Goal: Task Accomplishment & Management: Manage account settings

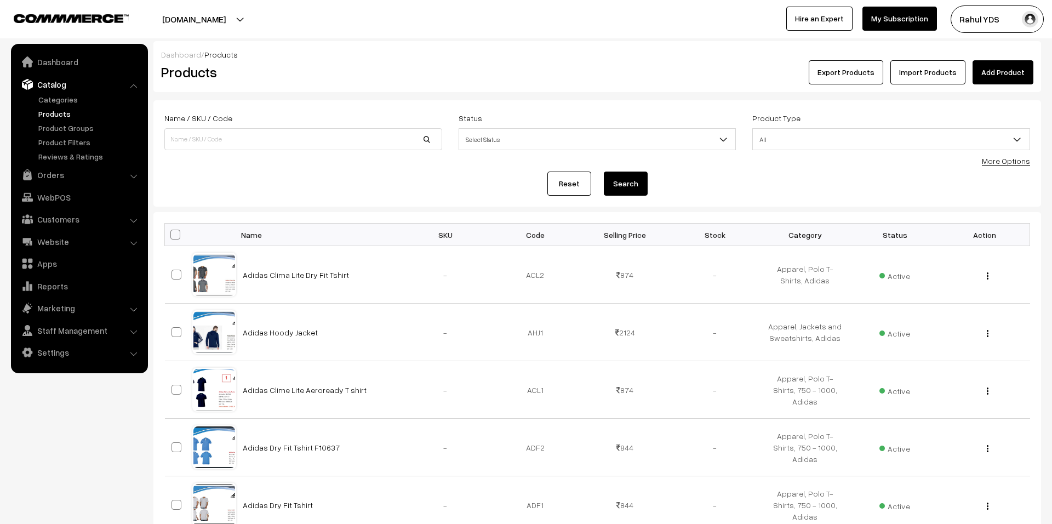
click at [51, 94] on link "Categories" at bounding box center [90, 100] width 108 height 12
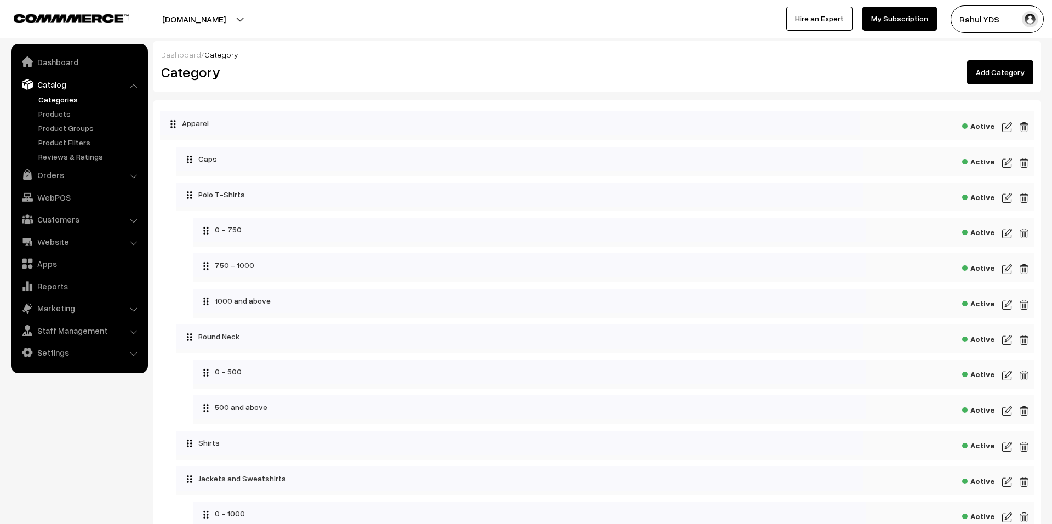
click at [993, 80] on link "Add Category" at bounding box center [1000, 72] width 66 height 24
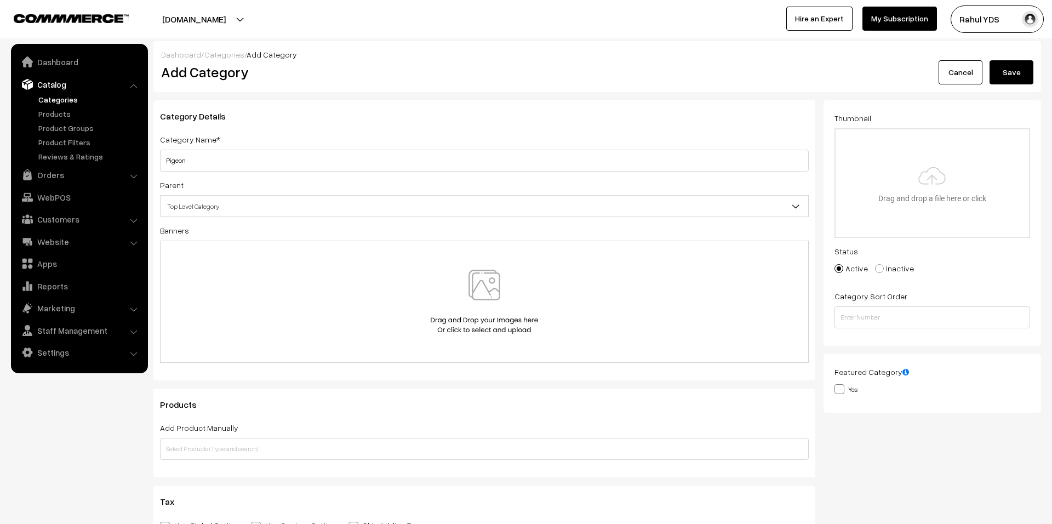
type input "Pigeon"
click at [421, 209] on span "Top Level Category" at bounding box center [485, 206] width 648 height 19
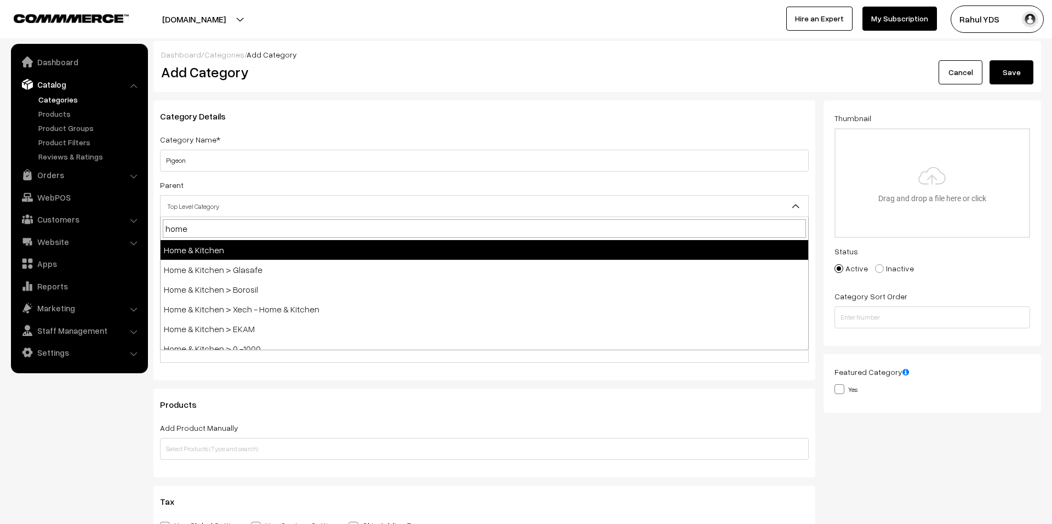
type input "home"
click at [343, 238] on span "home" at bounding box center [485, 228] width 648 height 23
select select "10"
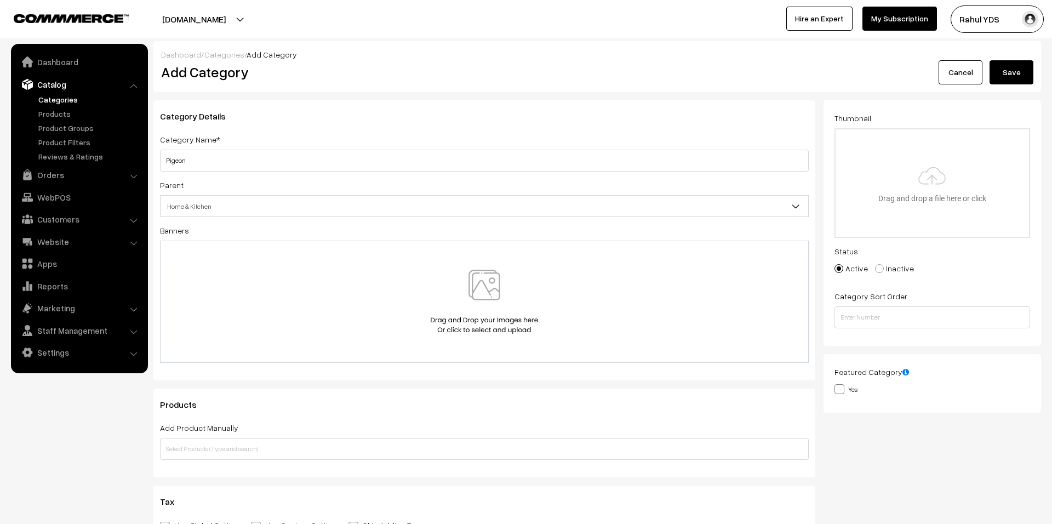
type input "C:\fakepath\imgi_5_default.png"
click at [1016, 70] on button "Save" at bounding box center [1011, 72] width 44 height 24
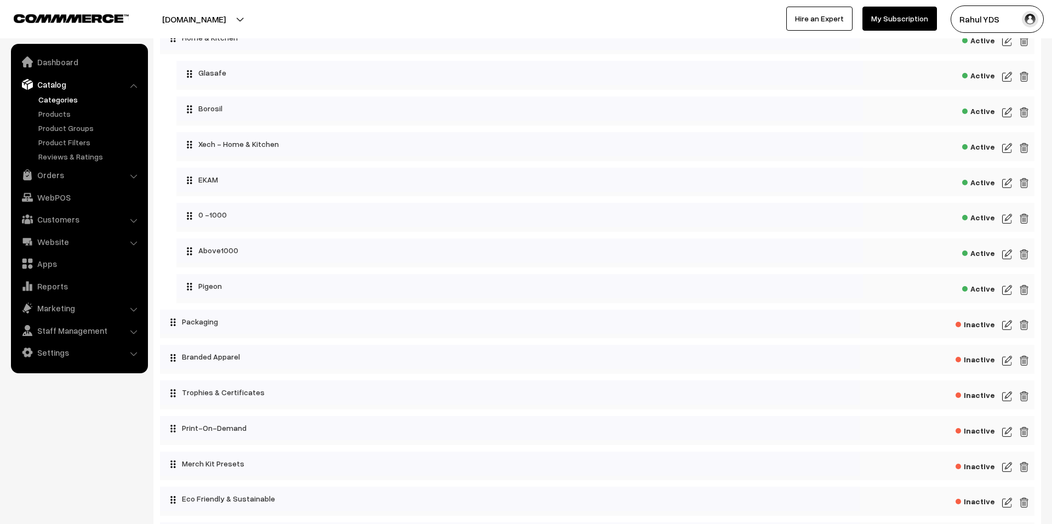
scroll to position [4272, 0]
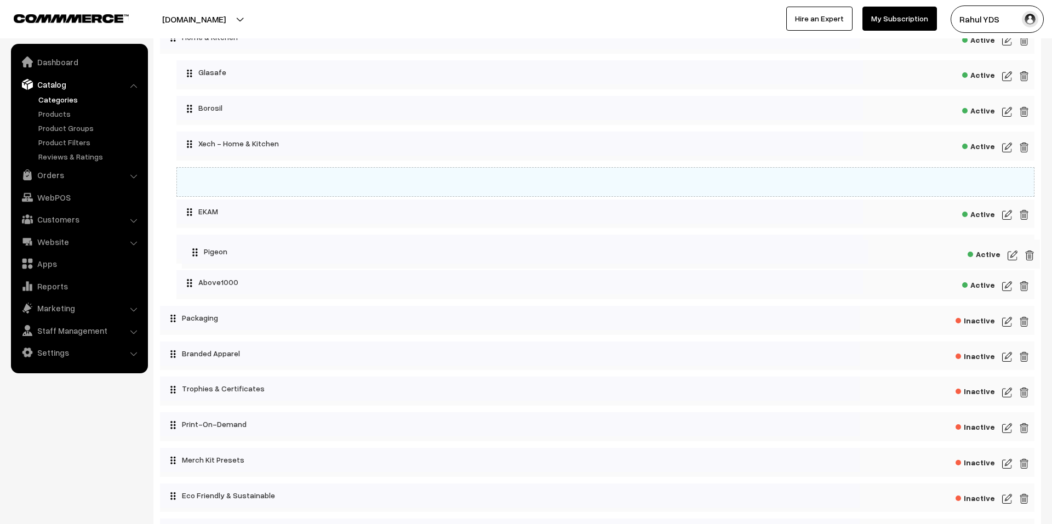
drag, startPoint x: 239, startPoint y: 351, endPoint x: 318, endPoint y: 233, distance: 141.8
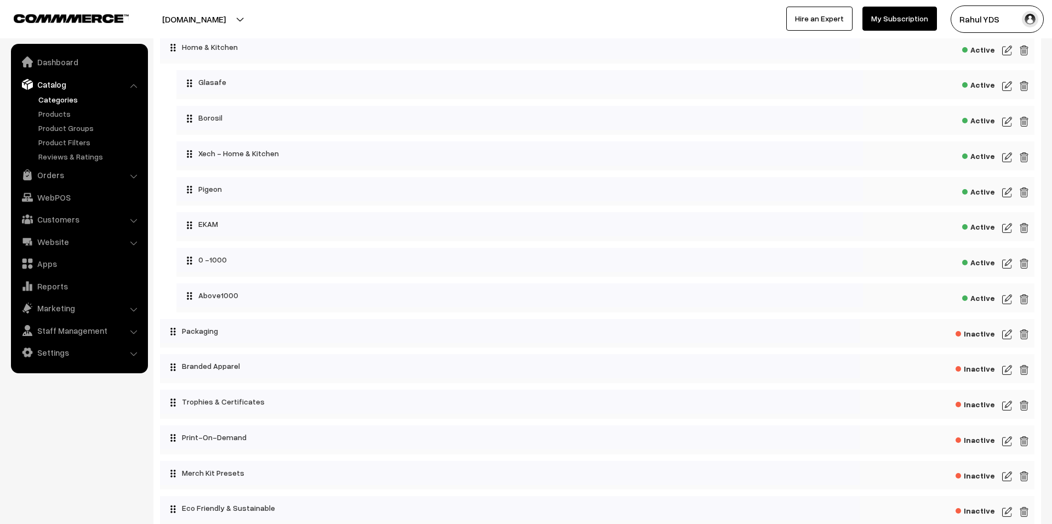
scroll to position [4261, 0]
click at [1003, 59] on img at bounding box center [1007, 51] width 10 height 13
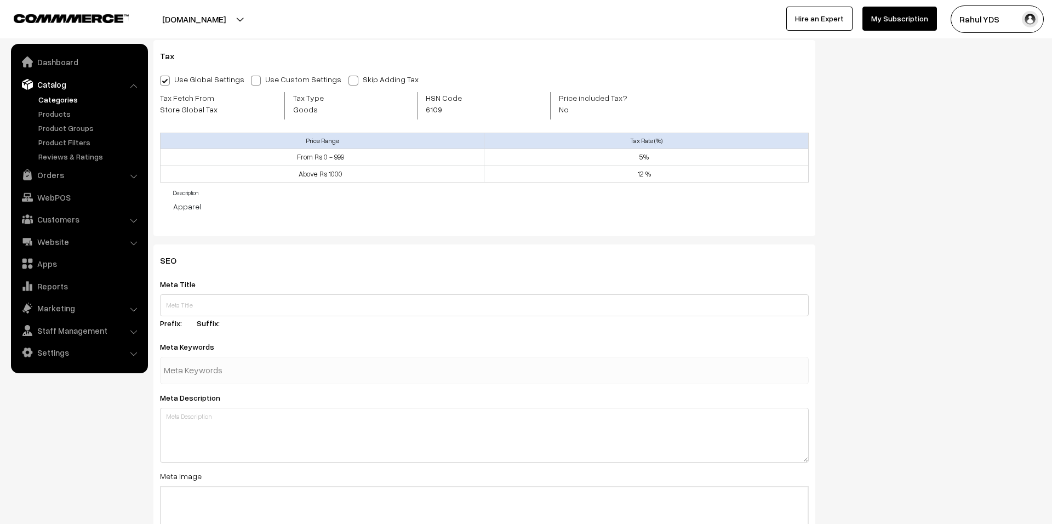
scroll to position [704, 0]
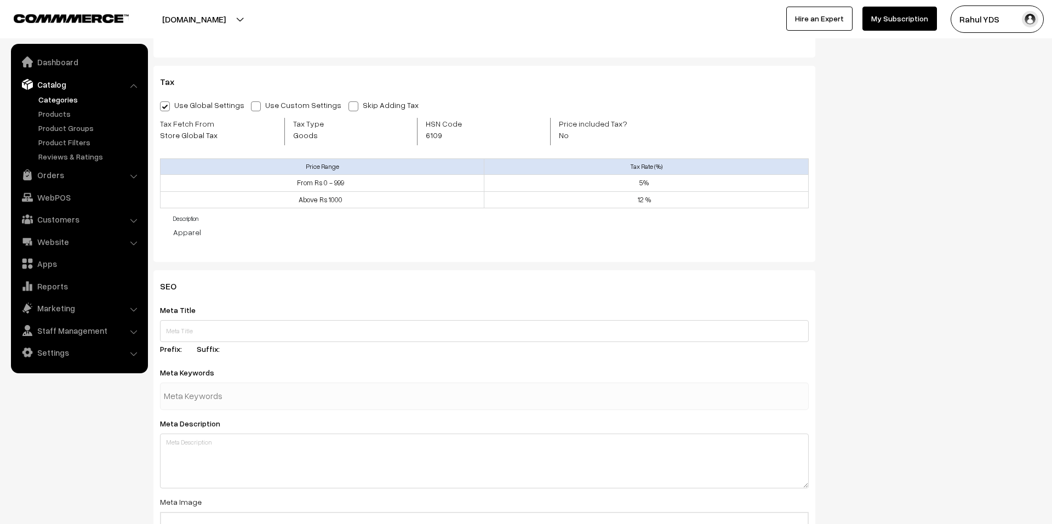
click at [431, 129] on span "6109" at bounding box center [452, 135] width 53 height 12
copy span "6109"
click at [50, 115] on link "Products" at bounding box center [90, 114] width 108 height 12
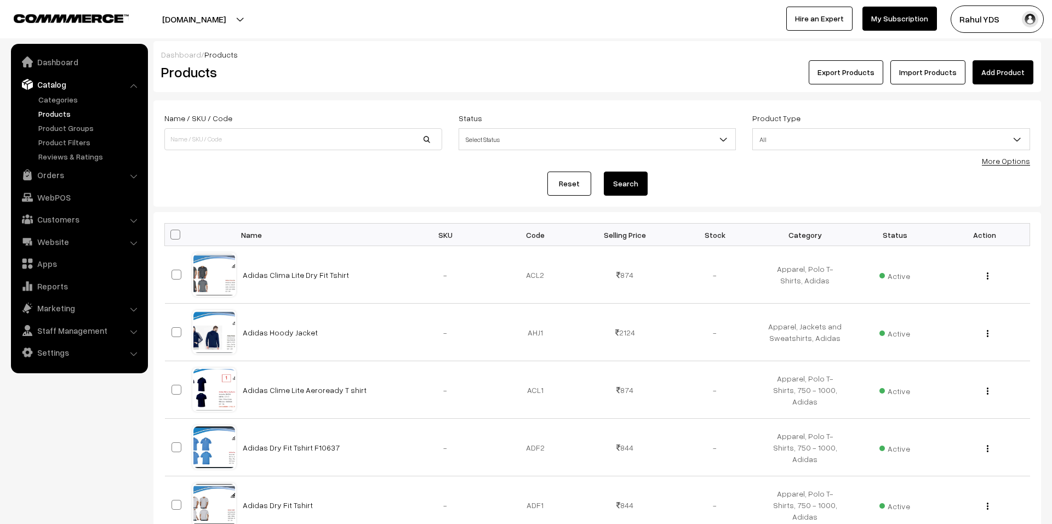
click at [940, 66] on link "Import Products" at bounding box center [927, 72] width 75 height 24
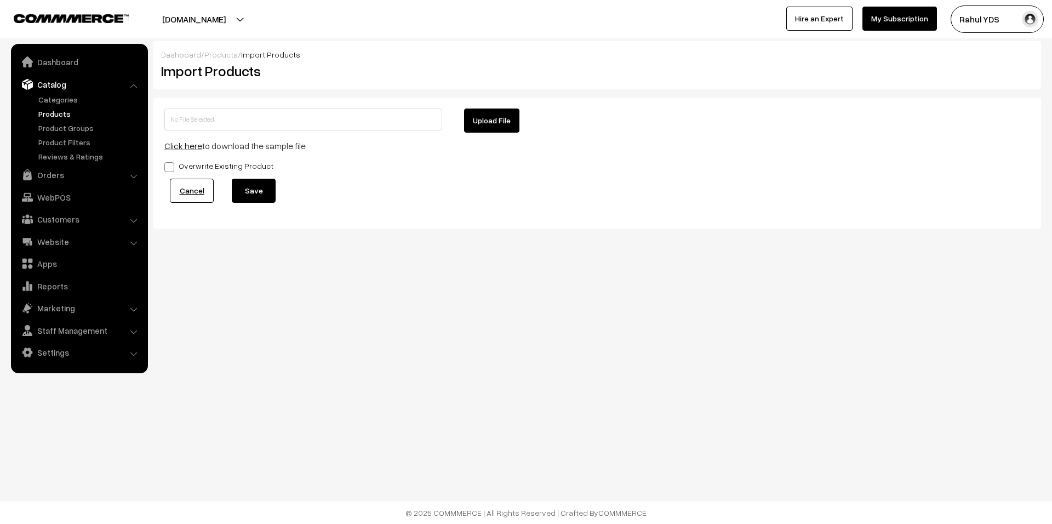
click at [500, 124] on button "Upload File" at bounding box center [491, 120] width 55 height 24
type input "Peigon mdmd.zip"
click at [250, 193] on button "Save" at bounding box center [254, 191] width 44 height 24
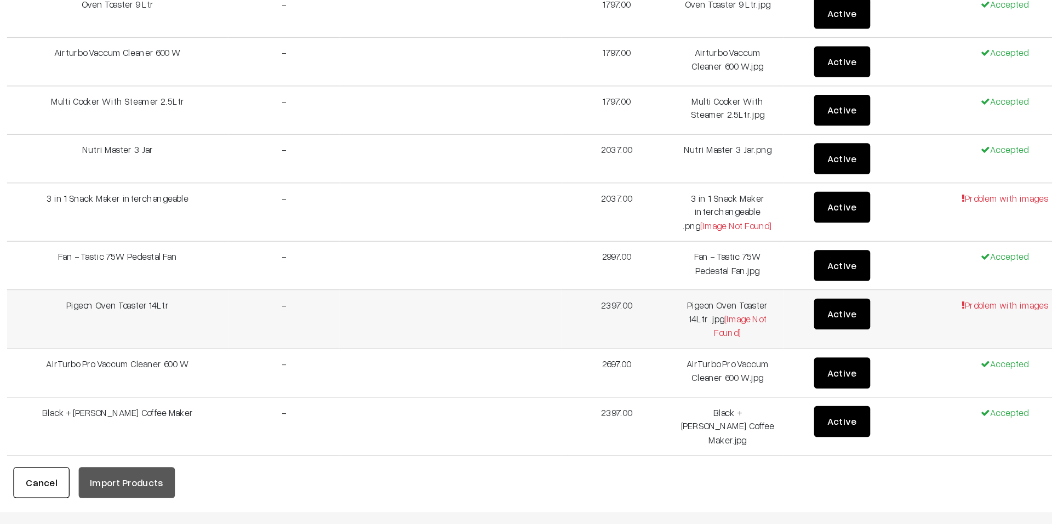
scroll to position [1653, 0]
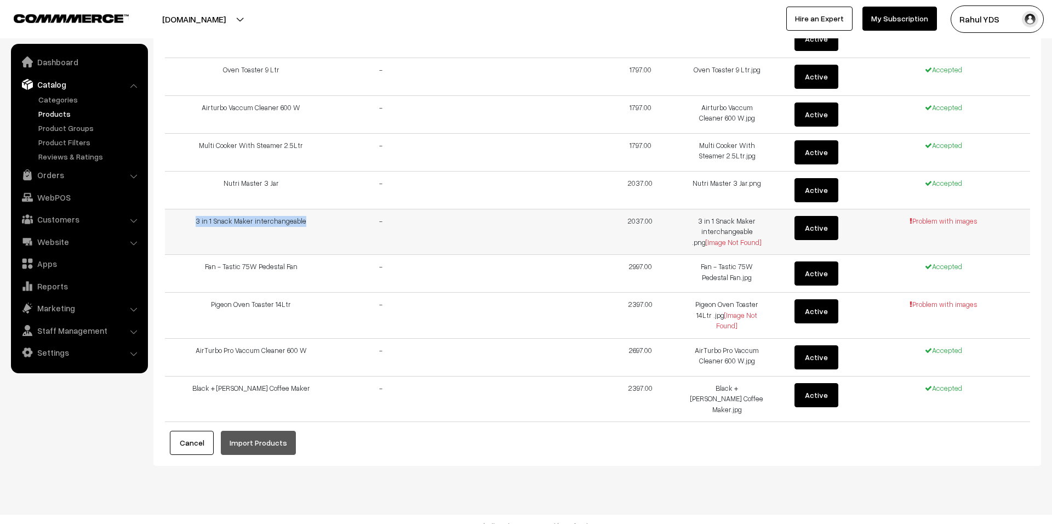
drag, startPoint x: 190, startPoint y: 218, endPoint x: 313, endPoint y: 210, distance: 124.1
click at [313, 210] on td "3 in 1 Snack Maker interchangeable" at bounding box center [251, 232] width 173 height 46
copy td "3 in 1 Snack Maker interchangeable"
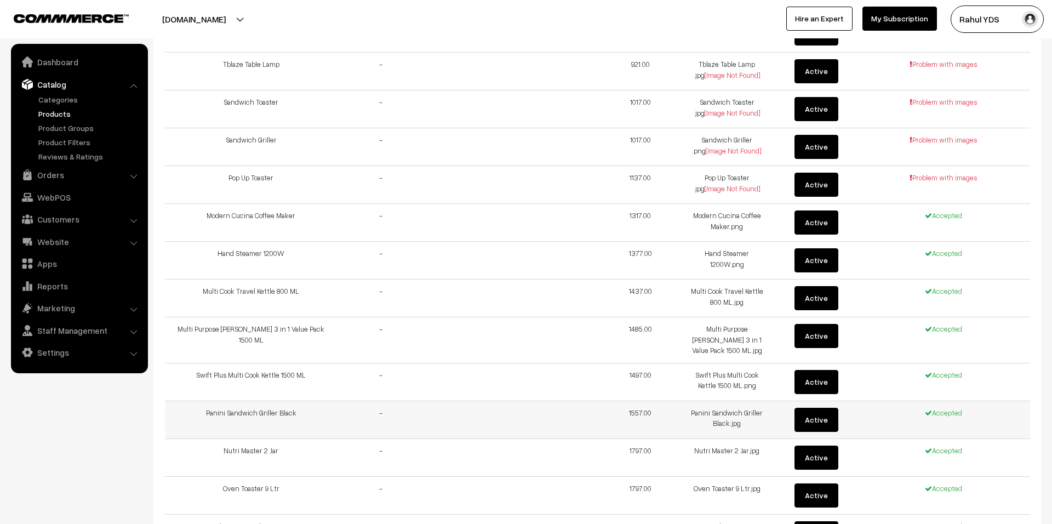
scroll to position [1232, 0]
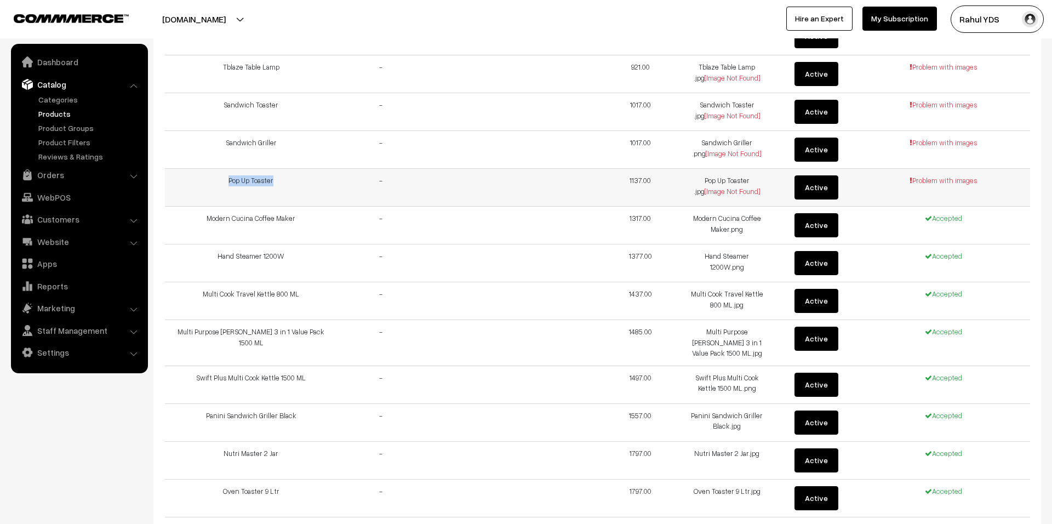
drag, startPoint x: 222, startPoint y: 176, endPoint x: 291, endPoint y: 178, distance: 68.5
click at [291, 177] on td "Pop Up Toaster" at bounding box center [251, 188] width 173 height 38
copy td "Pop Up Toaster"
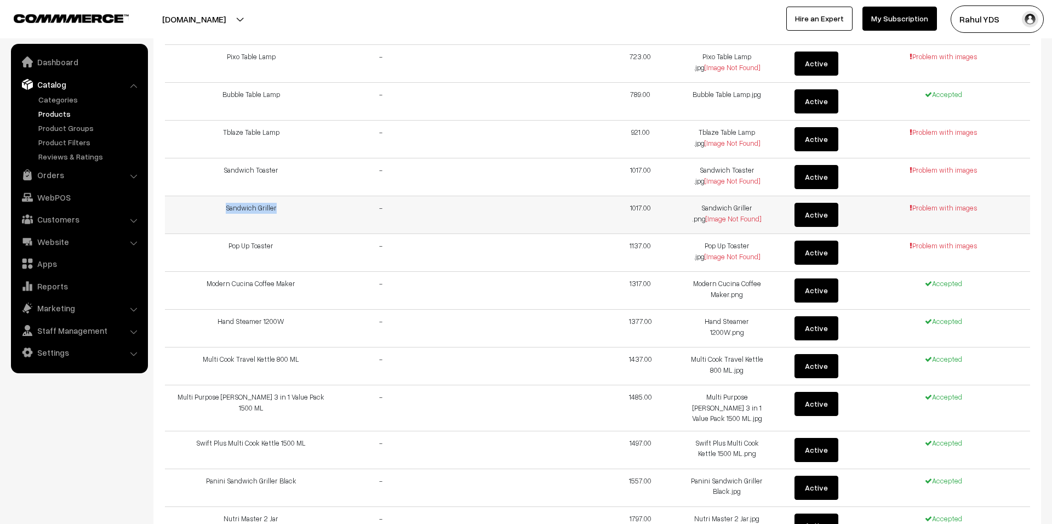
drag, startPoint x: 224, startPoint y: 205, endPoint x: 287, endPoint y: 207, distance: 62.5
click at [284, 207] on td "Sandwich Griller" at bounding box center [251, 215] width 173 height 38
copy td "Sandwich Griller"
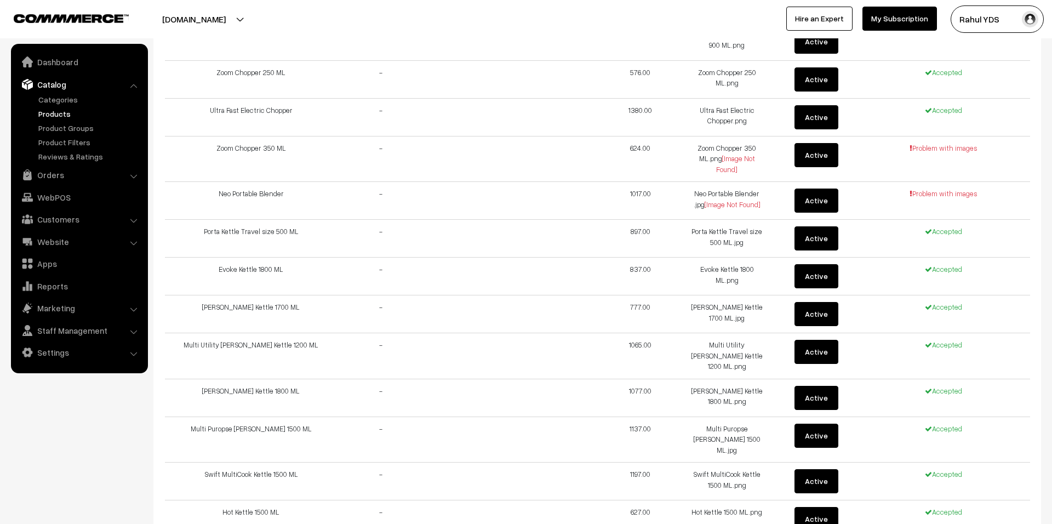
scroll to position [632, 0]
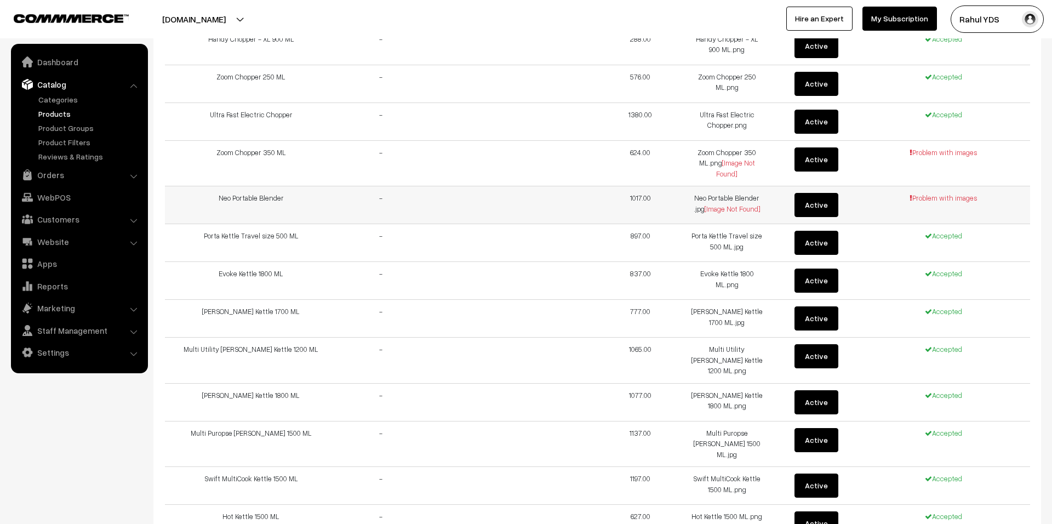
drag, startPoint x: 213, startPoint y: 206, endPoint x: 306, endPoint y: 211, distance: 93.8
click at [300, 209] on td "Neo Portable Blender" at bounding box center [251, 205] width 173 height 38
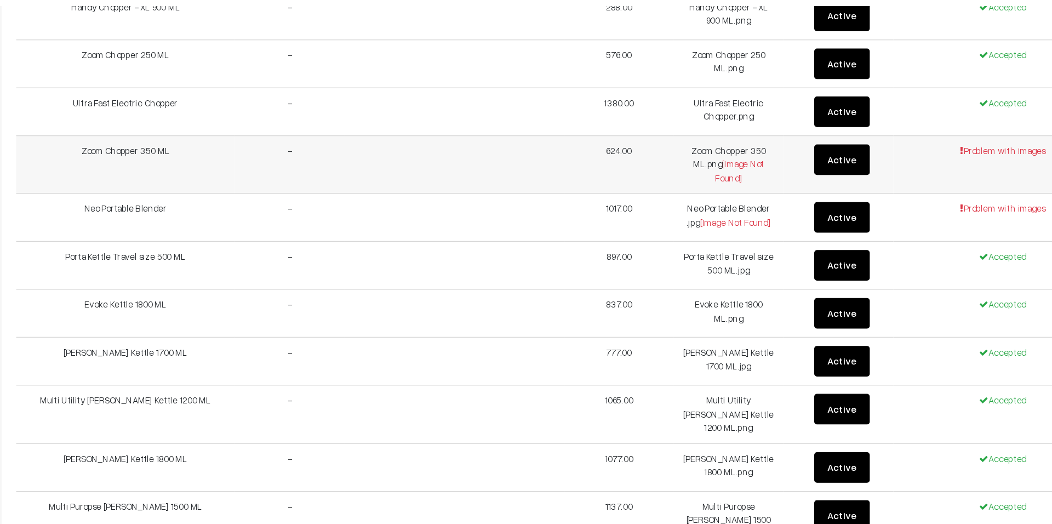
click at [225, 152] on td "Zoom Chopper 350 ML" at bounding box center [251, 163] width 173 height 46
copy tr "Zoom Chopper 350 ML"
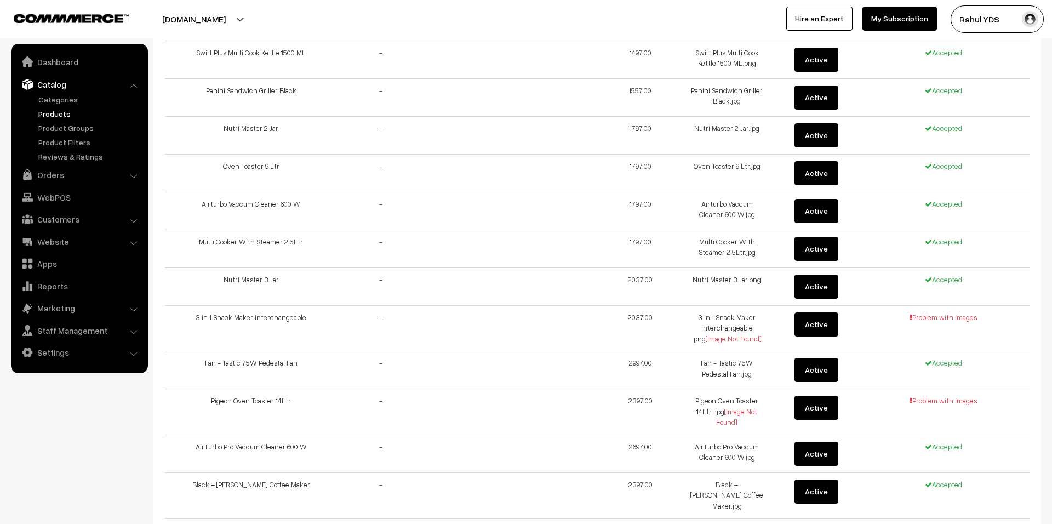
scroll to position [1653, 0]
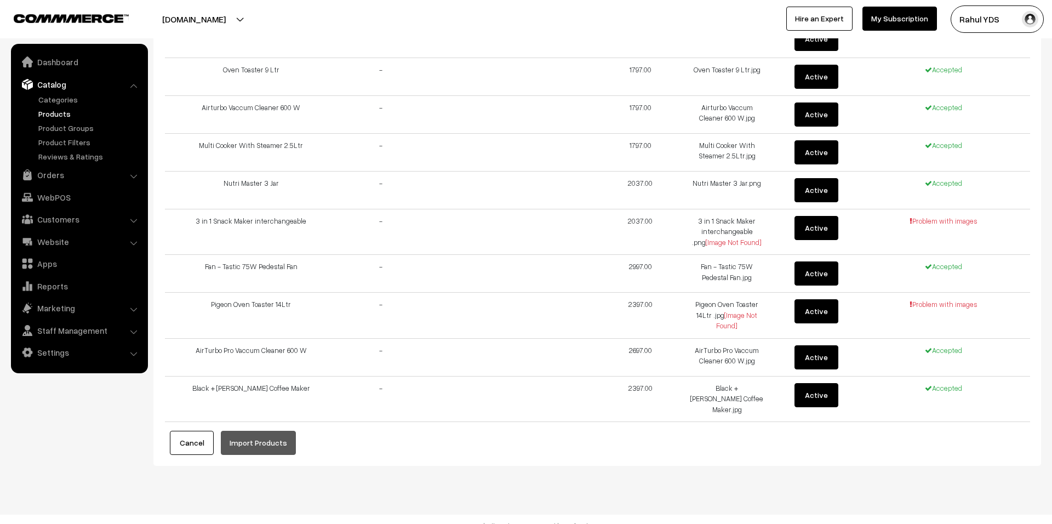
click at [202, 431] on button "Cancel" at bounding box center [192, 443] width 44 height 24
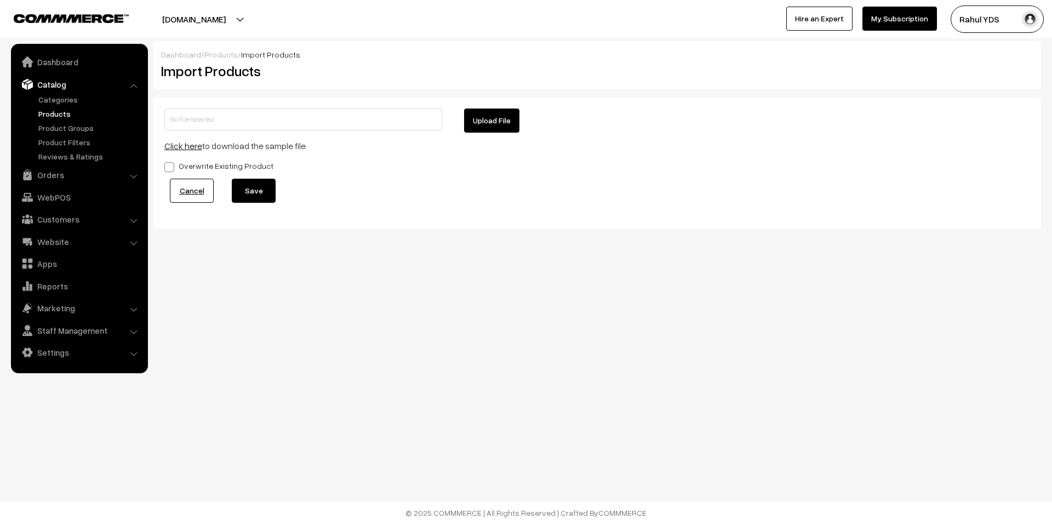
click at [480, 132] on button "Upload File" at bounding box center [491, 120] width 55 height 24
type input "Peigon mdmd.zip"
click at [262, 198] on button "Save" at bounding box center [254, 191] width 44 height 24
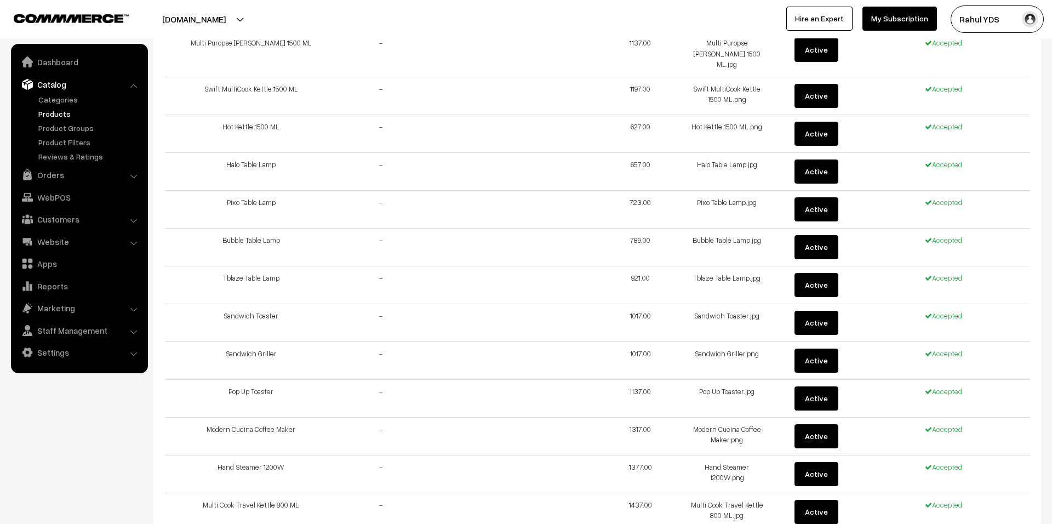
scroll to position [1618, 0]
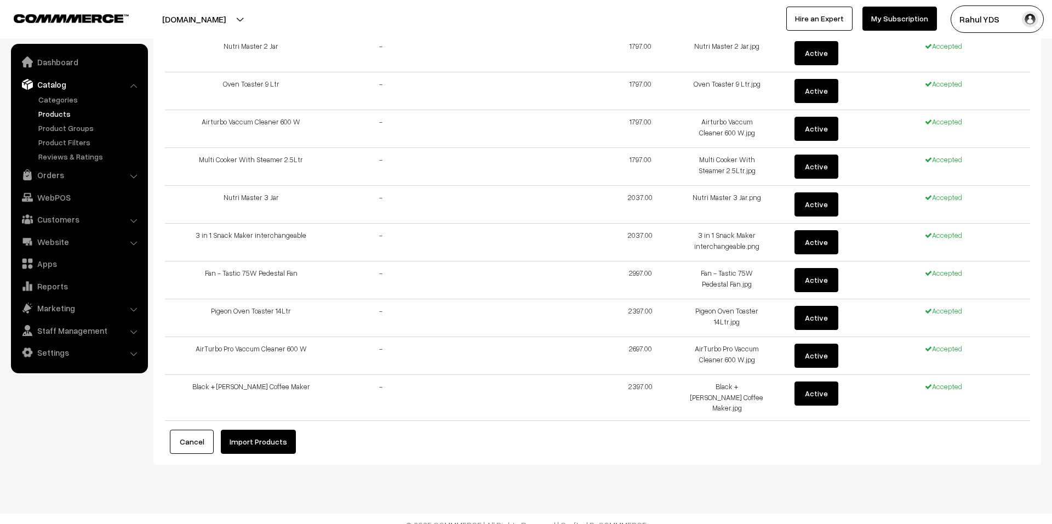
click at [248, 430] on button "Import Products" at bounding box center [258, 442] width 75 height 24
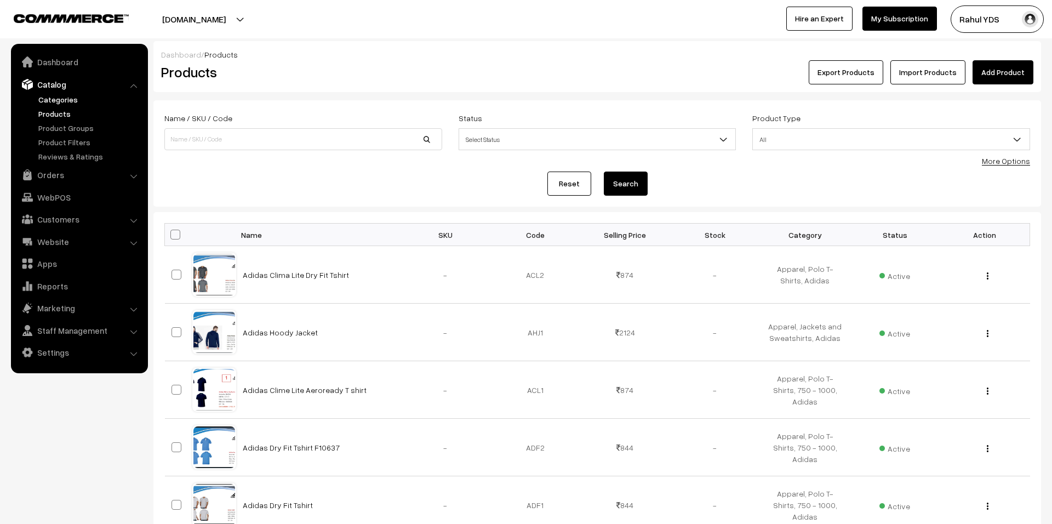
click at [62, 100] on link "Categories" at bounding box center [90, 100] width 108 height 12
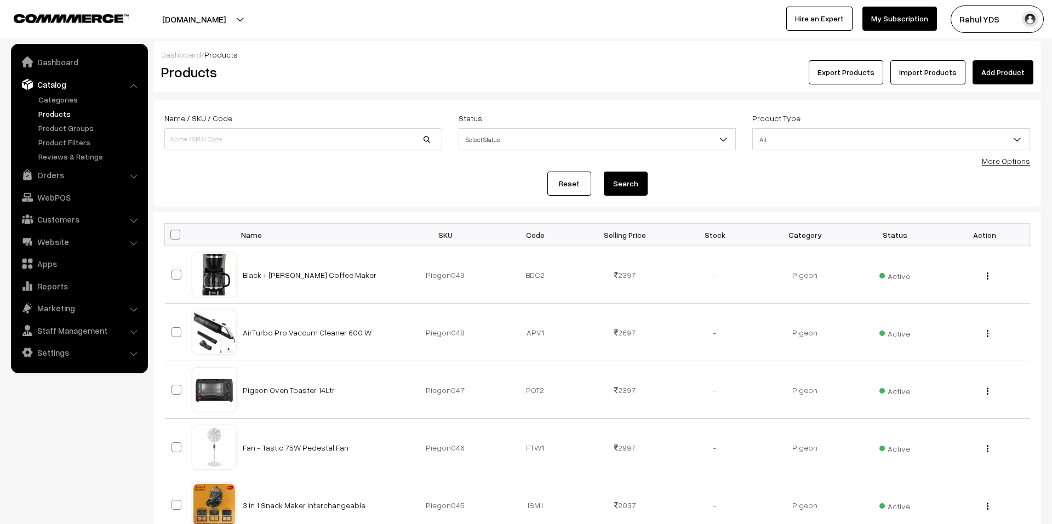
click at [1014, 161] on link "More Options" at bounding box center [1006, 160] width 48 height 9
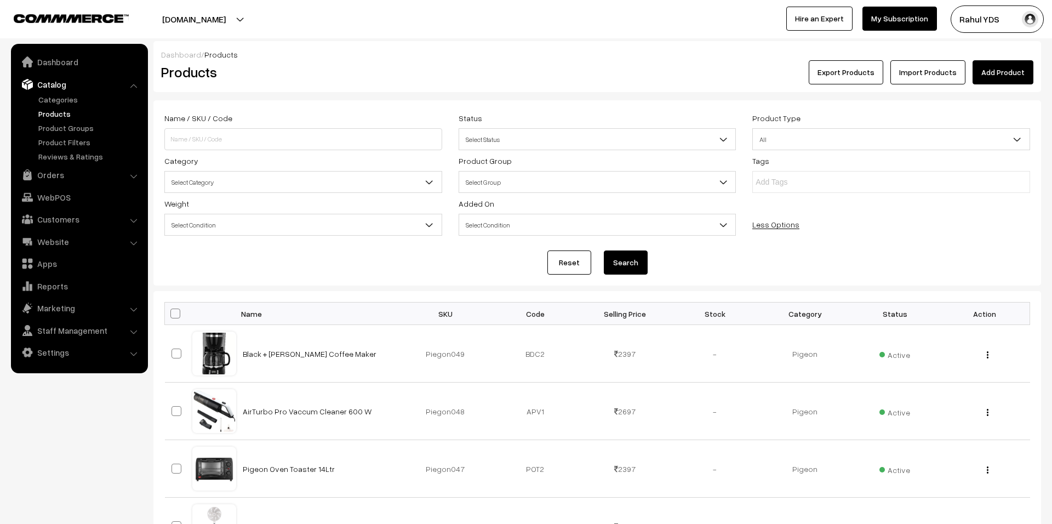
click at [317, 187] on span "Select Category" at bounding box center [303, 182] width 277 height 19
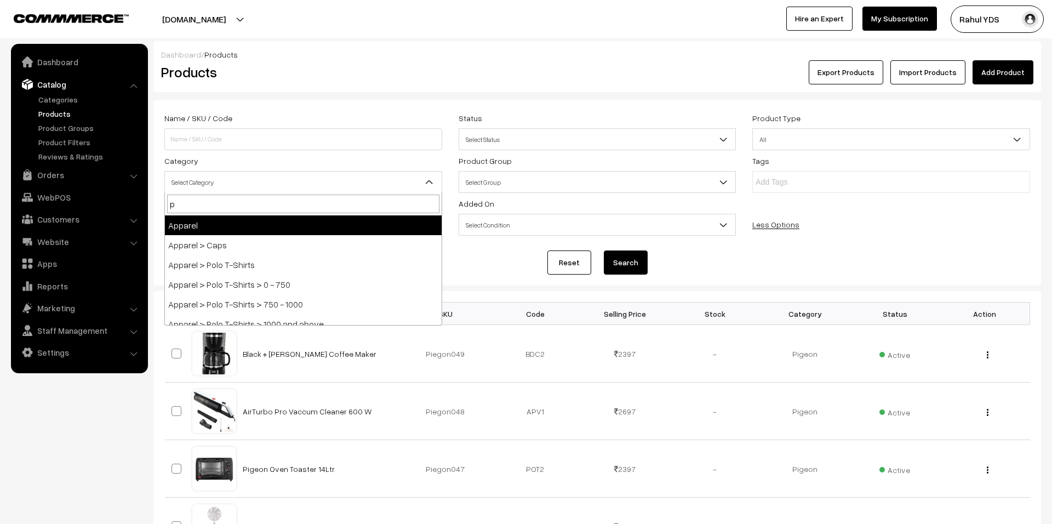
type input "pi"
select select "168"
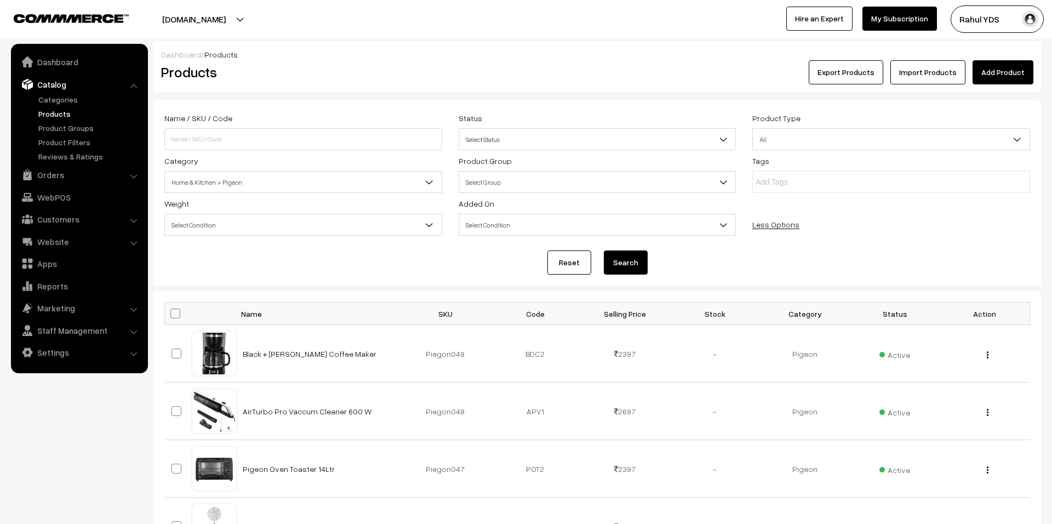
click at [626, 255] on button "Search" at bounding box center [626, 262] width 44 height 24
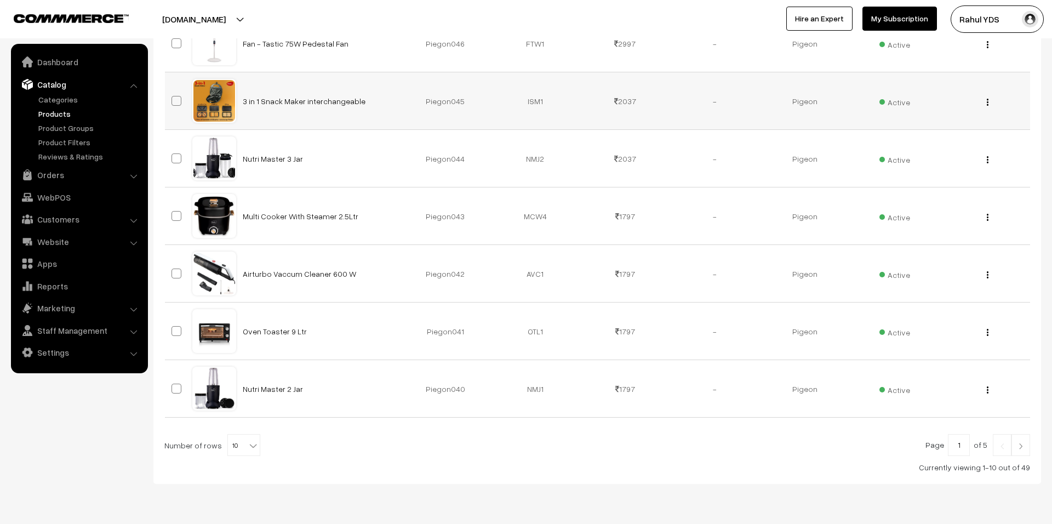
scroll to position [516, 0]
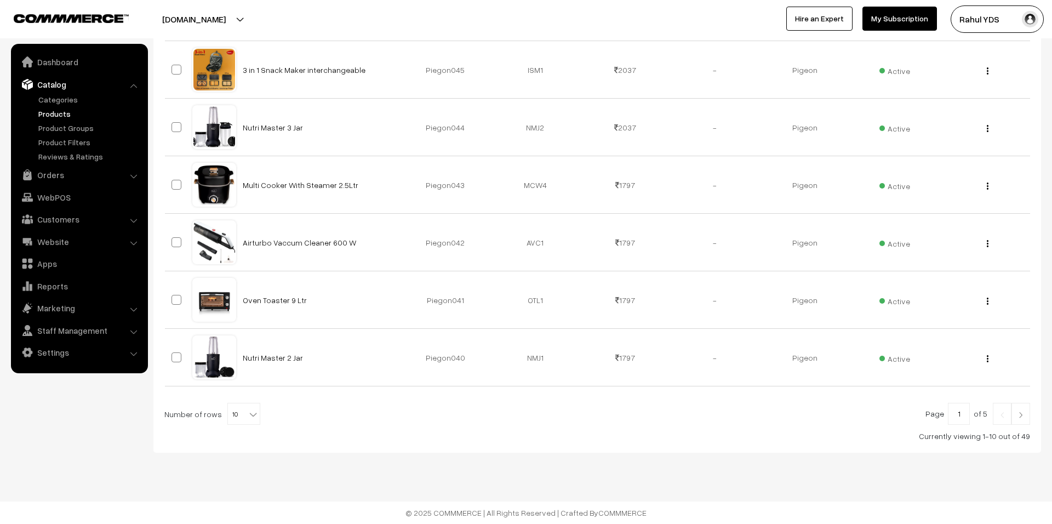
click at [228, 411] on span "10" at bounding box center [244, 414] width 32 height 22
select select "100"
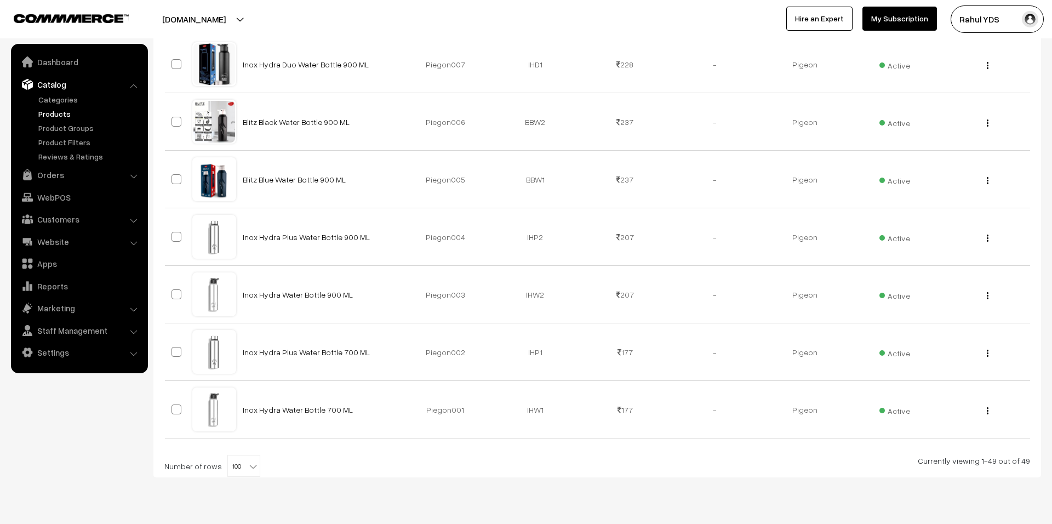
scroll to position [2739, 0]
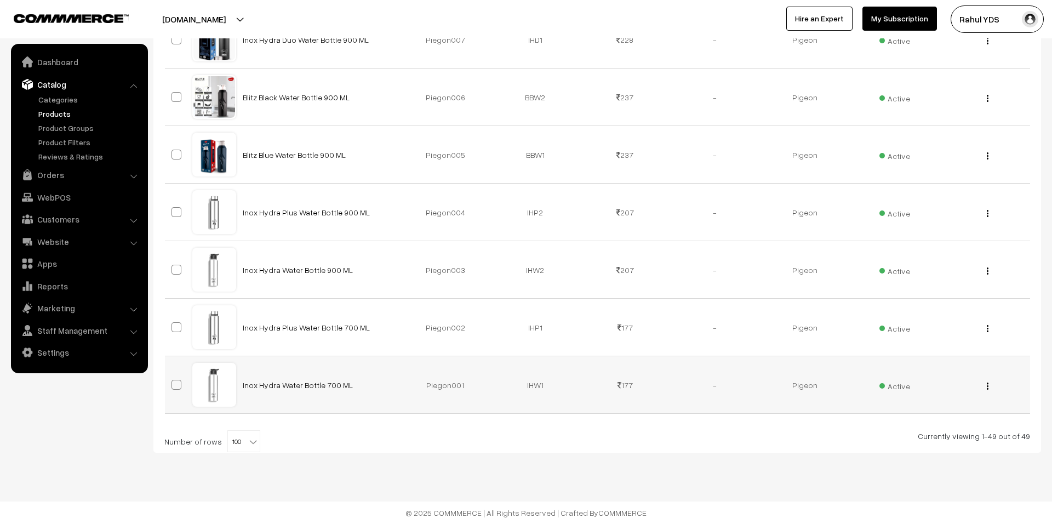
click at [173, 383] on span at bounding box center [176, 385] width 10 height 10
click at [173, 381] on input "checkbox" at bounding box center [169, 377] width 7 height 7
checkbox input "true"
click at [177, 328] on span at bounding box center [176, 327] width 10 height 10
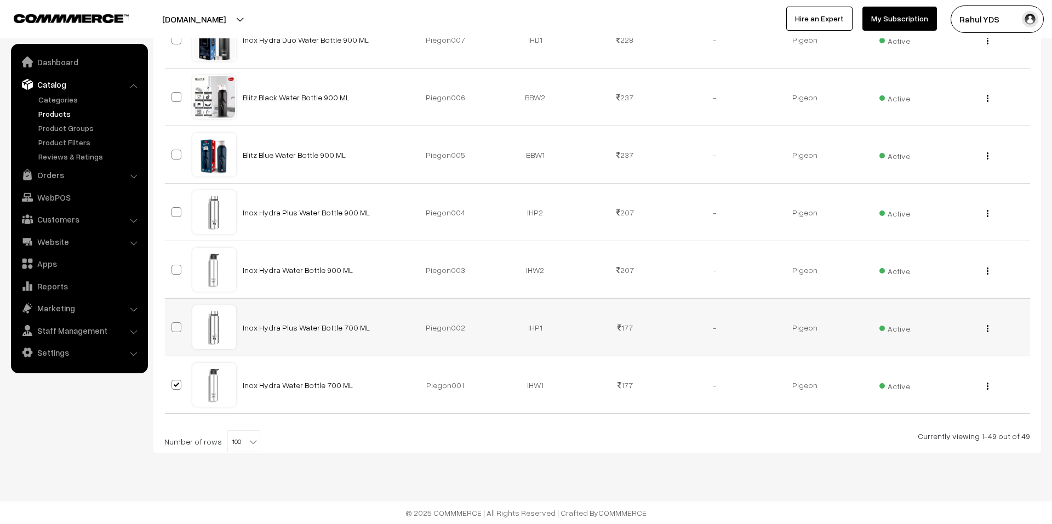
click at [173, 324] on input "checkbox" at bounding box center [169, 320] width 7 height 7
checkbox input "true"
click at [176, 273] on span at bounding box center [176, 270] width 10 height 10
click at [173, 266] on input "checkbox" at bounding box center [169, 262] width 7 height 7
checkbox input "true"
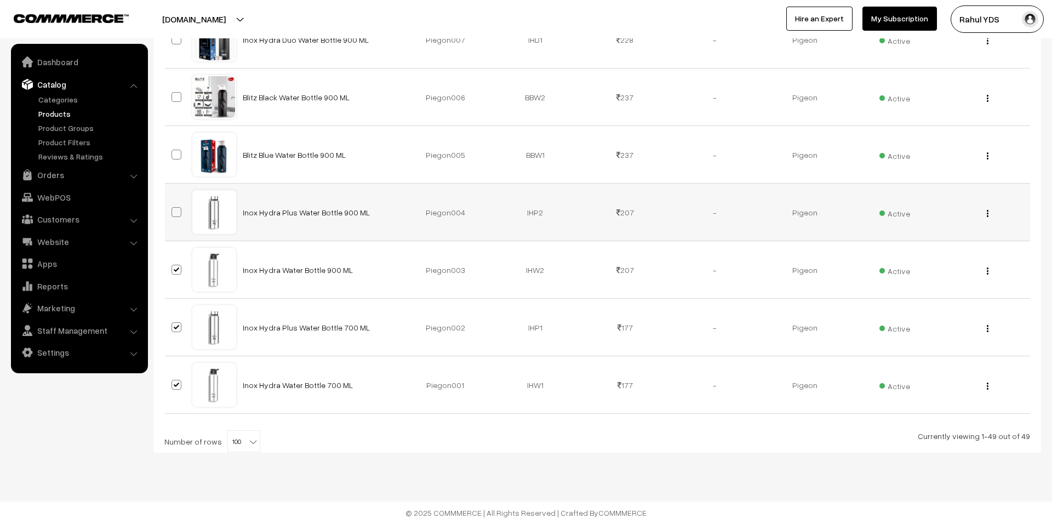
click at [179, 212] on span at bounding box center [176, 212] width 10 height 10
click at [173, 209] on input "checkbox" at bounding box center [169, 205] width 7 height 7
checkbox input "true"
click at [181, 156] on span at bounding box center [176, 155] width 10 height 10
click at [173, 151] on input "checkbox" at bounding box center [169, 147] width 7 height 7
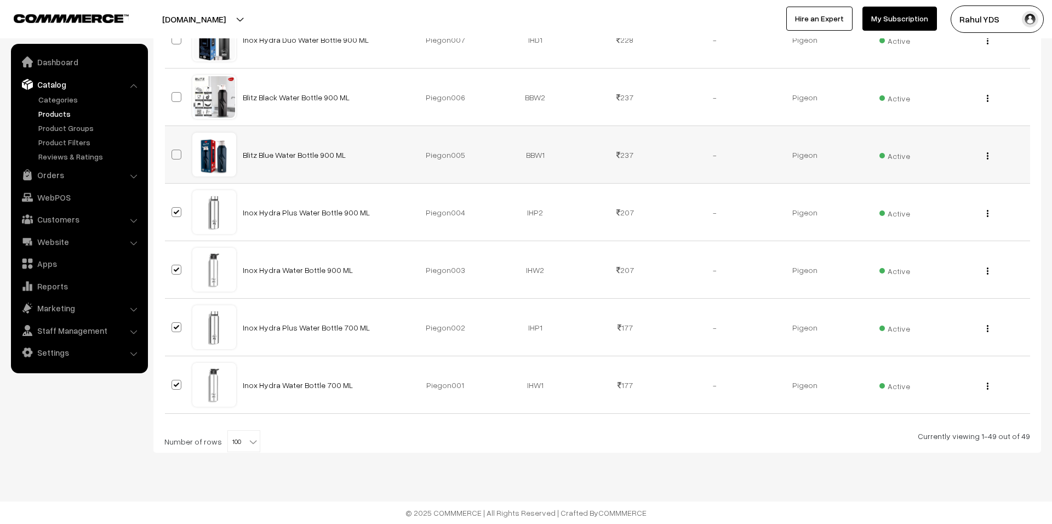
checkbox input "true"
click at [179, 101] on label at bounding box center [177, 96] width 13 height 13
click at [173, 94] on input "checkbox" at bounding box center [169, 90] width 7 height 7
checkbox input "true"
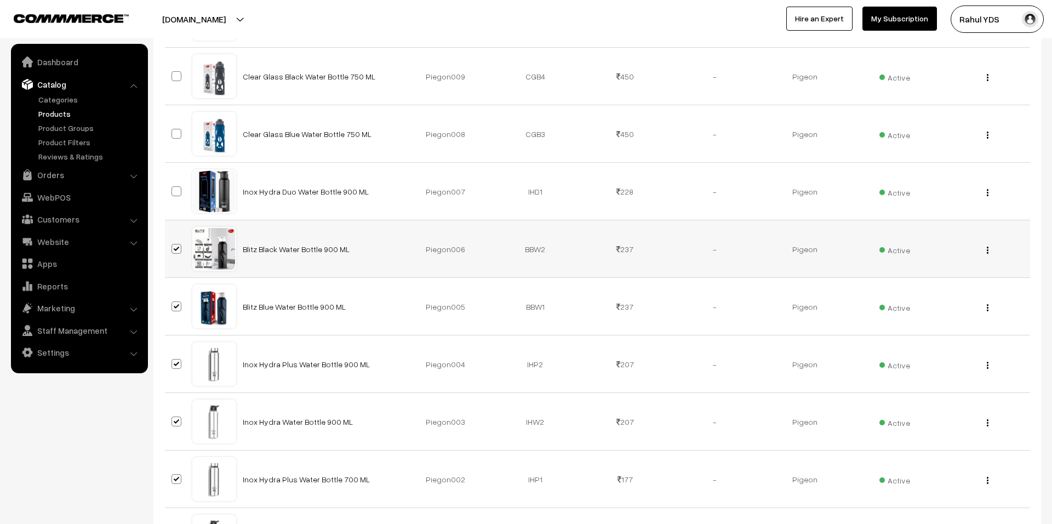
scroll to position [2602, 0]
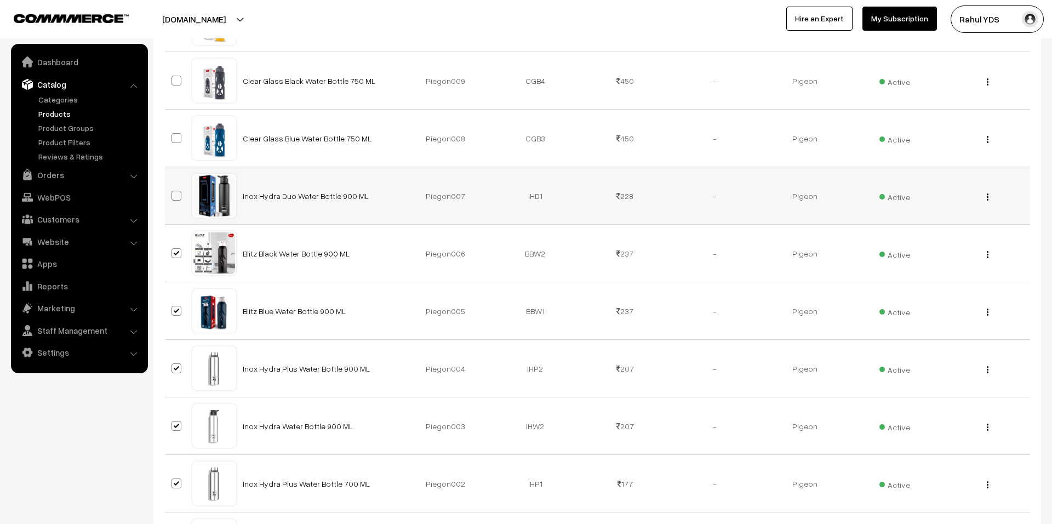
click at [179, 201] on span at bounding box center [176, 196] width 10 height 10
click at [173, 192] on input "checkbox" at bounding box center [169, 188] width 7 height 7
checkbox input "true"
click at [176, 143] on span at bounding box center [176, 138] width 10 height 10
click at [173, 135] on input "checkbox" at bounding box center [169, 131] width 7 height 7
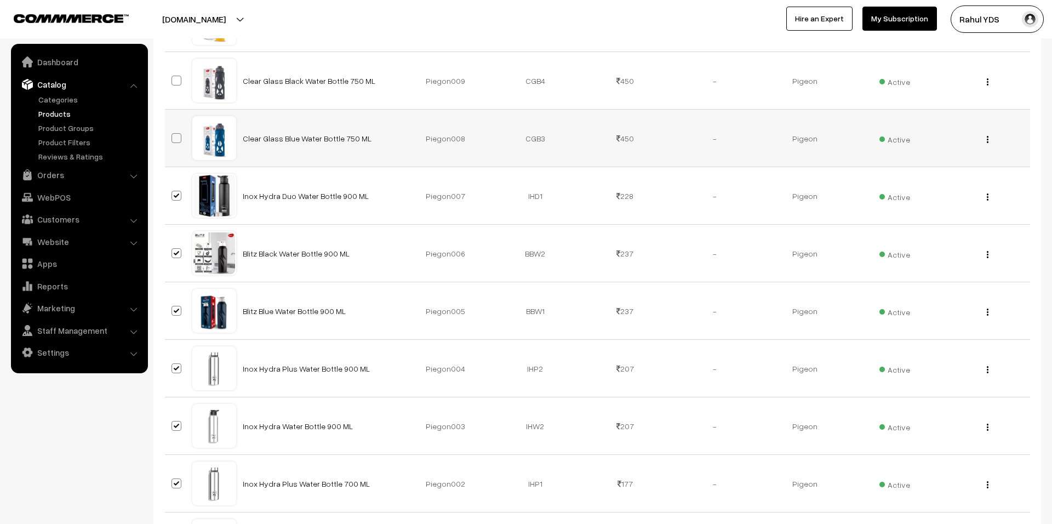
checkbox input "true"
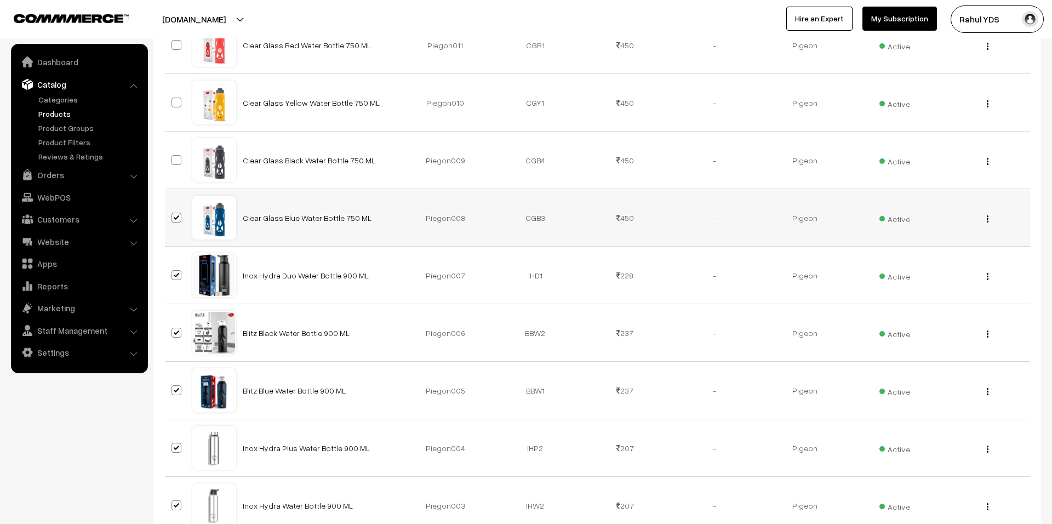
scroll to position [2503, 0]
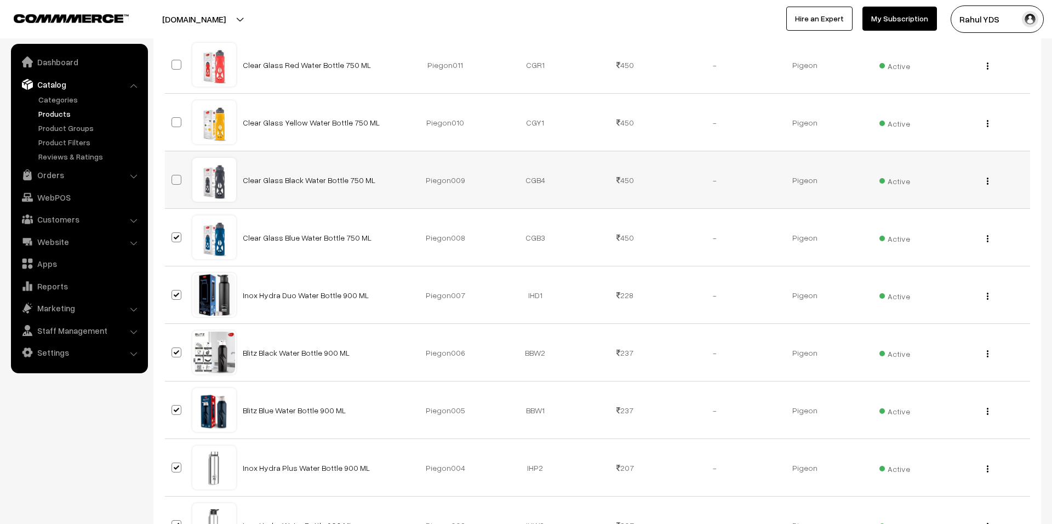
click at [173, 185] on span at bounding box center [176, 180] width 10 height 10
click at [173, 176] on input "checkbox" at bounding box center [169, 172] width 7 height 7
checkbox input "true"
click at [173, 126] on span at bounding box center [176, 122] width 10 height 10
click at [173, 119] on input "checkbox" at bounding box center [169, 115] width 7 height 7
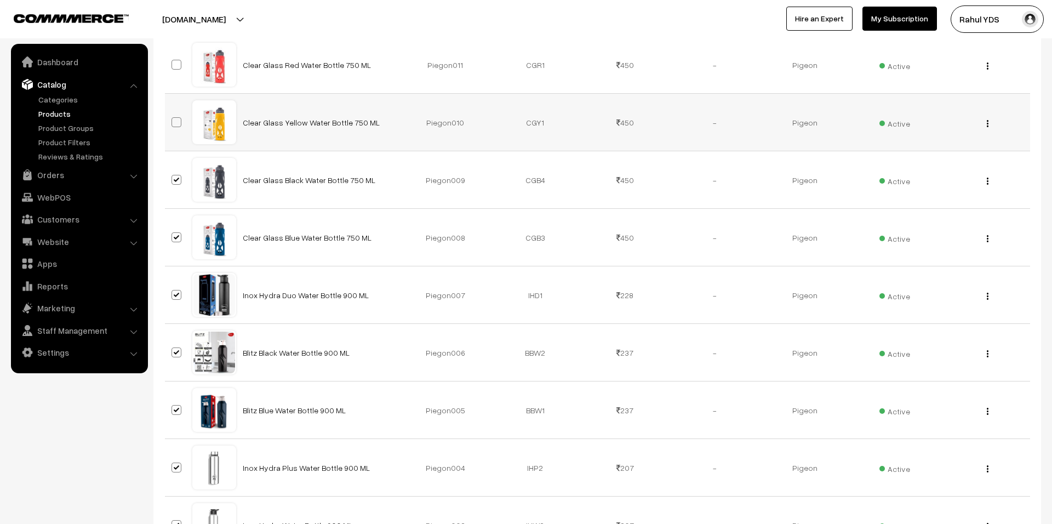
checkbox input "true"
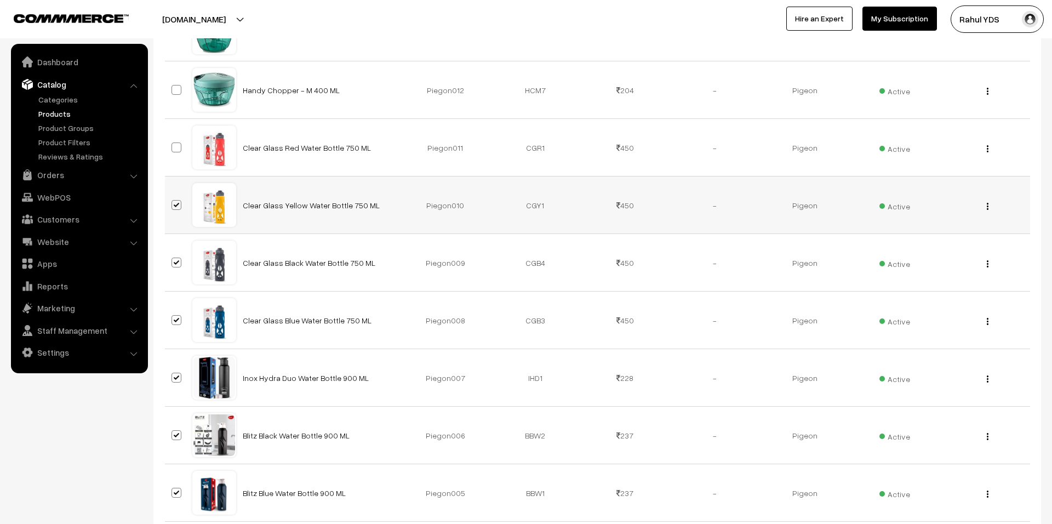
scroll to position [2418, 0]
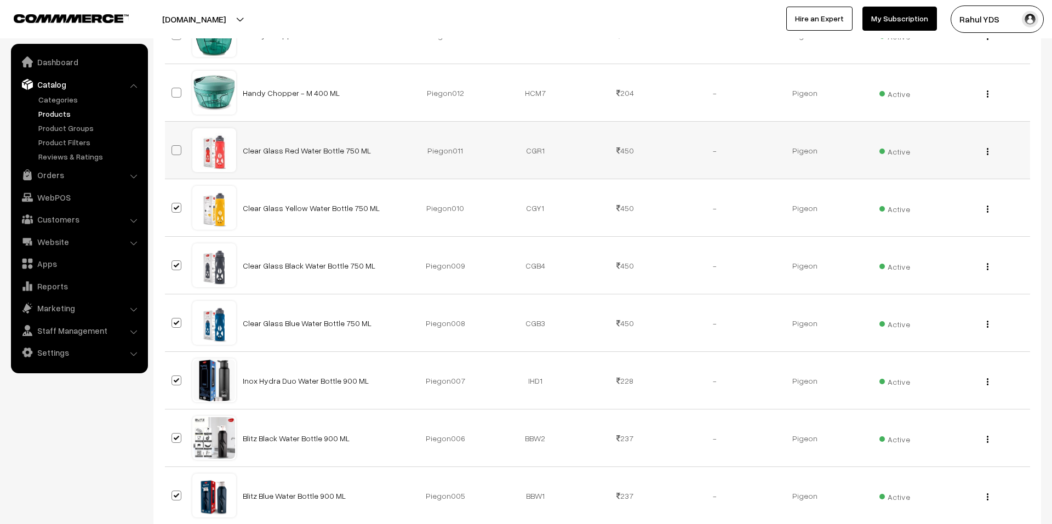
click at [174, 155] on span at bounding box center [176, 150] width 10 height 10
click at [173, 147] on input "checkbox" at bounding box center [169, 143] width 7 height 7
checkbox input "true"
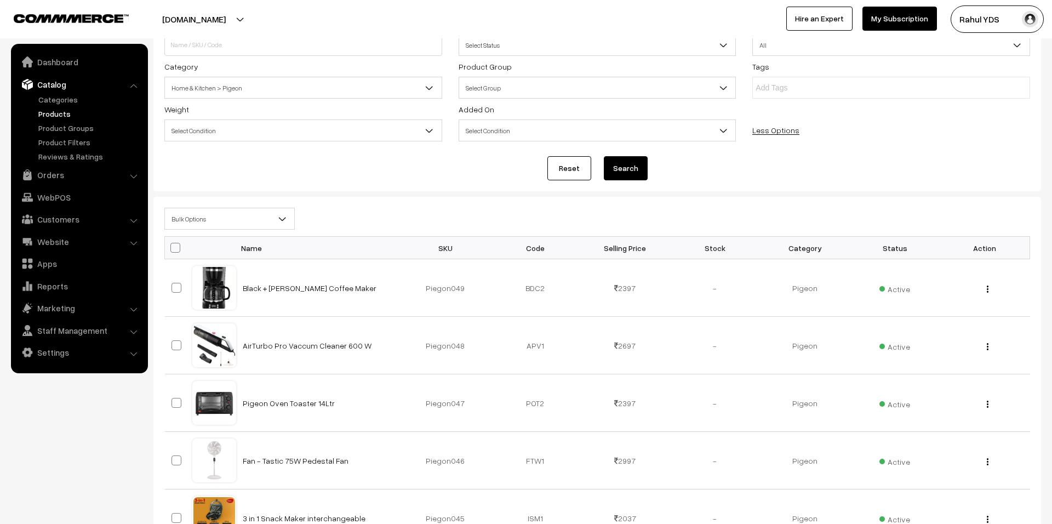
scroll to position [0, 0]
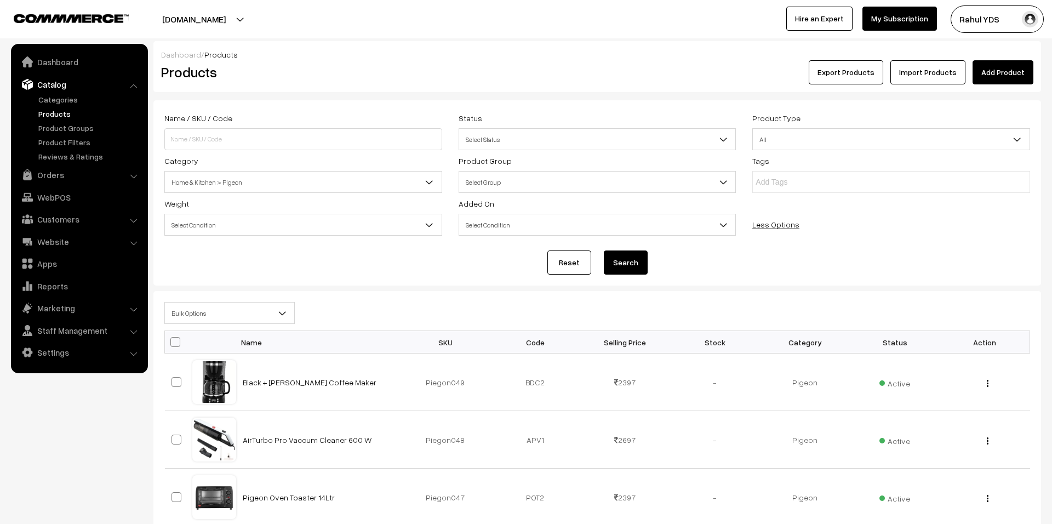
click at [218, 308] on span "Bulk Options" at bounding box center [229, 313] width 129 height 19
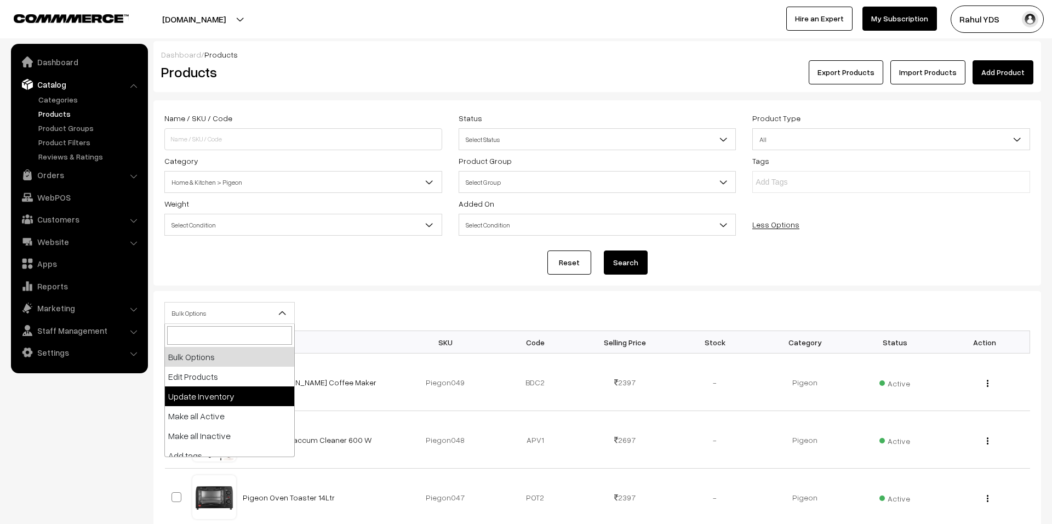
scroll to position [68, 0]
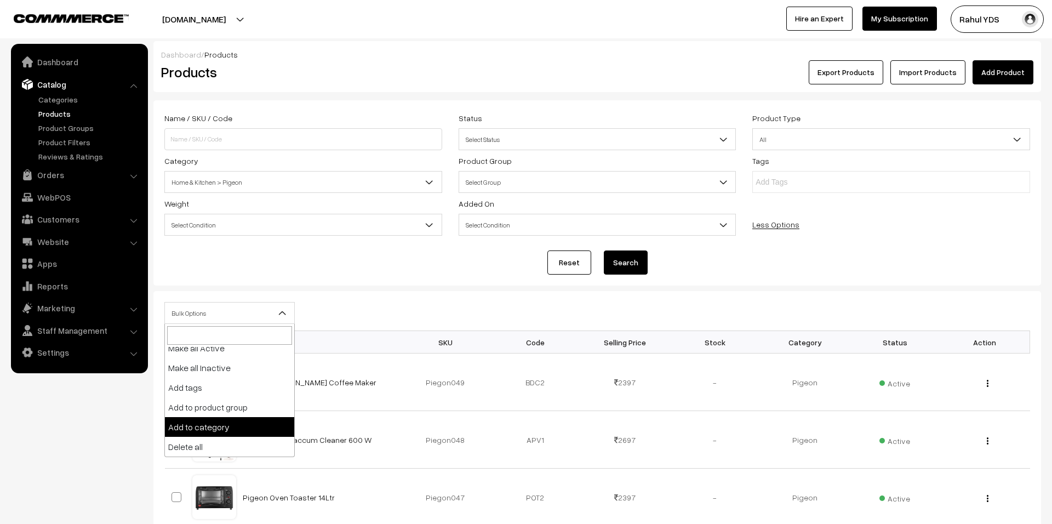
select select "category"
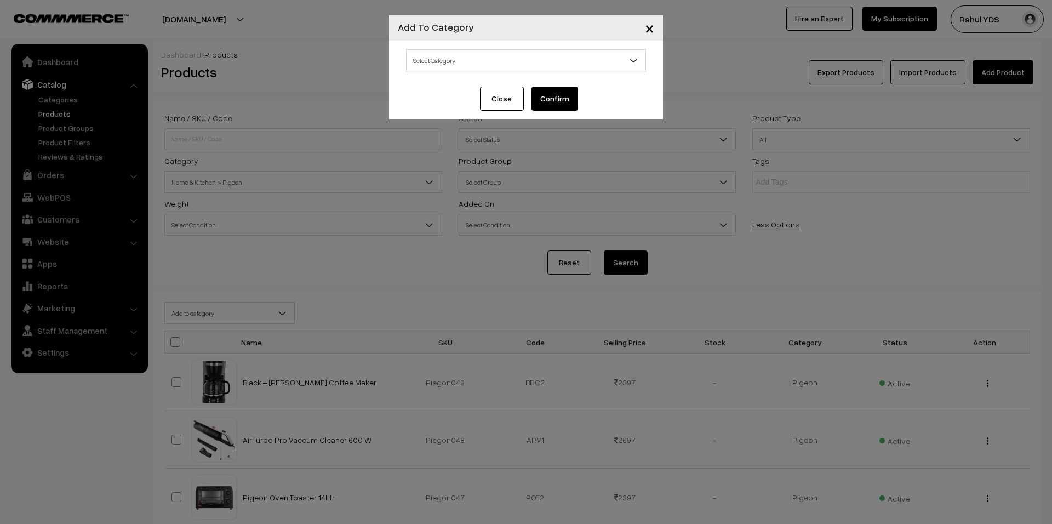
click at [468, 56] on span "Select Category" at bounding box center [526, 60] width 239 height 19
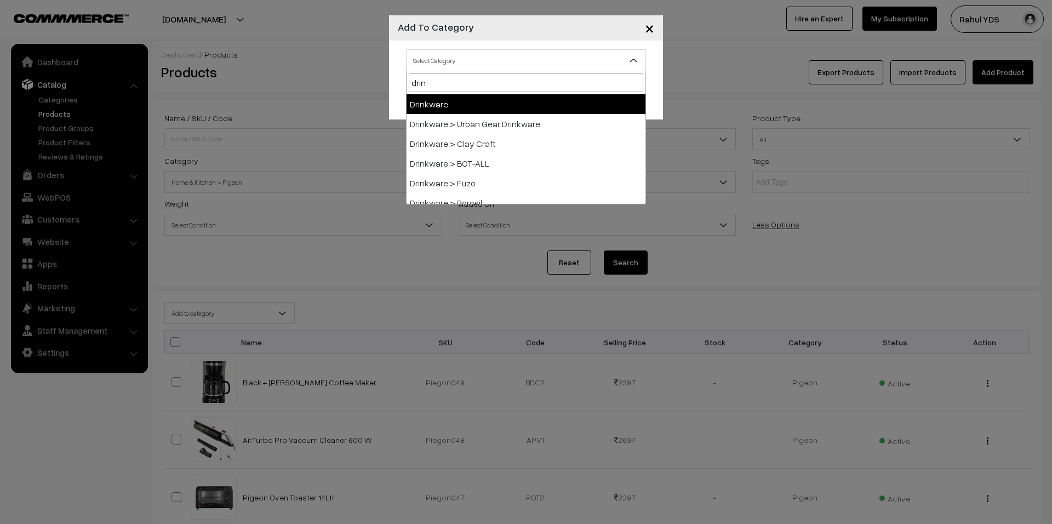
type input "drink"
select select "3"
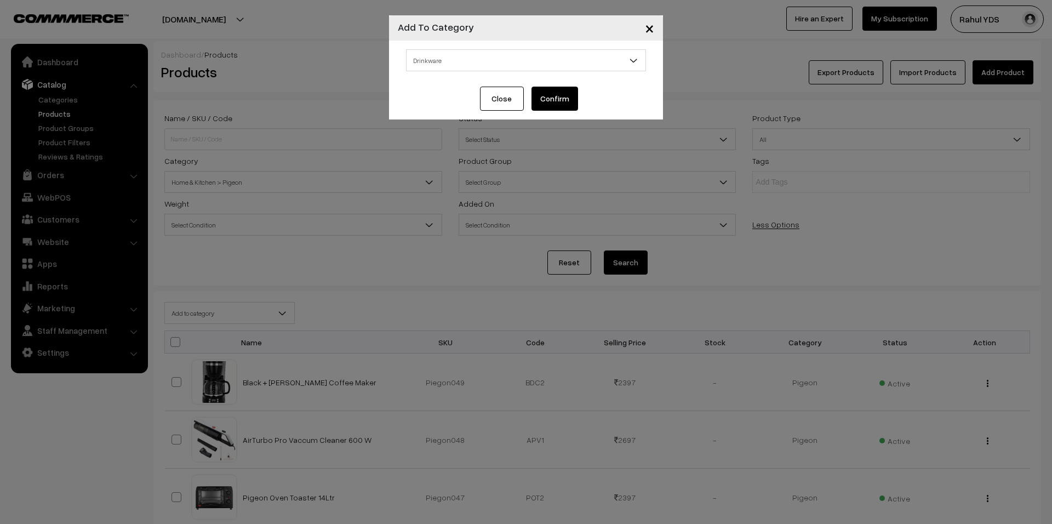
click at [550, 100] on button "Confirm" at bounding box center [554, 99] width 47 height 24
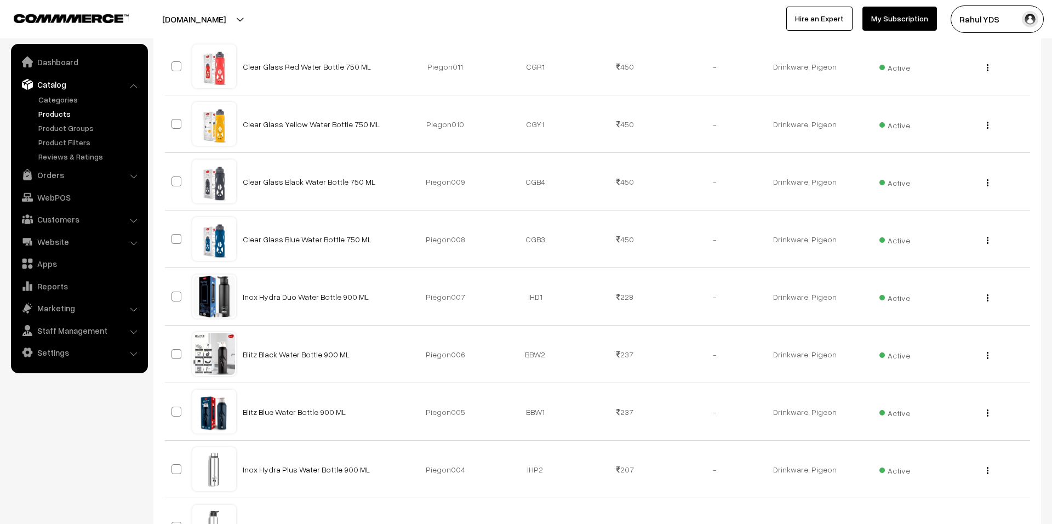
scroll to position [2475, 0]
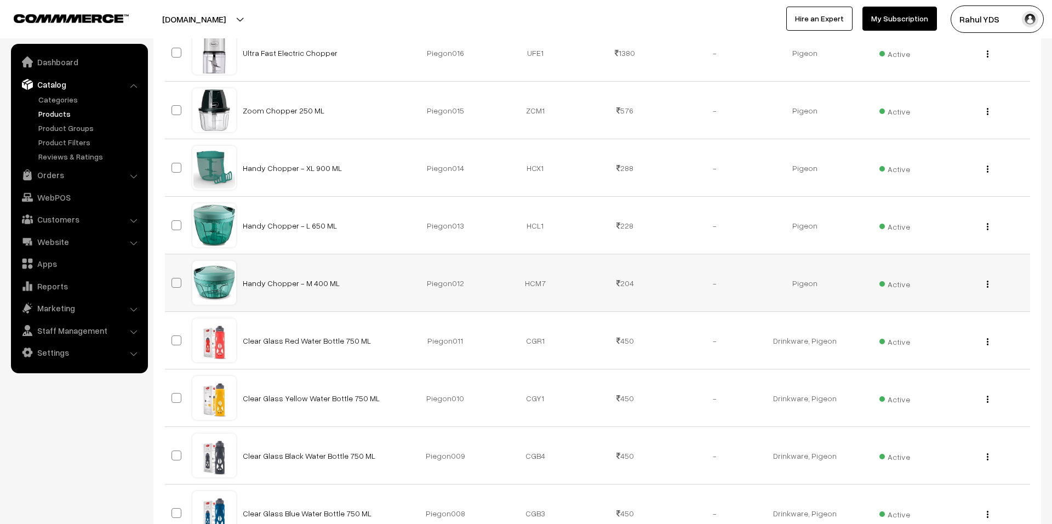
click at [176, 288] on span at bounding box center [176, 283] width 10 height 10
click at [173, 279] on input "checkbox" at bounding box center [169, 275] width 7 height 7
checkbox input "true"
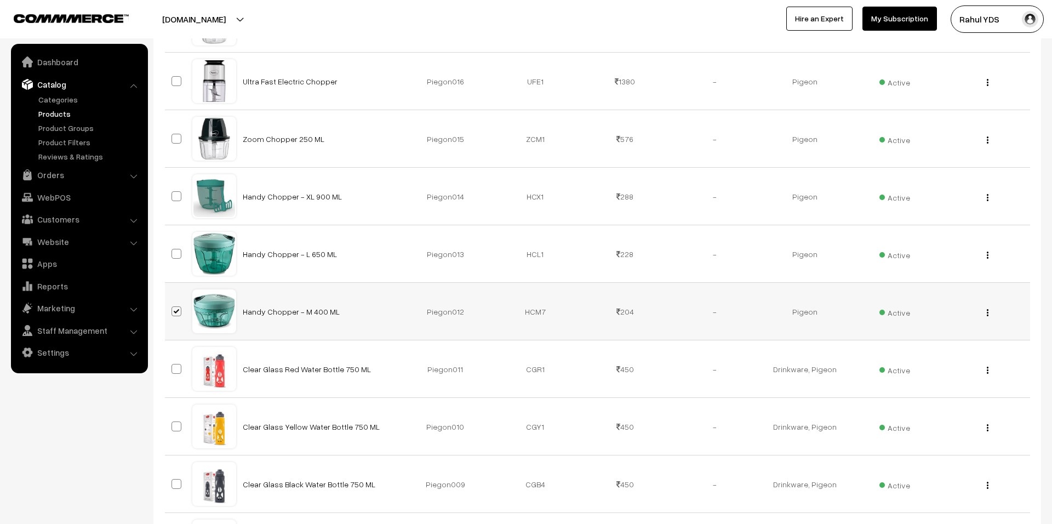
scroll to position [2228, 0]
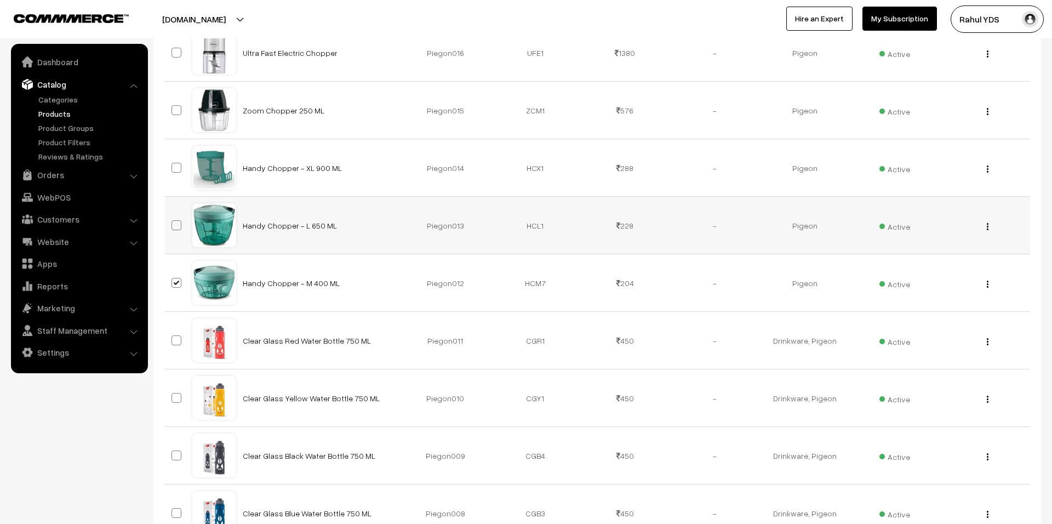
click at [179, 228] on span at bounding box center [176, 225] width 10 height 10
click at [173, 222] on input "checkbox" at bounding box center [169, 218] width 7 height 7
checkbox input "true"
click at [178, 169] on span at bounding box center [176, 168] width 10 height 10
click at [173, 164] on input "checkbox" at bounding box center [169, 160] width 7 height 7
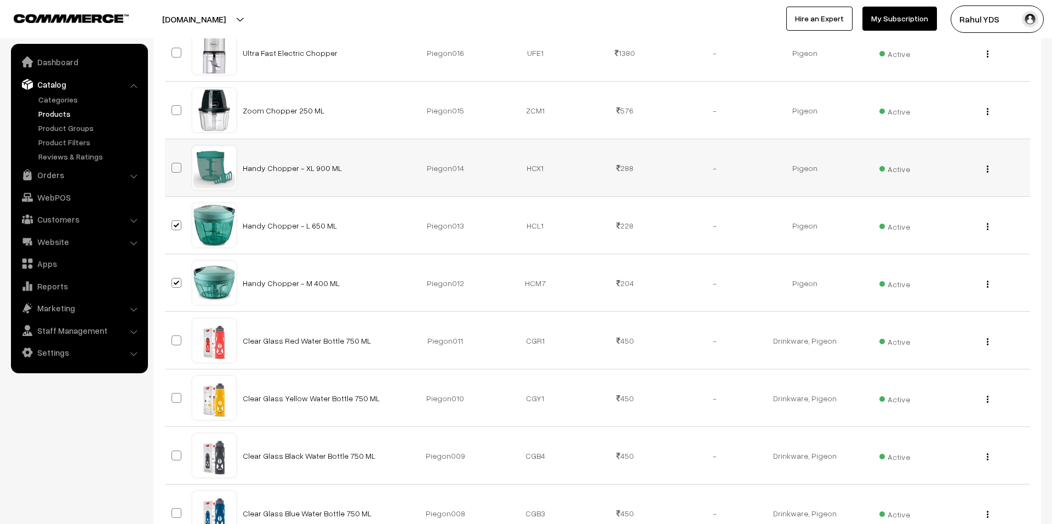
checkbox input "true"
click at [178, 115] on span at bounding box center [176, 110] width 10 height 10
click at [173, 107] on input "checkbox" at bounding box center [169, 103] width 7 height 7
checkbox input "true"
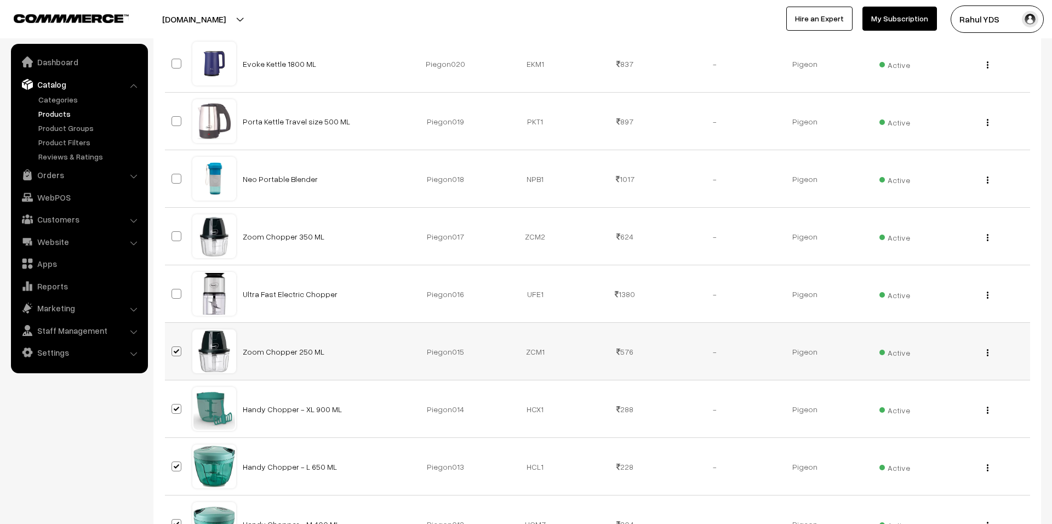
scroll to position [1974, 0]
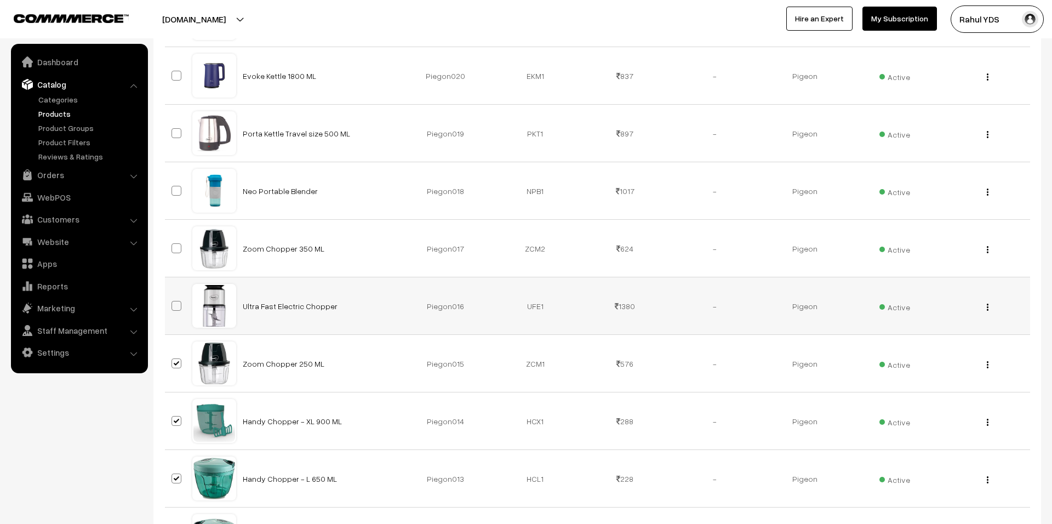
click at [178, 310] on span at bounding box center [176, 306] width 10 height 10
click at [173, 302] on input "checkbox" at bounding box center [169, 298] width 7 height 7
checkbox input "true"
click at [179, 251] on span at bounding box center [176, 248] width 10 height 10
click at [173, 245] on input "checkbox" at bounding box center [169, 241] width 7 height 7
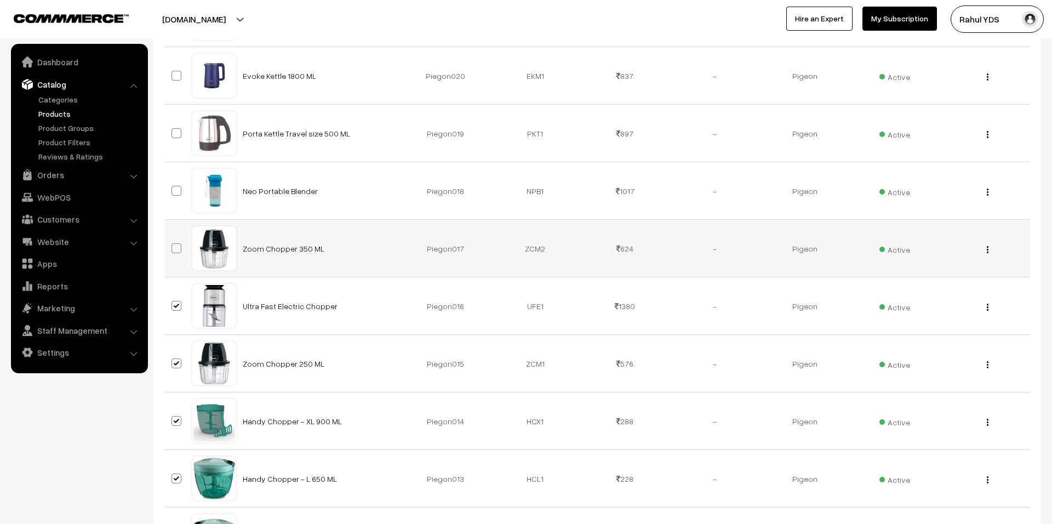
checkbox input "true"
click at [180, 196] on span at bounding box center [176, 191] width 10 height 10
click at [173, 187] on input "checkbox" at bounding box center [169, 183] width 7 height 7
checkbox input "true"
click at [176, 138] on span at bounding box center [176, 133] width 10 height 10
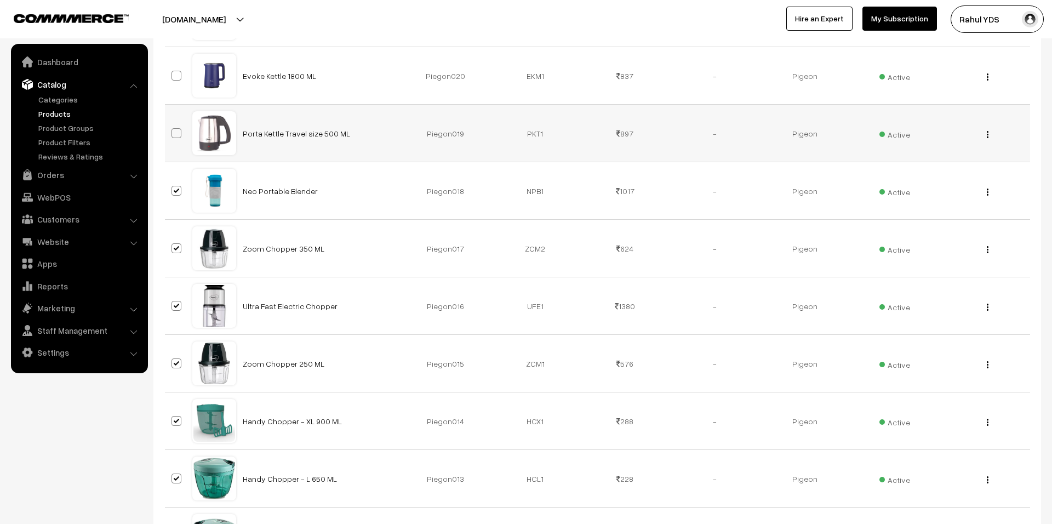
click at [173, 130] on input "checkbox" at bounding box center [169, 126] width 7 height 7
checkbox input "true"
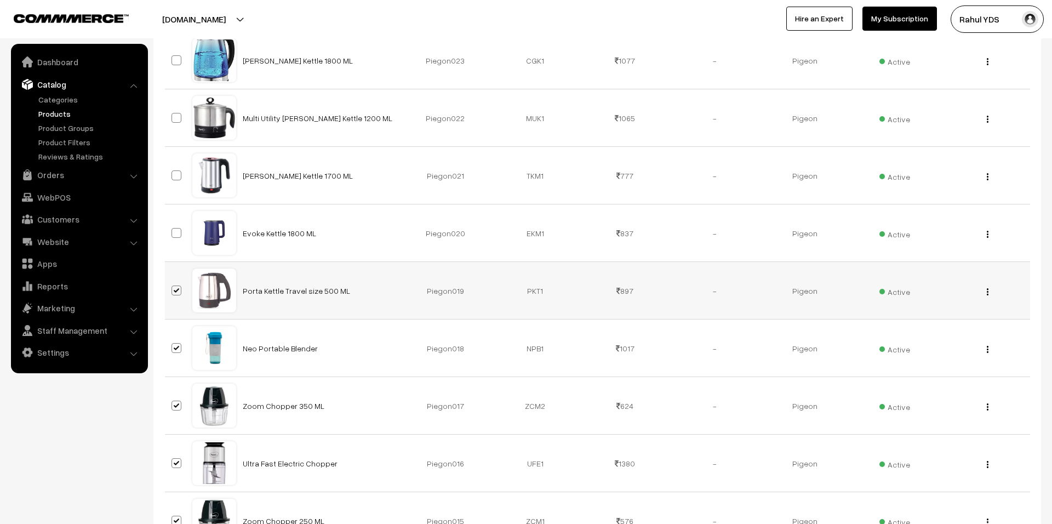
scroll to position [1745, 0]
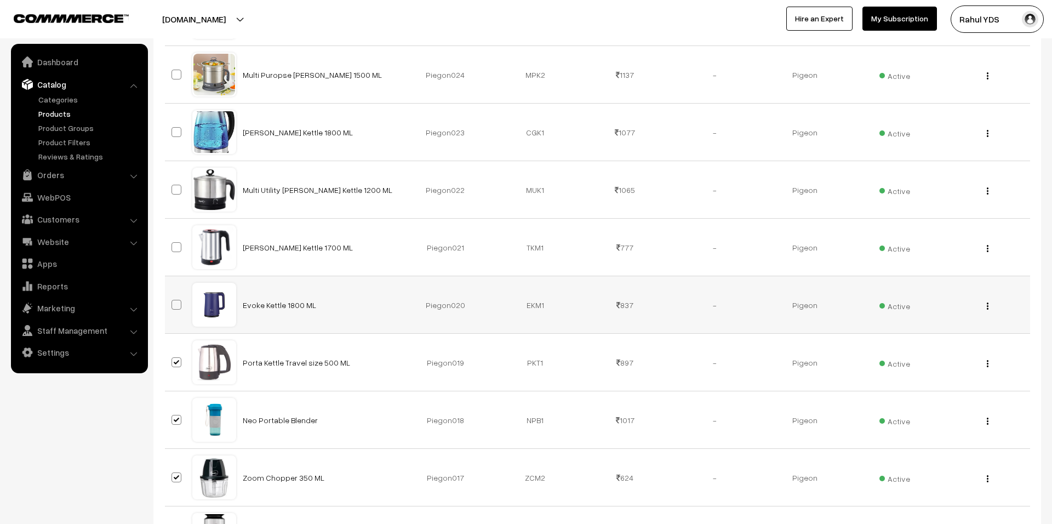
click at [174, 310] on span at bounding box center [176, 305] width 10 height 10
click at [173, 301] on input "checkbox" at bounding box center [169, 297] width 7 height 7
checkbox input "true"
click at [176, 250] on span at bounding box center [176, 247] width 10 height 10
click at [173, 244] on input "checkbox" at bounding box center [169, 240] width 7 height 7
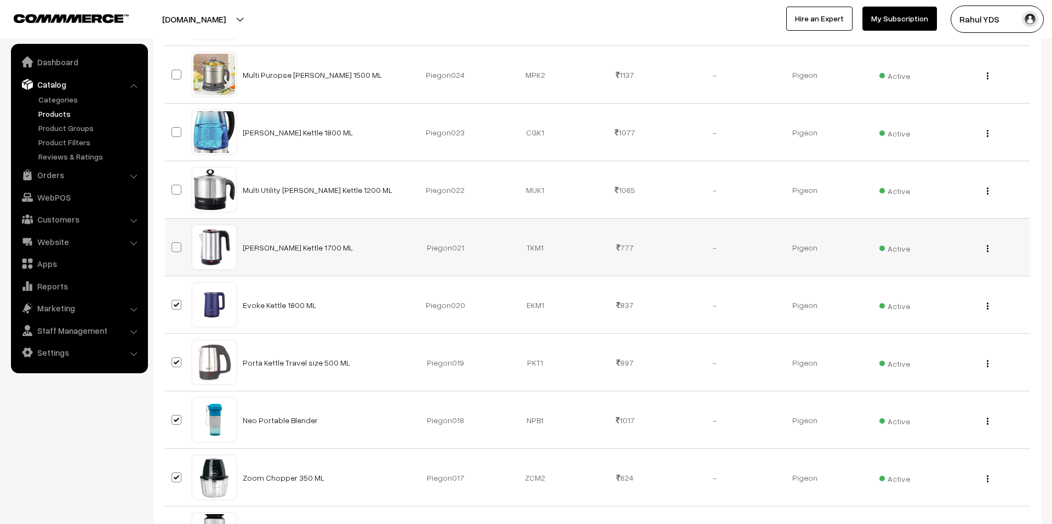
checkbox input "true"
click at [176, 196] on label at bounding box center [177, 189] width 13 height 13
click at [173, 186] on input "checkbox" at bounding box center [169, 182] width 7 height 7
checkbox input "true"
click at [174, 130] on label at bounding box center [177, 131] width 13 height 13
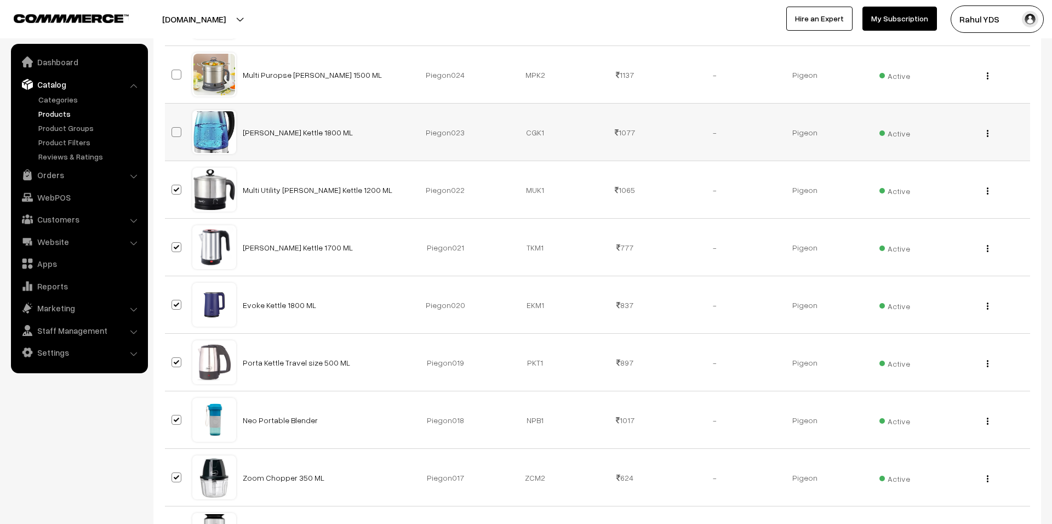
click at [173, 129] on input "checkbox" at bounding box center [169, 125] width 7 height 7
checkbox input "true"
click at [179, 77] on span at bounding box center [176, 75] width 10 height 10
click at [173, 71] on input "checkbox" at bounding box center [169, 67] width 7 height 7
checkbox input "true"
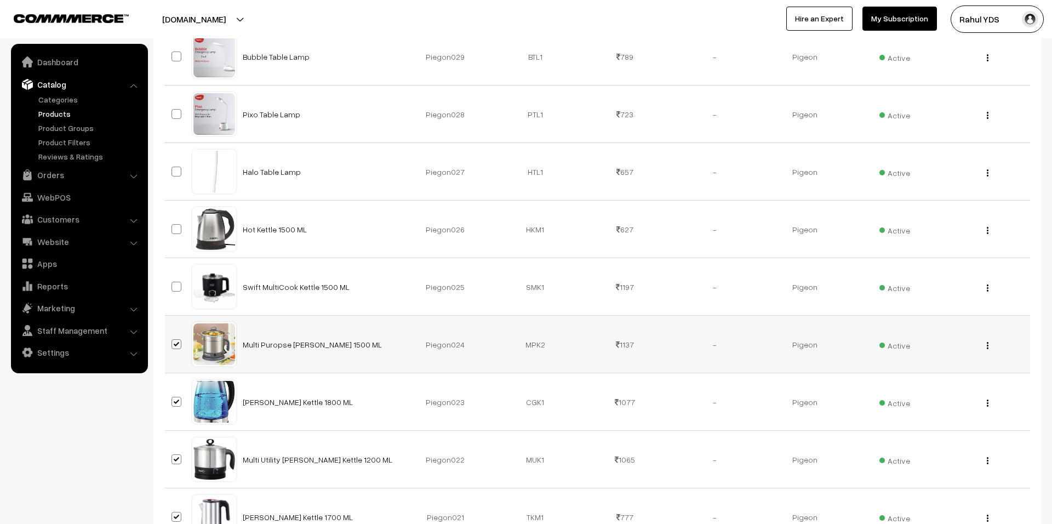
scroll to position [1467, 0]
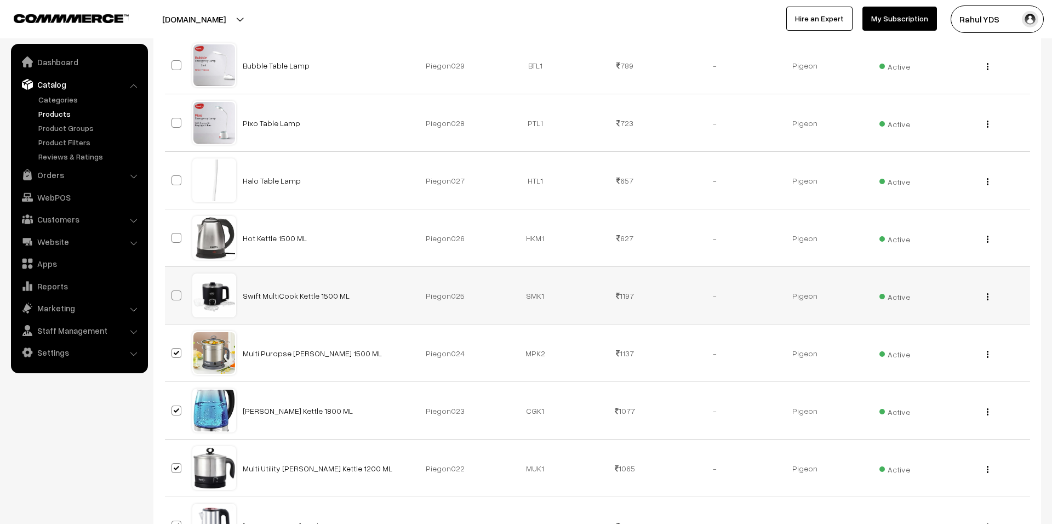
click at [170, 292] on input "checkbox" at bounding box center [169, 288] width 7 height 7
checkbox input "true"
click at [175, 243] on span at bounding box center [176, 238] width 10 height 10
click at [173, 234] on input "checkbox" at bounding box center [169, 230] width 7 height 7
checkbox input "true"
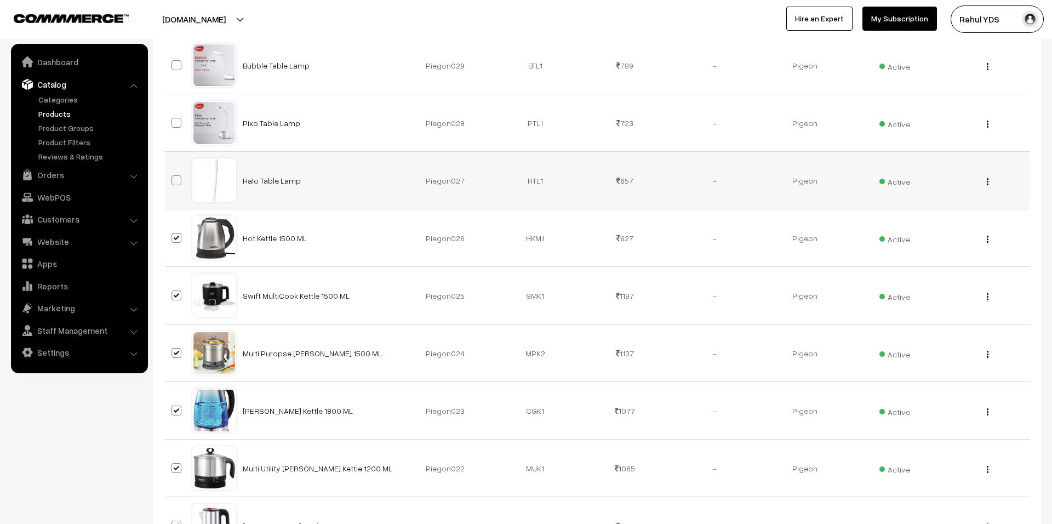
click at [175, 182] on span at bounding box center [176, 180] width 10 height 10
click at [173, 177] on input "checkbox" at bounding box center [169, 173] width 7 height 7
checkbox input "true"
click at [176, 128] on span at bounding box center [176, 123] width 10 height 10
click at [173, 119] on input "checkbox" at bounding box center [169, 115] width 7 height 7
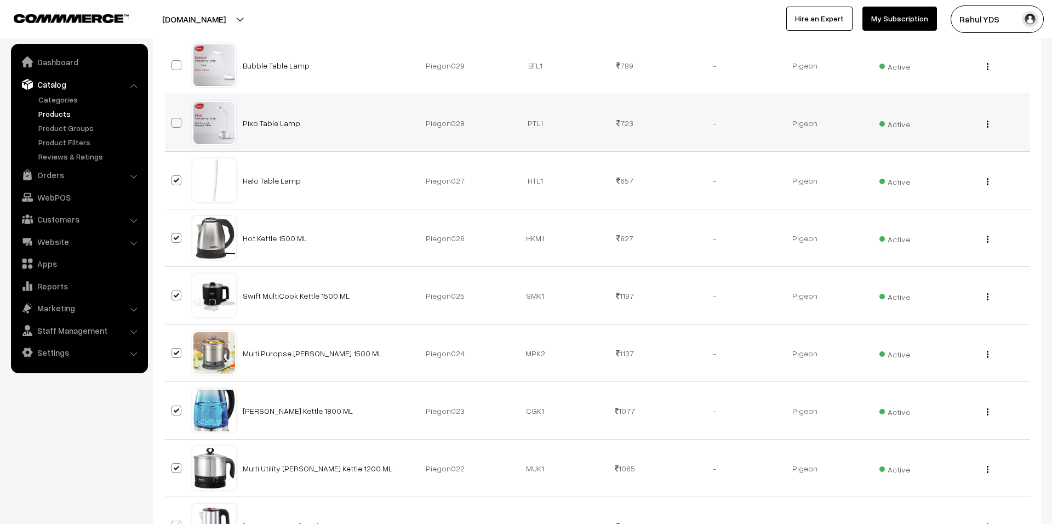
checkbox input "true"
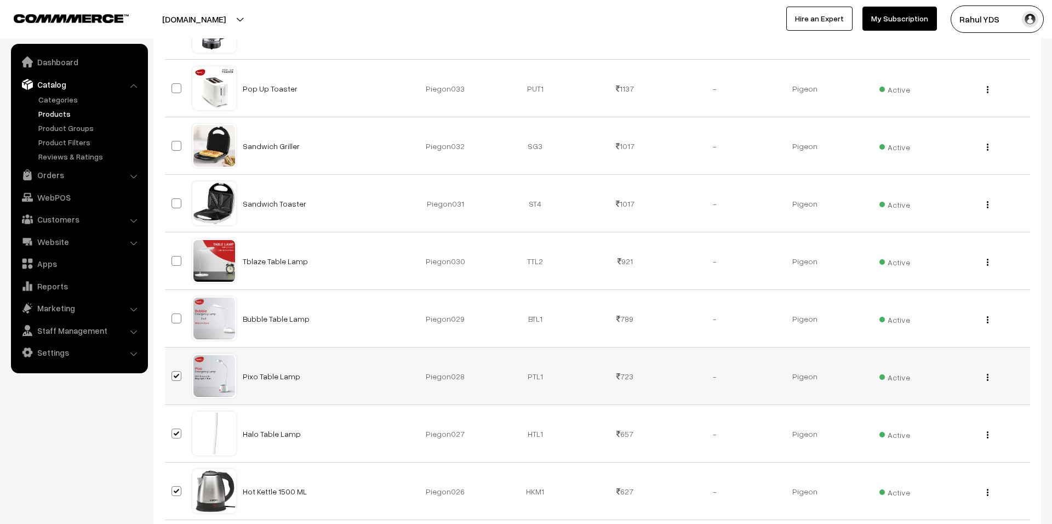
scroll to position [1203, 0]
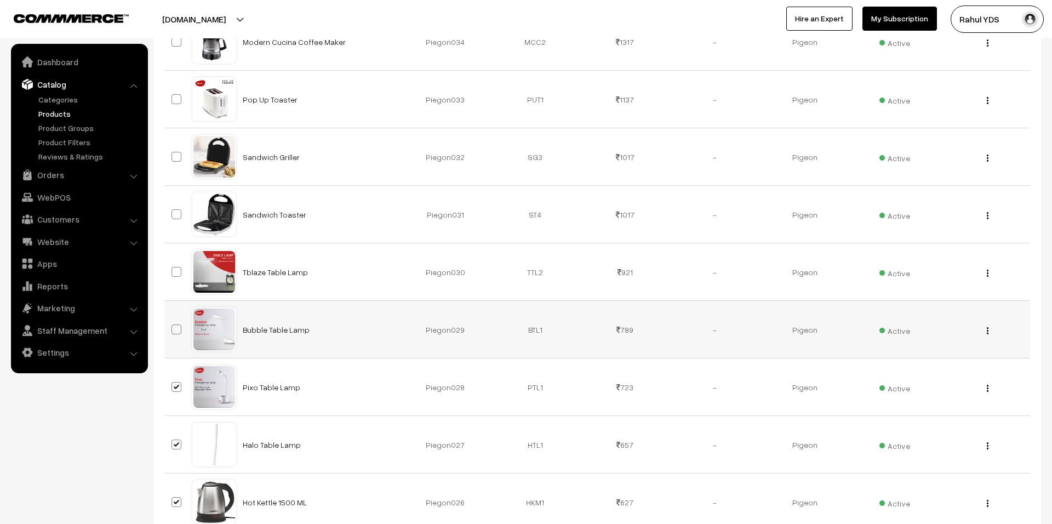
click at [173, 334] on span at bounding box center [176, 329] width 10 height 10
click at [173, 326] on input "checkbox" at bounding box center [169, 322] width 7 height 7
checkbox input "true"
click at [175, 268] on label at bounding box center [177, 271] width 13 height 13
click at [173, 268] on input "checkbox" at bounding box center [169, 264] width 7 height 7
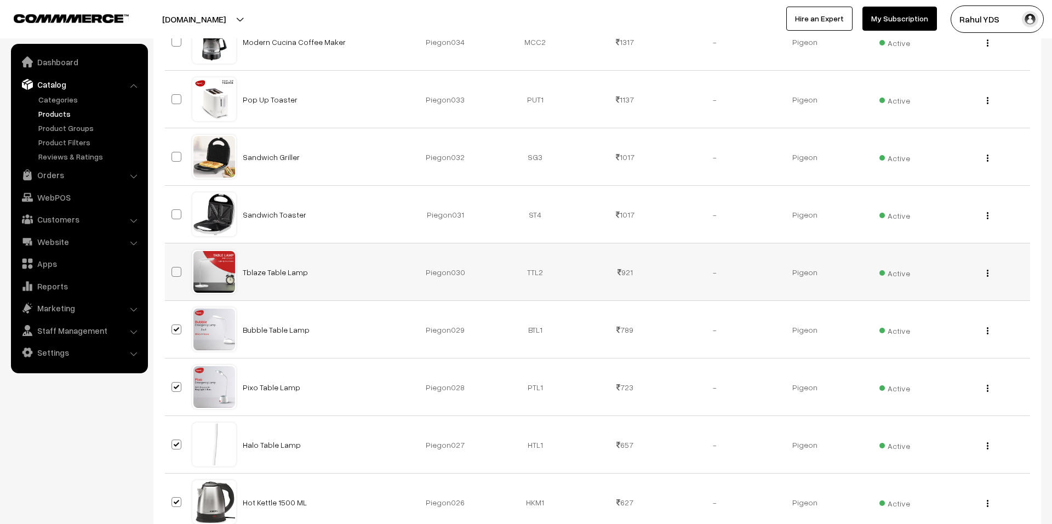
checkbox input "true"
click at [175, 217] on span at bounding box center [176, 214] width 10 height 10
click at [173, 211] on input "checkbox" at bounding box center [169, 207] width 7 height 7
checkbox input "true"
click at [178, 162] on span at bounding box center [176, 157] width 10 height 10
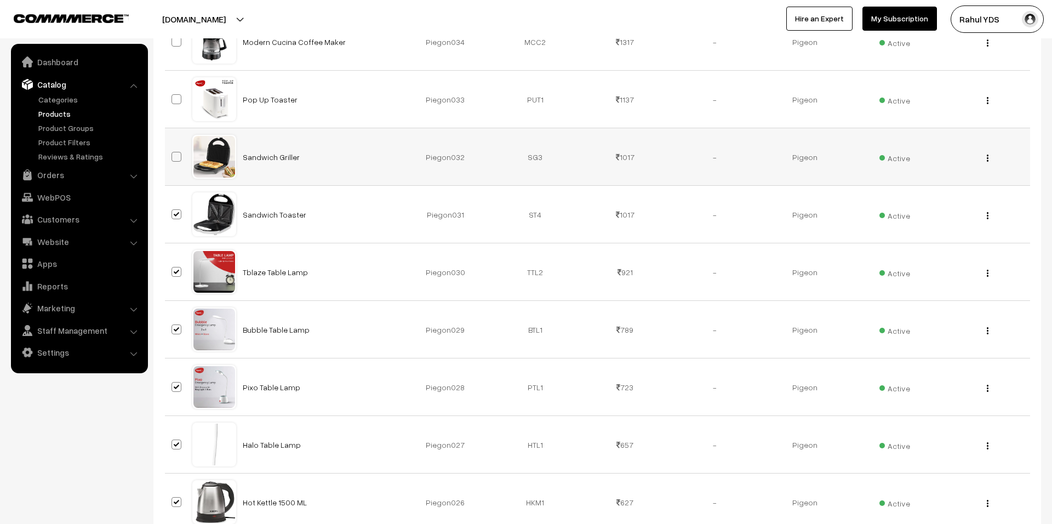
click at [173, 153] on input "checkbox" at bounding box center [169, 149] width 7 height 7
checkbox input "true"
click at [174, 104] on span at bounding box center [176, 99] width 10 height 10
click at [173, 96] on input "checkbox" at bounding box center [169, 92] width 7 height 7
checkbox input "true"
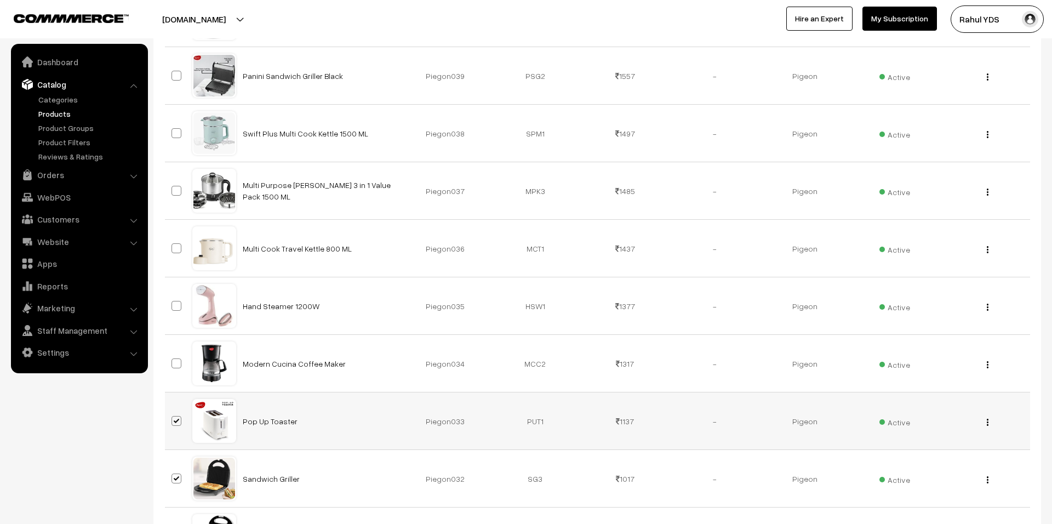
scroll to position [860, 0]
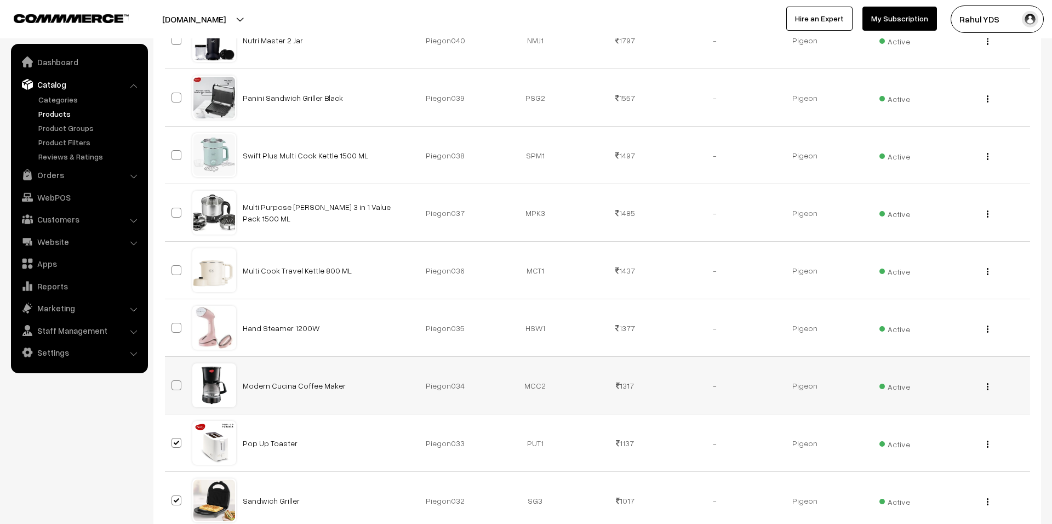
click at [176, 390] on span at bounding box center [176, 385] width 10 height 10
click at [173, 382] on input "checkbox" at bounding box center [169, 378] width 7 height 7
checkbox input "true"
click at [175, 329] on span at bounding box center [176, 328] width 10 height 10
click at [173, 324] on input "checkbox" at bounding box center [169, 320] width 7 height 7
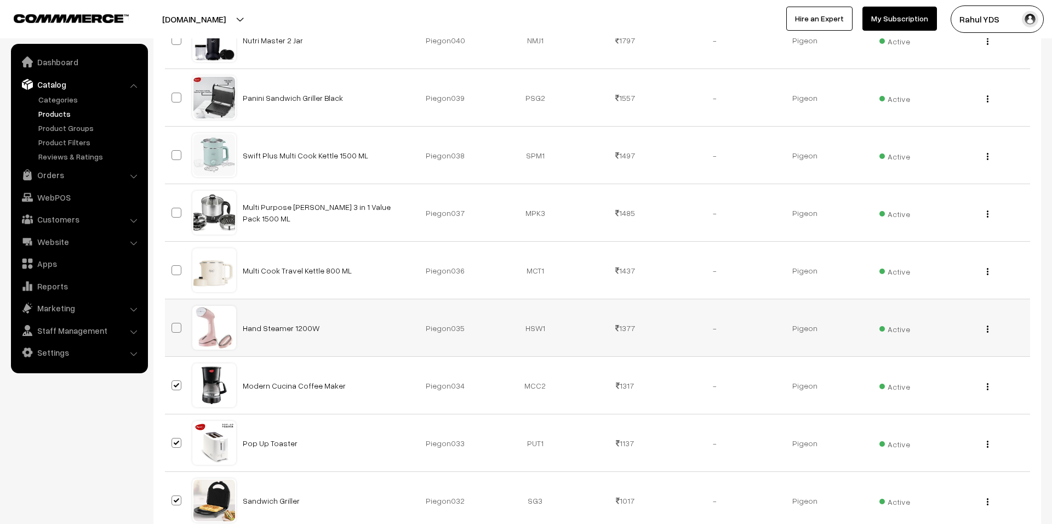
checkbox input "true"
click at [175, 272] on span at bounding box center [176, 270] width 10 height 10
click at [173, 267] on input "checkbox" at bounding box center [169, 263] width 7 height 7
checkbox input "true"
click at [179, 217] on span at bounding box center [176, 213] width 10 height 10
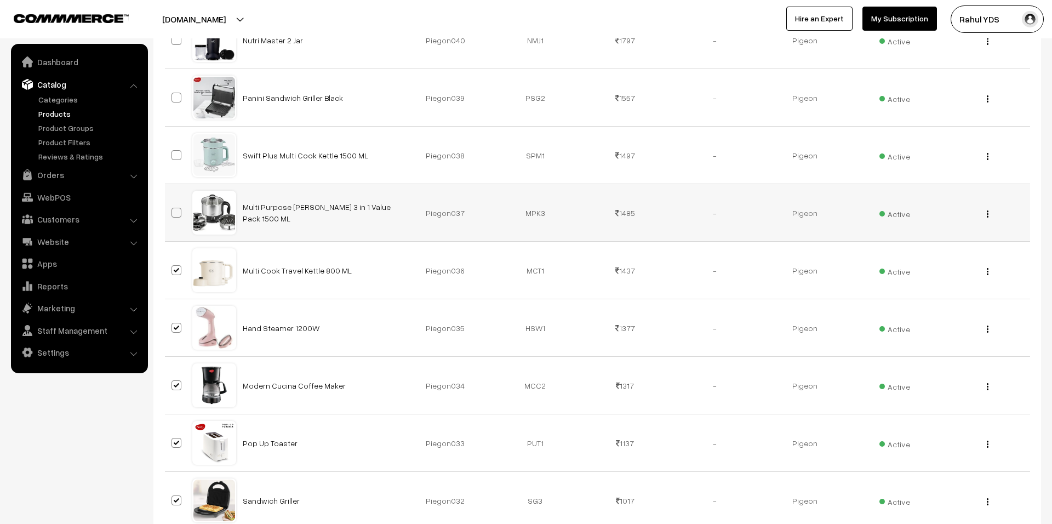
click at [173, 209] on input "checkbox" at bounding box center [169, 205] width 7 height 7
checkbox input "true"
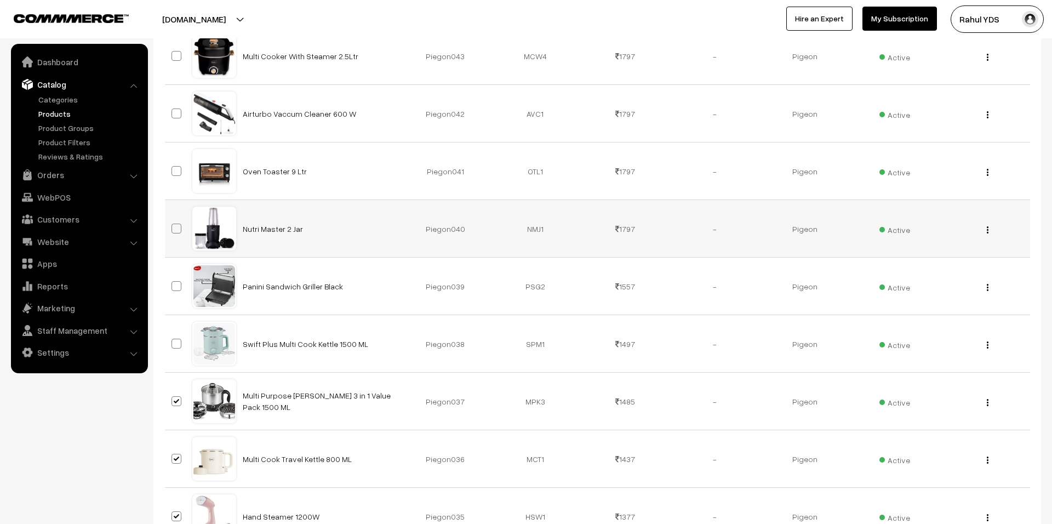
scroll to position [669, 0]
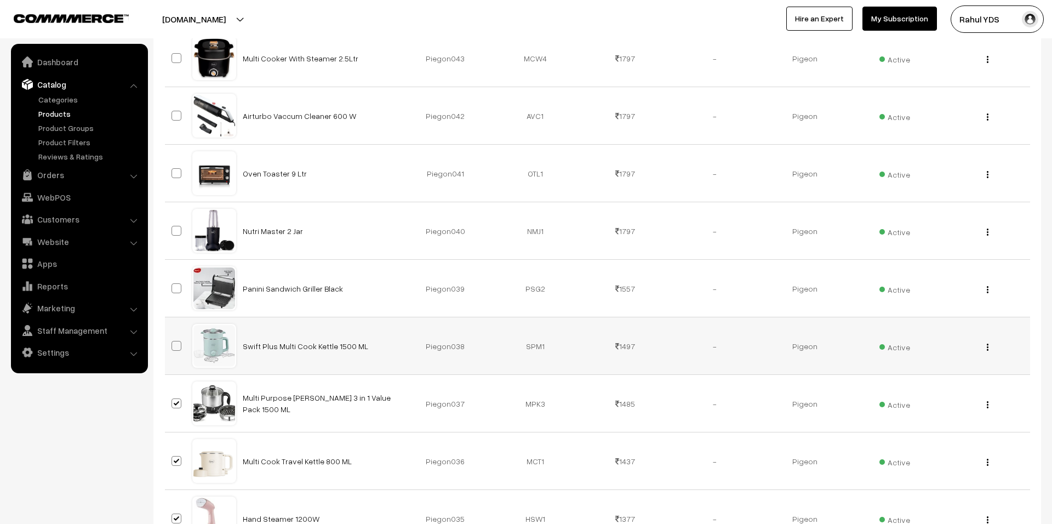
click at [178, 351] on span at bounding box center [176, 346] width 10 height 10
click at [173, 342] on input "checkbox" at bounding box center [169, 338] width 7 height 7
checkbox input "true"
click at [178, 290] on span at bounding box center [176, 288] width 10 height 10
click at [173, 285] on input "checkbox" at bounding box center [169, 281] width 7 height 7
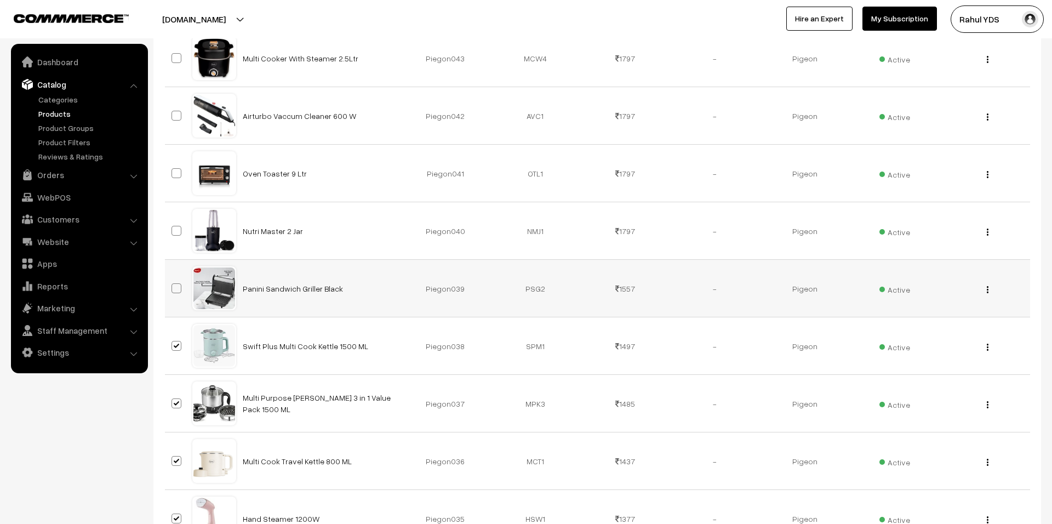
checkbox input "true"
click at [178, 234] on span at bounding box center [176, 231] width 10 height 10
click at [173, 227] on input "checkbox" at bounding box center [169, 223] width 7 height 7
checkbox input "true"
click at [175, 175] on span at bounding box center [176, 173] width 10 height 10
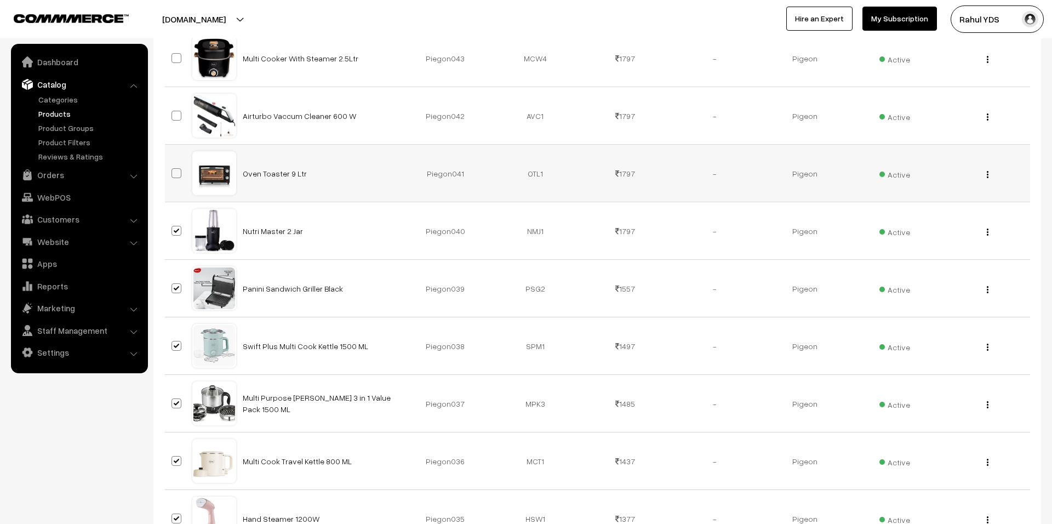
click at [173, 170] on input "checkbox" at bounding box center [169, 166] width 7 height 7
checkbox input "true"
click at [176, 118] on span at bounding box center [176, 116] width 10 height 10
click at [173, 112] on input "checkbox" at bounding box center [169, 108] width 7 height 7
checkbox input "true"
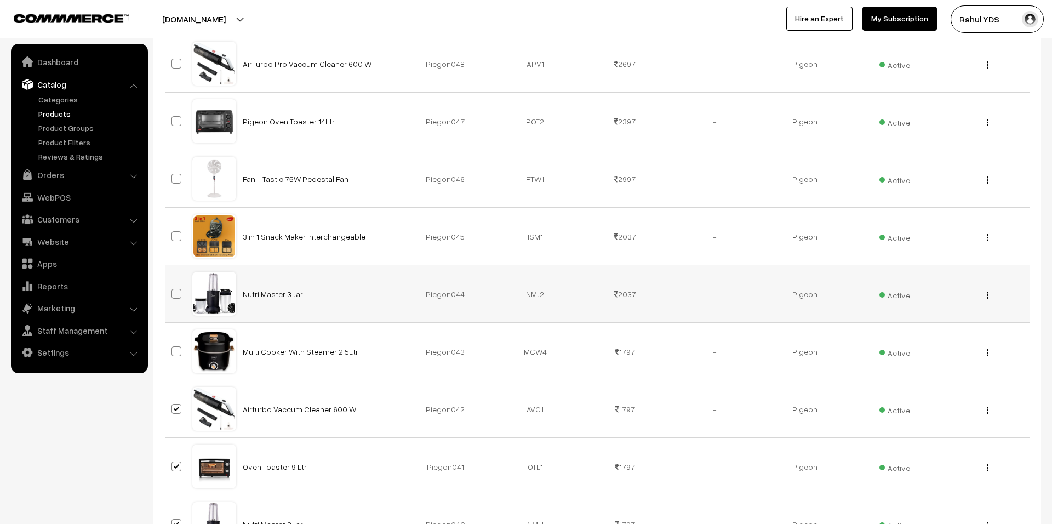
scroll to position [375, 0]
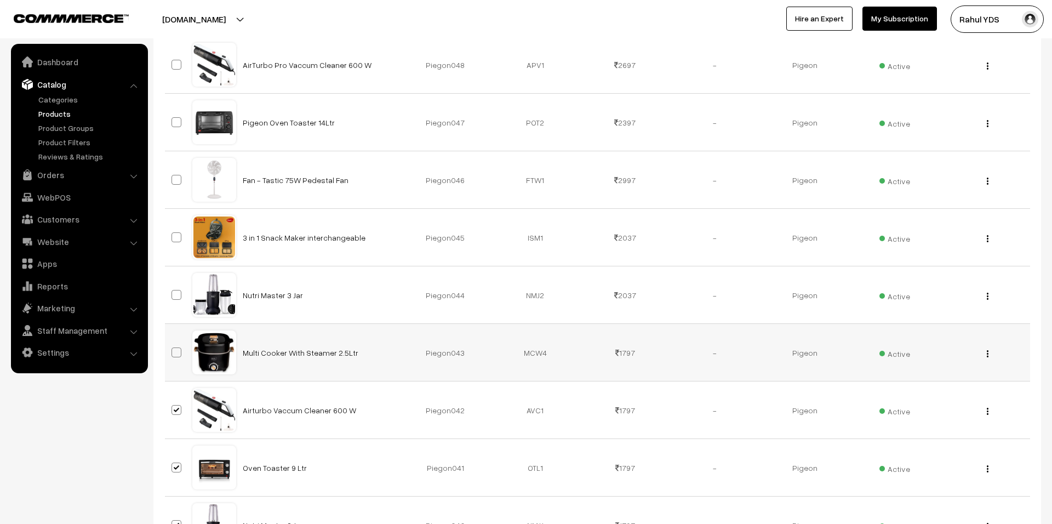
click at [177, 354] on span at bounding box center [176, 352] width 10 height 10
click at [173, 349] on input "checkbox" at bounding box center [169, 345] width 7 height 7
checkbox input "true"
click at [177, 297] on span at bounding box center [176, 295] width 10 height 10
click at [173, 291] on input "checkbox" at bounding box center [169, 287] width 7 height 7
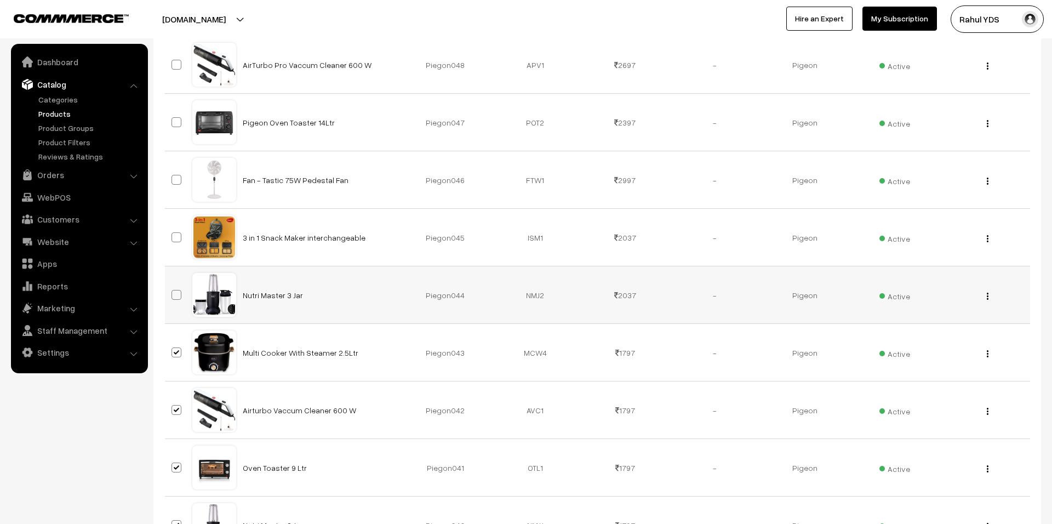
checkbox input "true"
click at [175, 240] on span at bounding box center [176, 237] width 10 height 10
click at [173, 234] on input "checkbox" at bounding box center [169, 230] width 7 height 7
checkbox input "true"
click at [178, 182] on span at bounding box center [176, 180] width 10 height 10
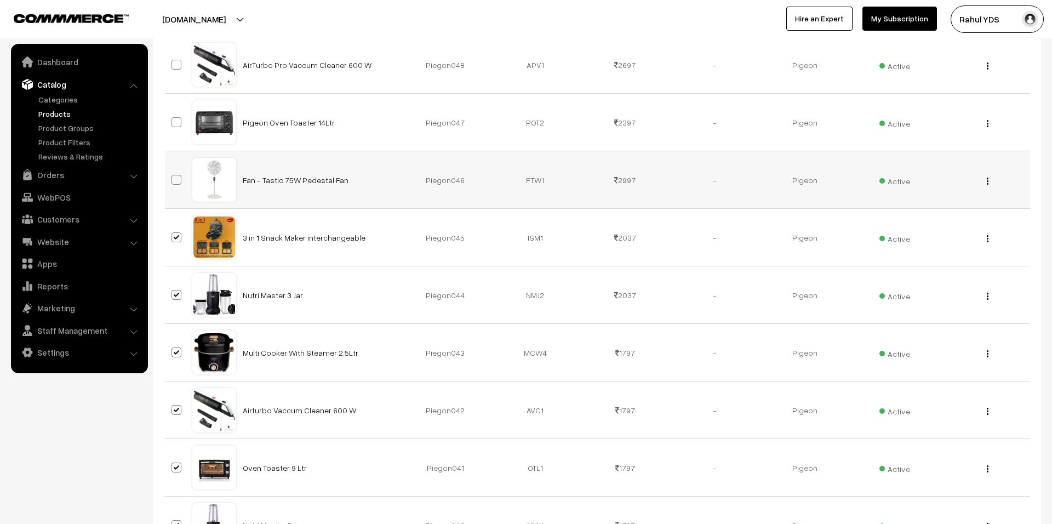
click at [173, 176] on input "checkbox" at bounding box center [169, 172] width 7 height 7
checkbox input "true"
click at [180, 124] on span at bounding box center [176, 122] width 10 height 10
click at [173, 119] on input "checkbox" at bounding box center [169, 115] width 7 height 7
checkbox input "true"
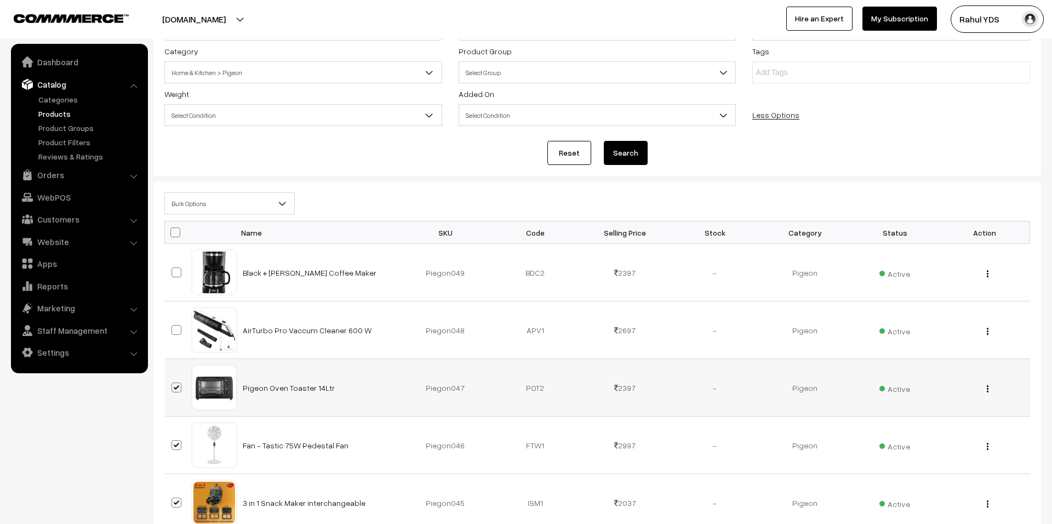
scroll to position [88, 0]
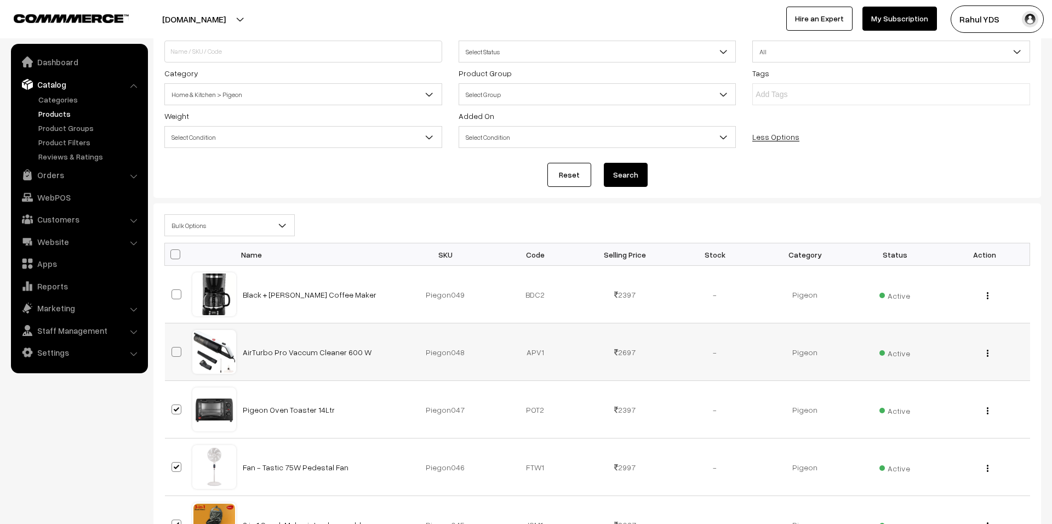
click at [174, 351] on span at bounding box center [176, 352] width 10 height 10
click at [173, 348] on input "checkbox" at bounding box center [169, 344] width 7 height 7
checkbox input "true"
click at [179, 295] on span at bounding box center [176, 294] width 10 height 10
click at [173, 291] on input "checkbox" at bounding box center [169, 287] width 7 height 7
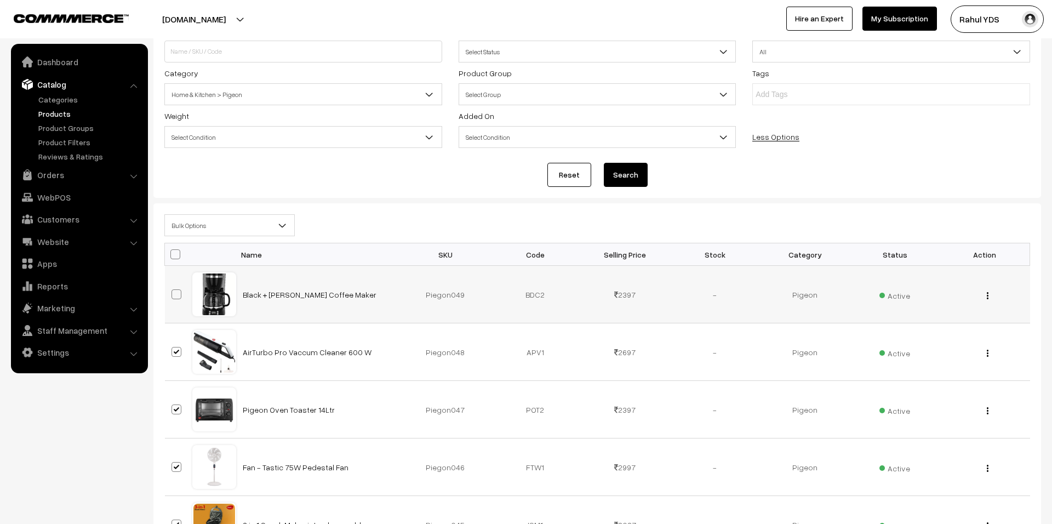
checkbox input "true"
click at [216, 232] on span "Bulk Options" at bounding box center [229, 225] width 129 height 19
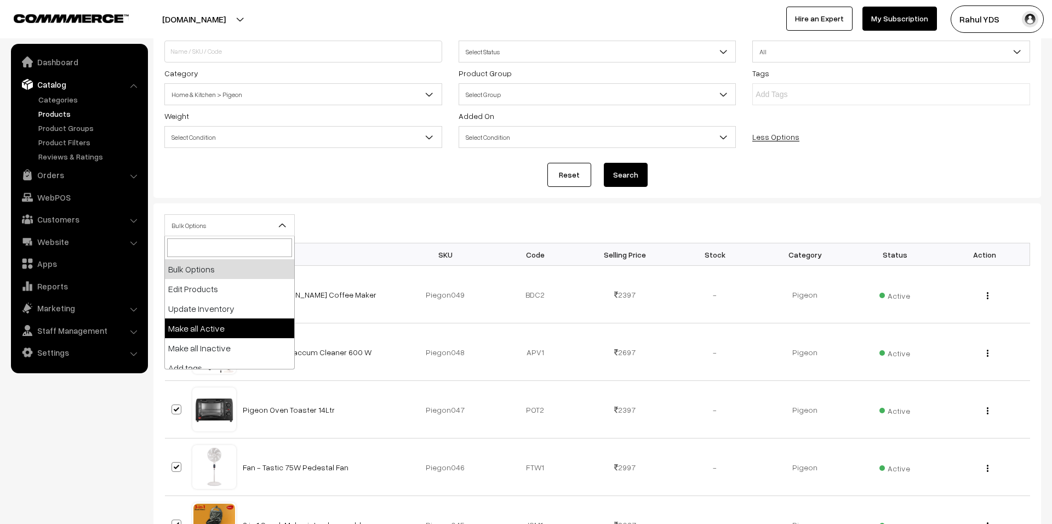
scroll to position [68, 0]
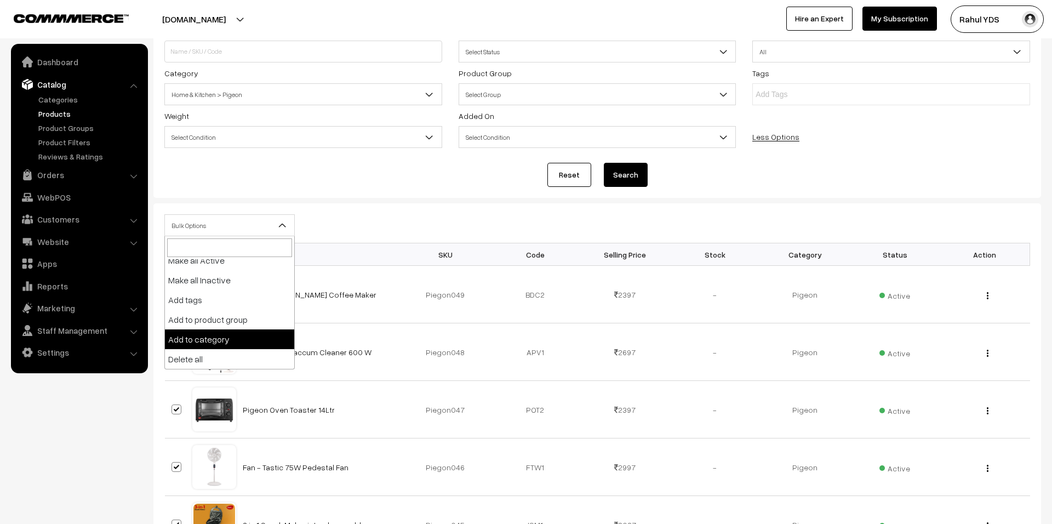
select select "category"
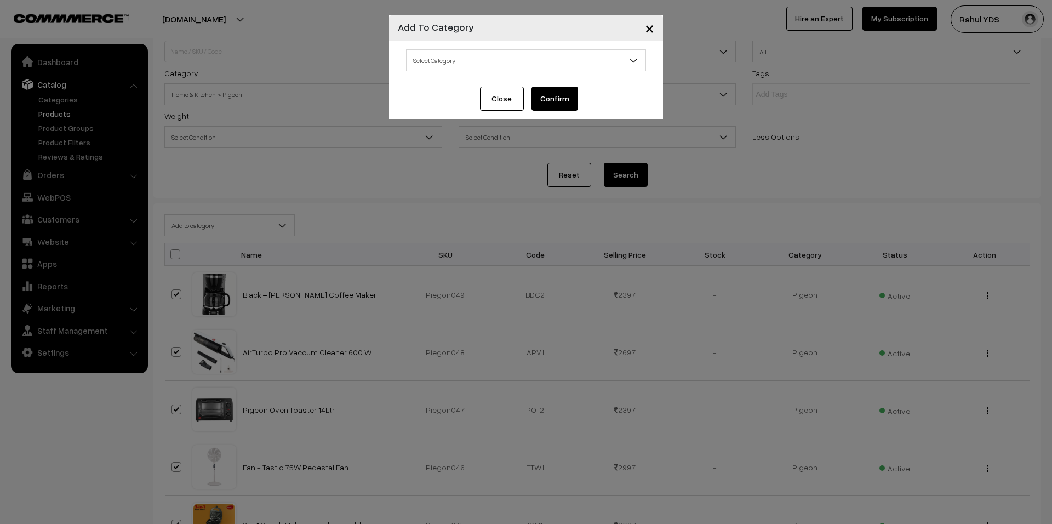
click at [455, 64] on span "Select Category" at bounding box center [526, 60] width 239 height 19
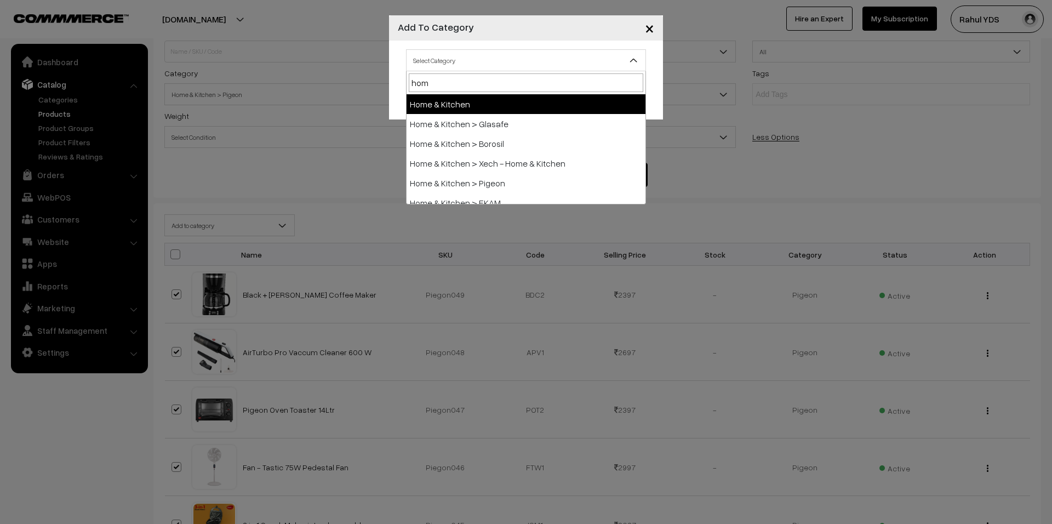
type input "home"
select select "10"
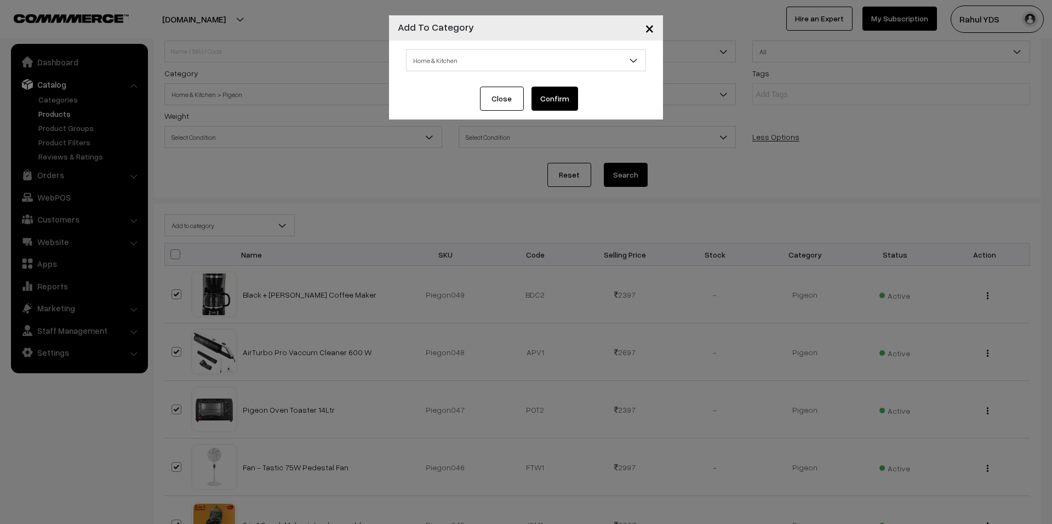
click at [548, 100] on button "Confirm" at bounding box center [554, 99] width 47 height 24
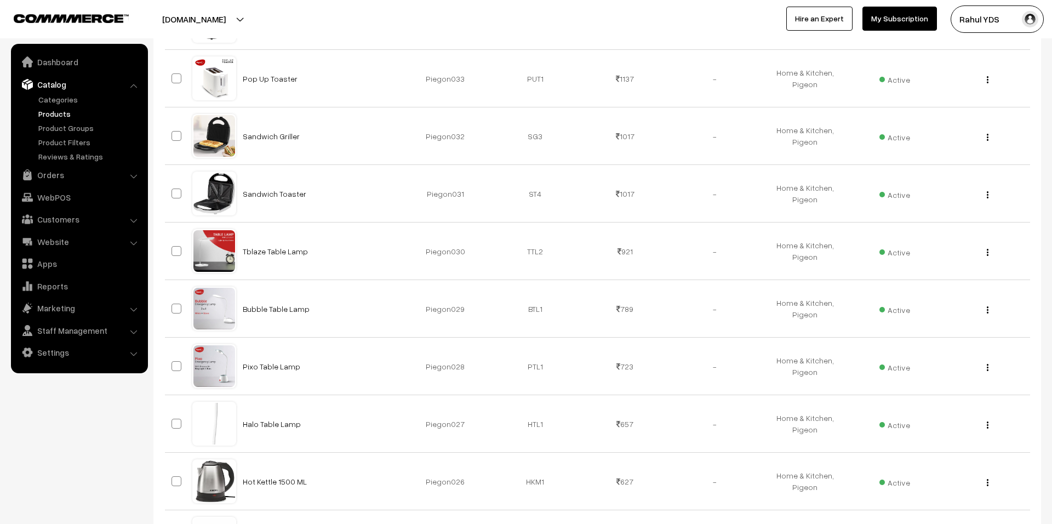
scroll to position [1211, 0]
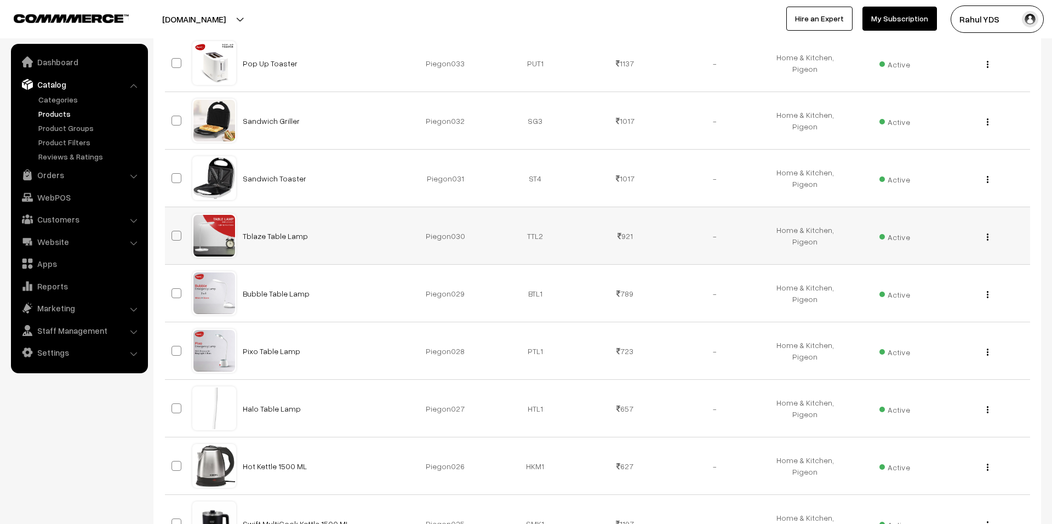
click at [176, 241] on span at bounding box center [176, 236] width 10 height 10
click at [173, 232] on input "checkbox" at bounding box center [169, 228] width 7 height 7
checkbox input "true"
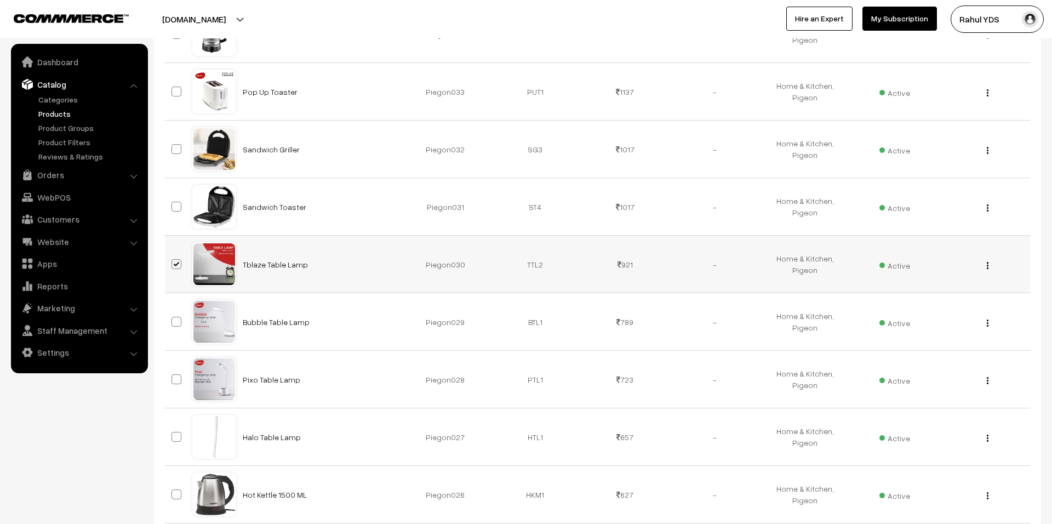
scroll to position [1239, 0]
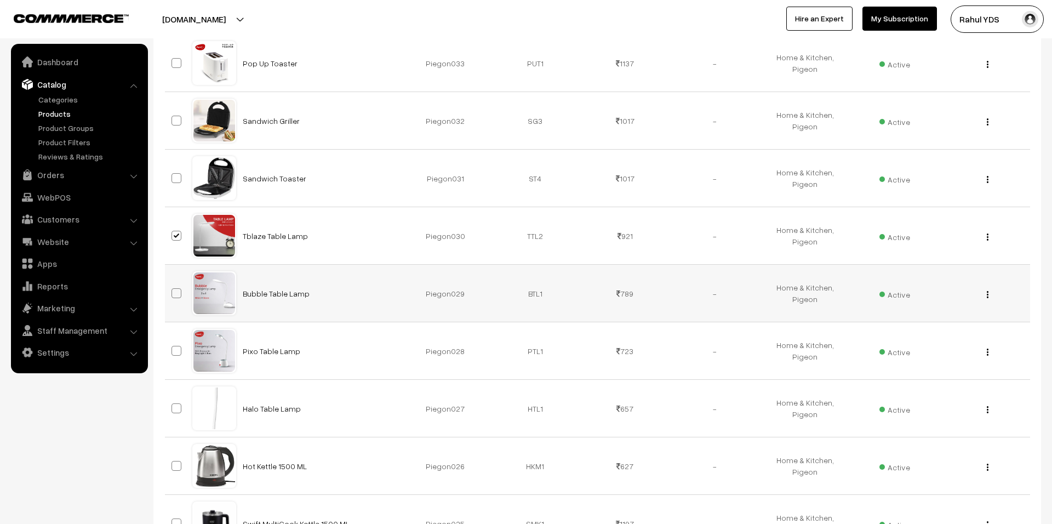
click at [175, 304] on td at bounding box center [178, 294] width 27 height 58
click at [176, 295] on span at bounding box center [176, 293] width 10 height 10
click at [173, 290] on input "checkbox" at bounding box center [169, 286] width 7 height 7
checkbox input "true"
click at [175, 363] on td at bounding box center [178, 351] width 27 height 58
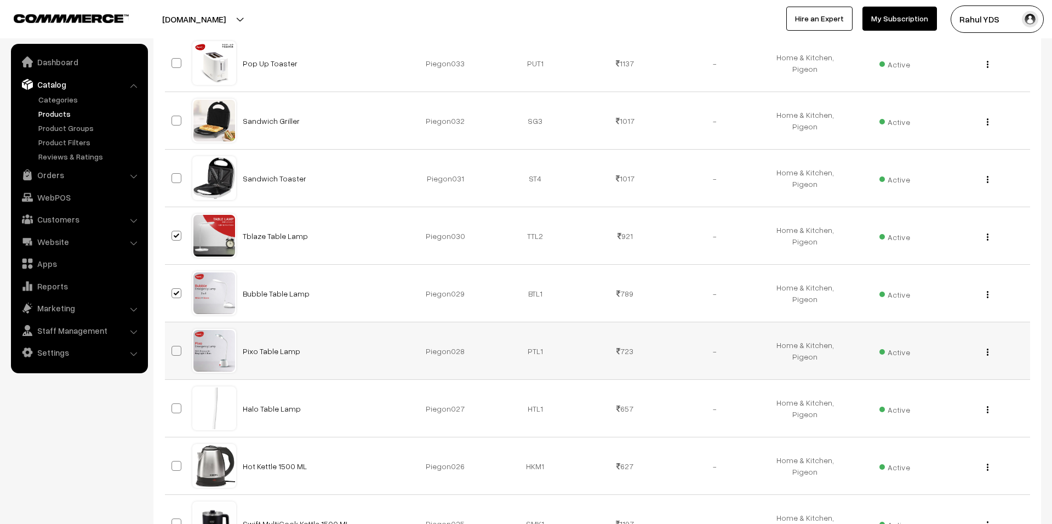
click at [176, 356] on span at bounding box center [176, 351] width 10 height 10
click at [173, 347] on input "checkbox" at bounding box center [169, 343] width 7 height 7
checkbox input "true"
click at [175, 407] on span at bounding box center [176, 408] width 10 height 10
click at [173, 405] on input "checkbox" at bounding box center [169, 401] width 7 height 7
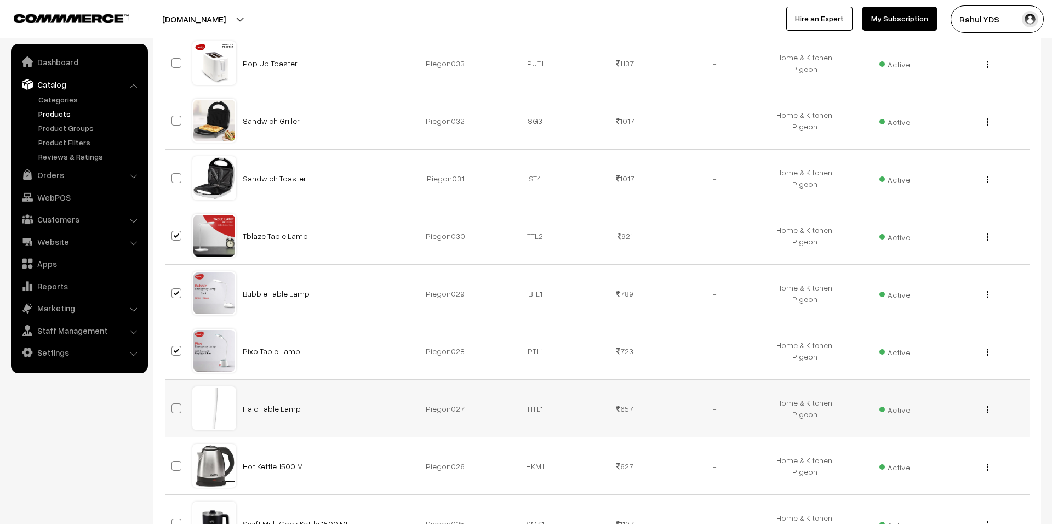
checkbox input "true"
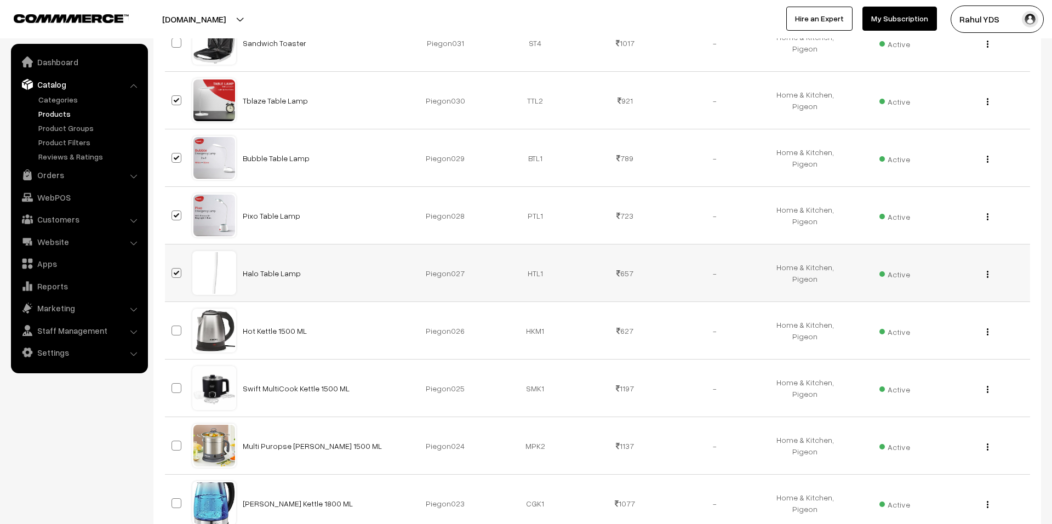
scroll to position [1376, 0]
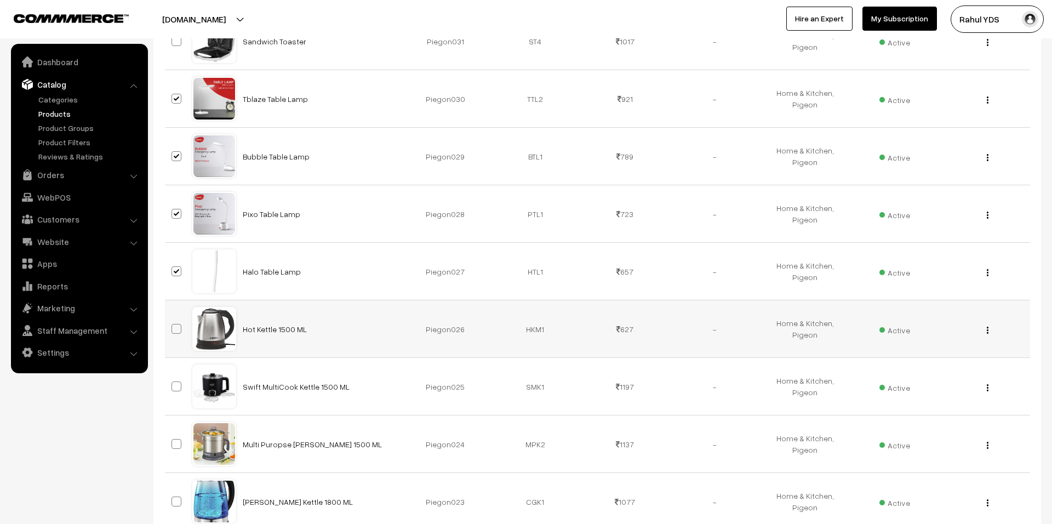
click at [173, 327] on span at bounding box center [176, 329] width 10 height 10
click at [173, 325] on input "checkbox" at bounding box center [169, 321] width 7 height 7
checkbox input "true"
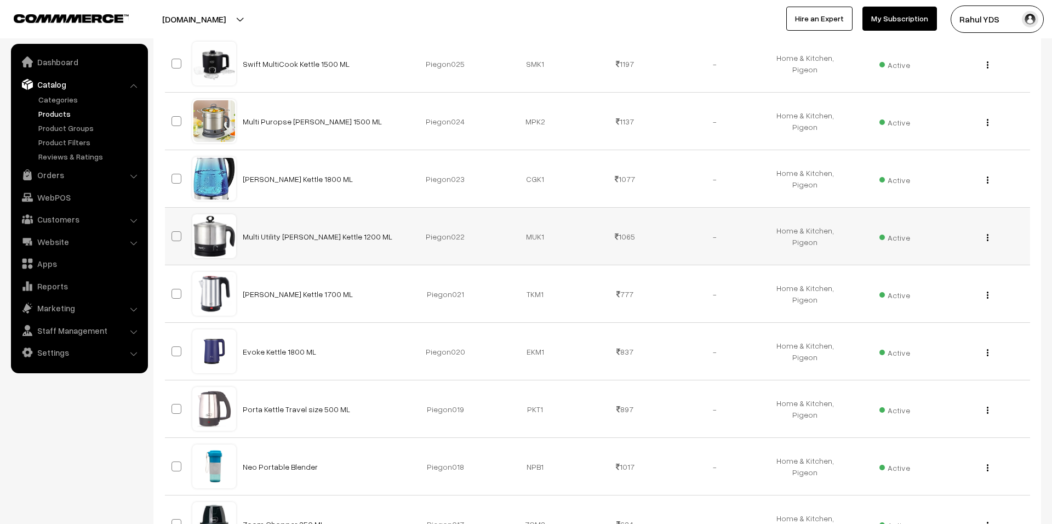
scroll to position [1699, 0]
click at [179, 293] on span at bounding box center [176, 293] width 10 height 10
click at [173, 290] on input "checkbox" at bounding box center [169, 286] width 7 height 7
checkbox input "true"
click at [176, 355] on span at bounding box center [176, 351] width 10 height 10
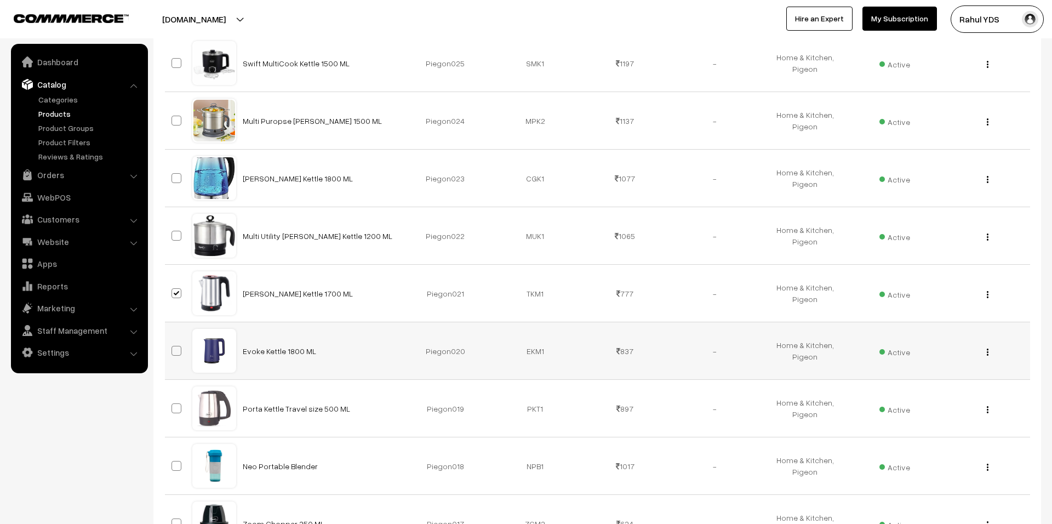
click at [173, 347] on input "checkbox" at bounding box center [169, 343] width 7 height 7
checkbox input "true"
click at [174, 413] on span at bounding box center [176, 408] width 10 height 10
click at [173, 405] on input "checkbox" at bounding box center [169, 401] width 7 height 7
checkbox input "true"
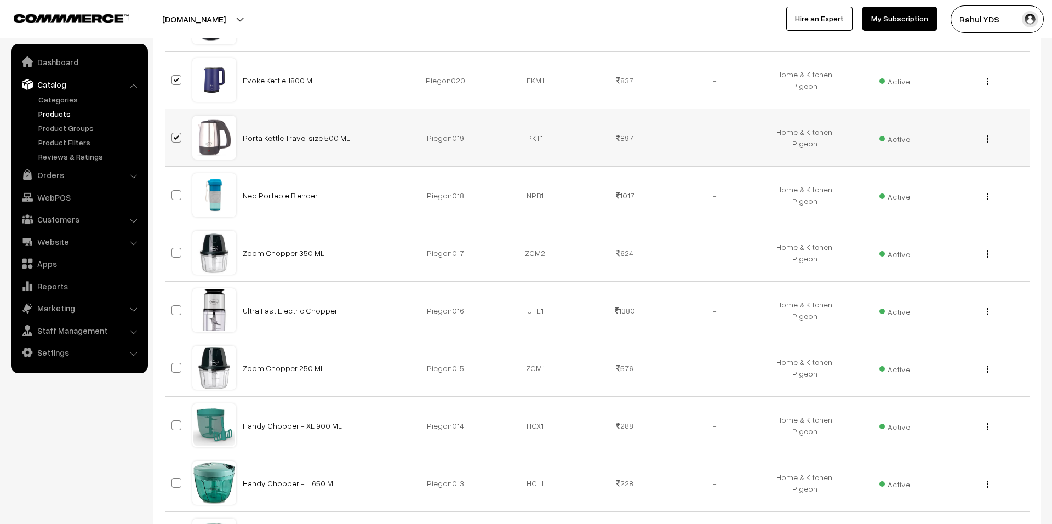
scroll to position [1991, 0]
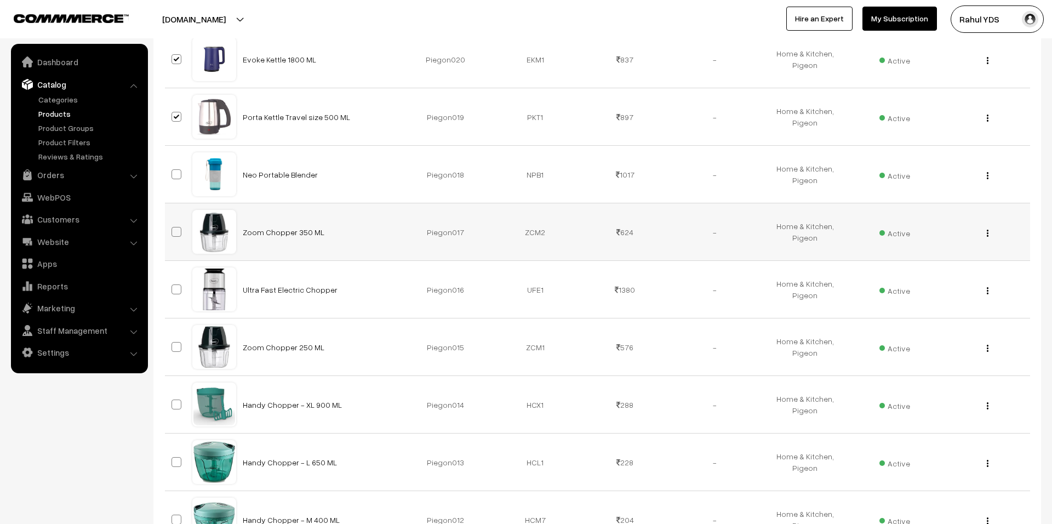
click at [175, 238] on label at bounding box center [177, 231] width 13 height 13
click at [173, 228] on input "checkbox" at bounding box center [169, 224] width 7 height 7
checkbox input "true"
click at [178, 352] on span at bounding box center [176, 347] width 10 height 10
click at [173, 344] on input "checkbox" at bounding box center [169, 339] width 7 height 7
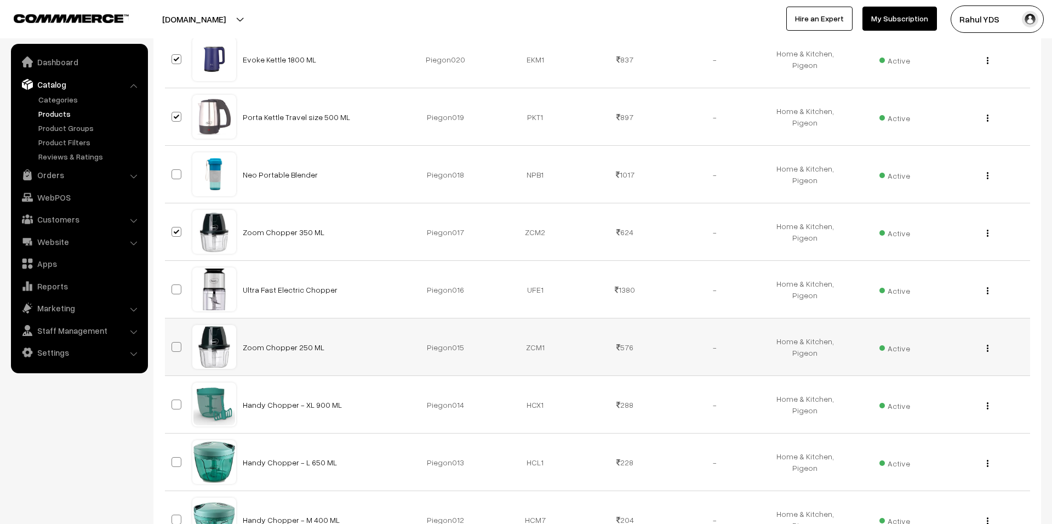
checkbox input "true"
click at [176, 409] on span at bounding box center [176, 404] width 10 height 10
click at [173, 401] on input "checkbox" at bounding box center [169, 397] width 7 height 7
checkbox input "true"
click at [178, 467] on span at bounding box center [176, 462] width 10 height 10
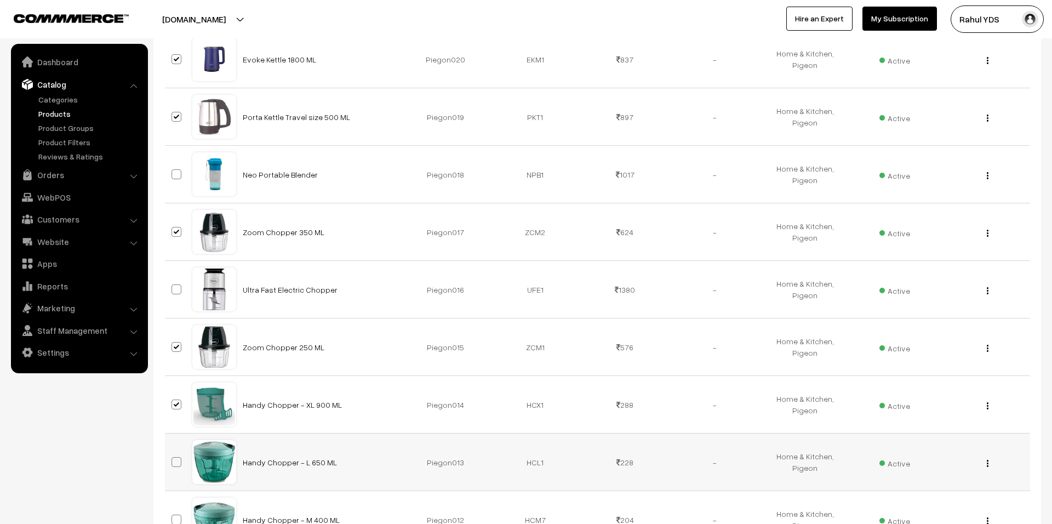
click at [173, 459] on input "checkbox" at bounding box center [169, 454] width 7 height 7
checkbox input "true"
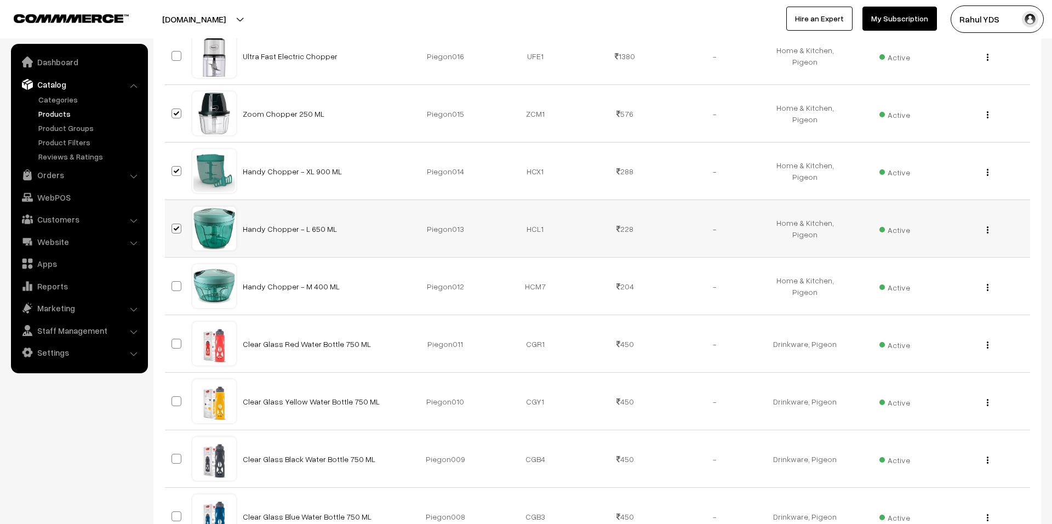
scroll to position [2225, 0]
click at [174, 290] on span at bounding box center [176, 285] width 10 height 10
click at [173, 282] on input "checkbox" at bounding box center [169, 278] width 7 height 7
checkbox input "true"
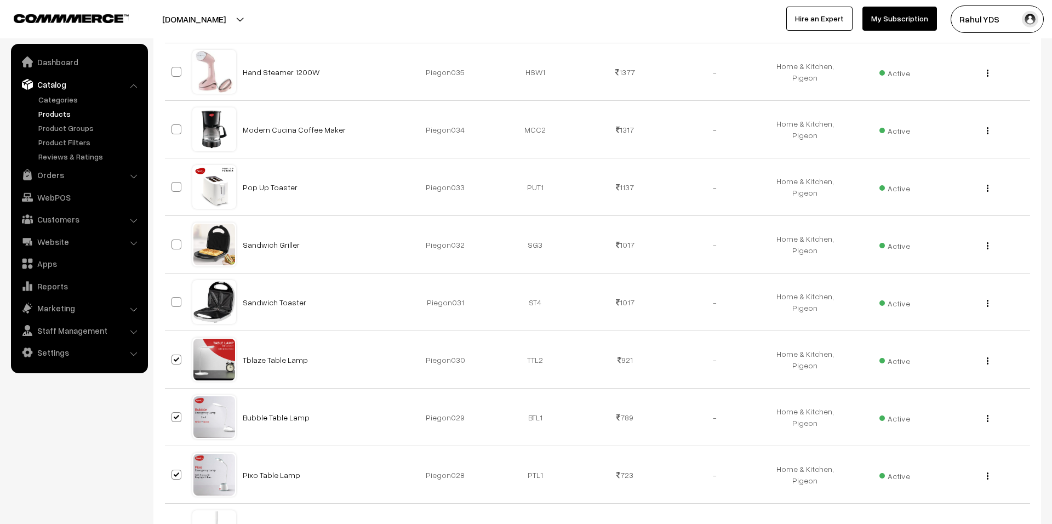
scroll to position [0, 0]
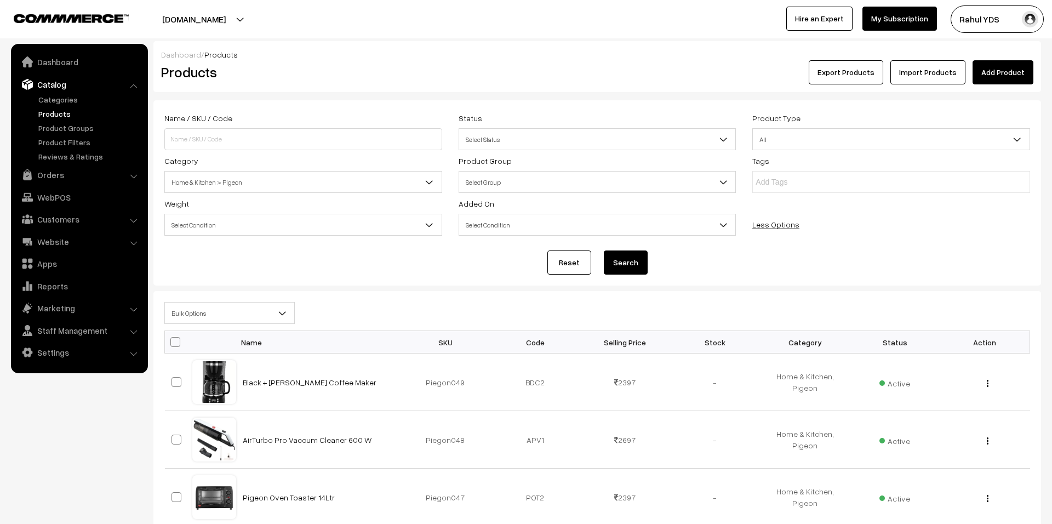
click at [245, 307] on span "Bulk Options" at bounding box center [229, 313] width 129 height 19
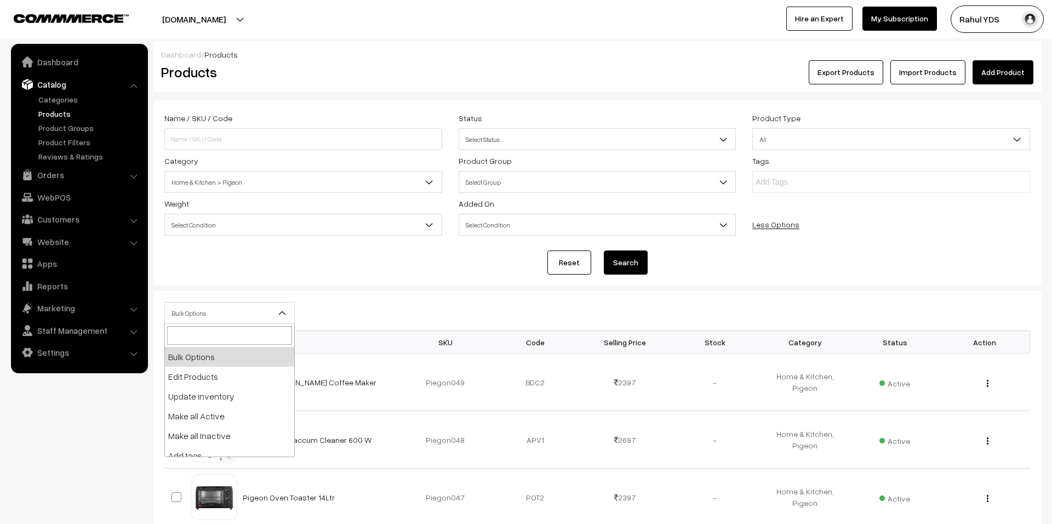
scroll to position [68, 0]
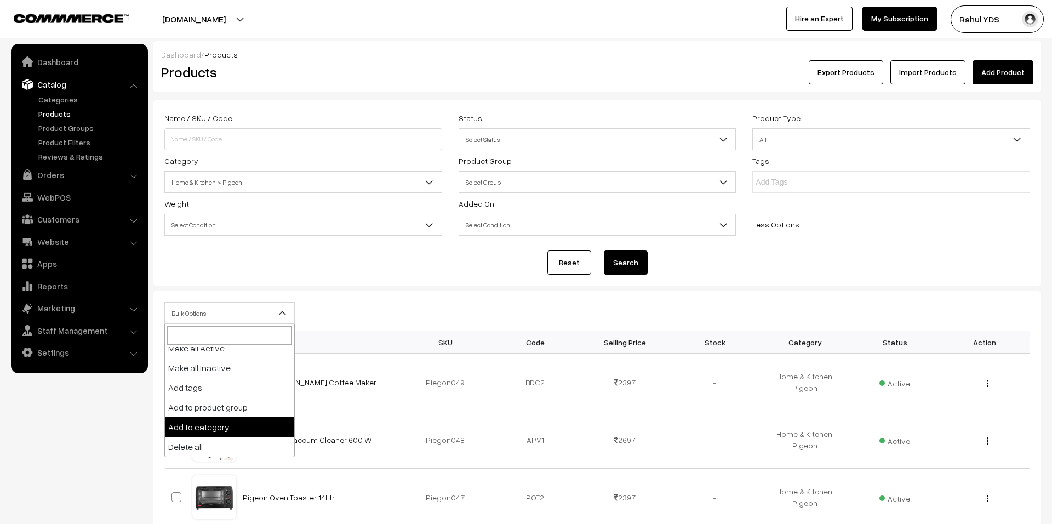
select select "category"
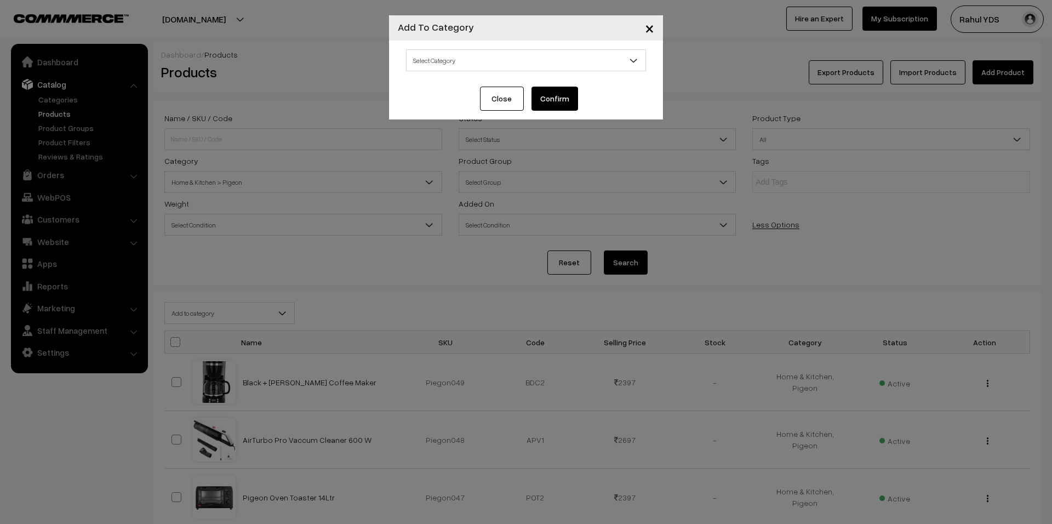
click at [477, 62] on span "Select Category" at bounding box center [526, 60] width 239 height 19
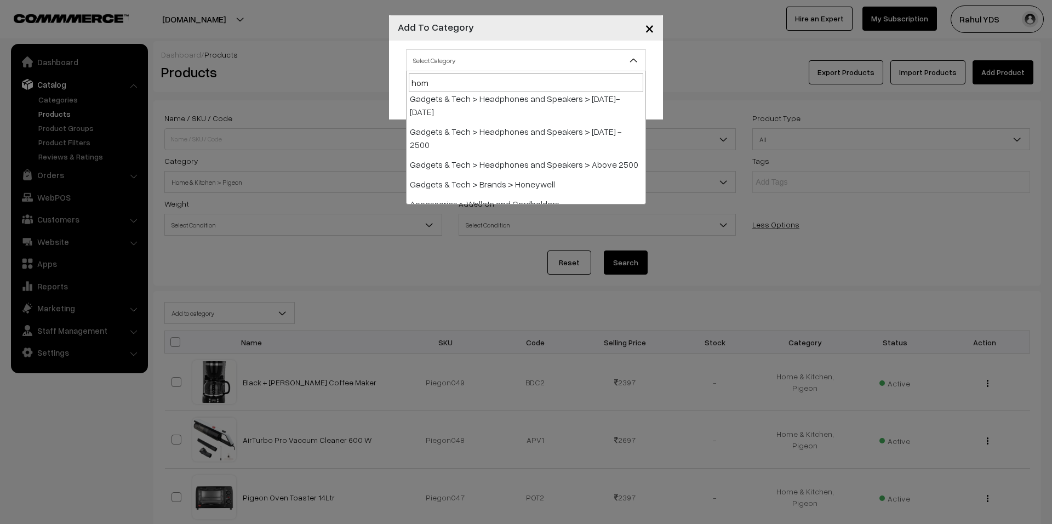
scroll to position [48, 0]
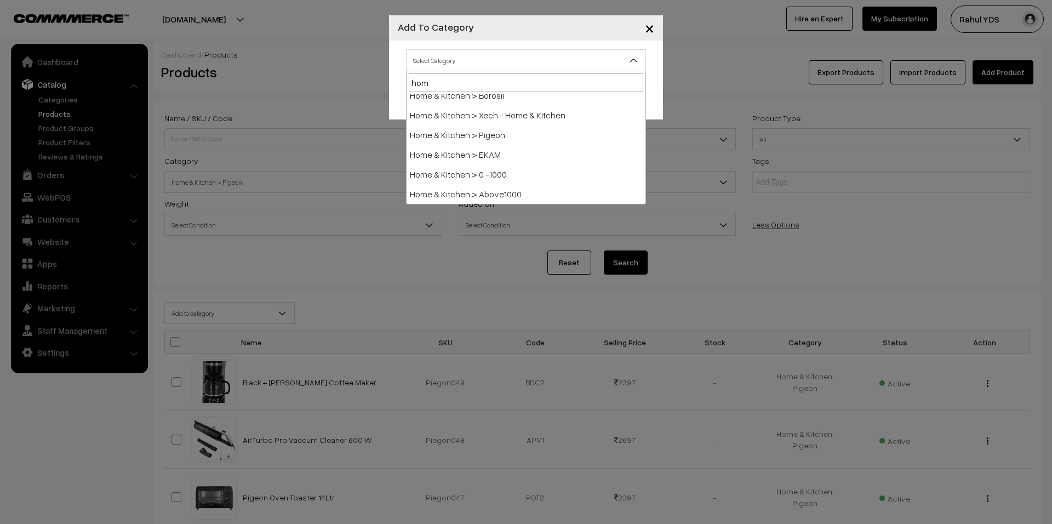
type input "home"
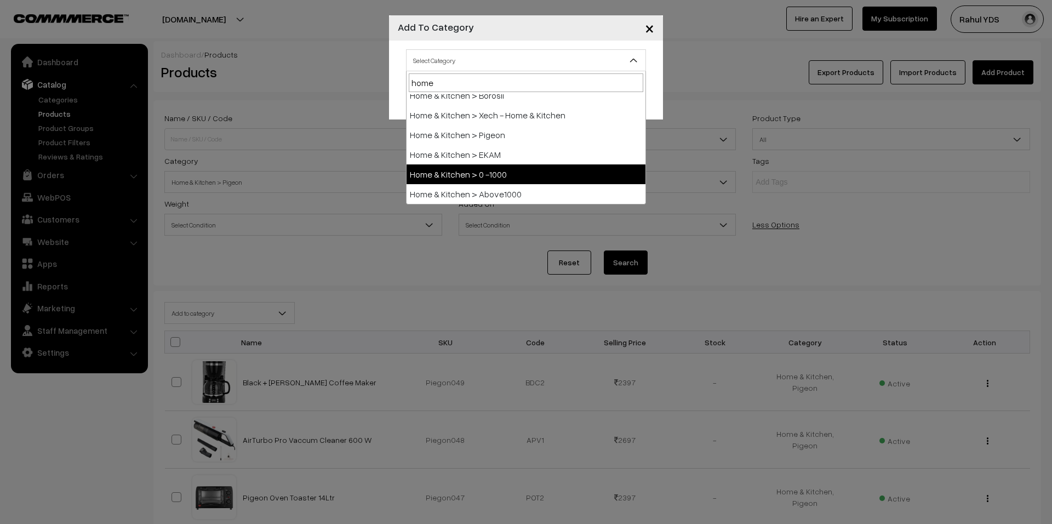
select select "150"
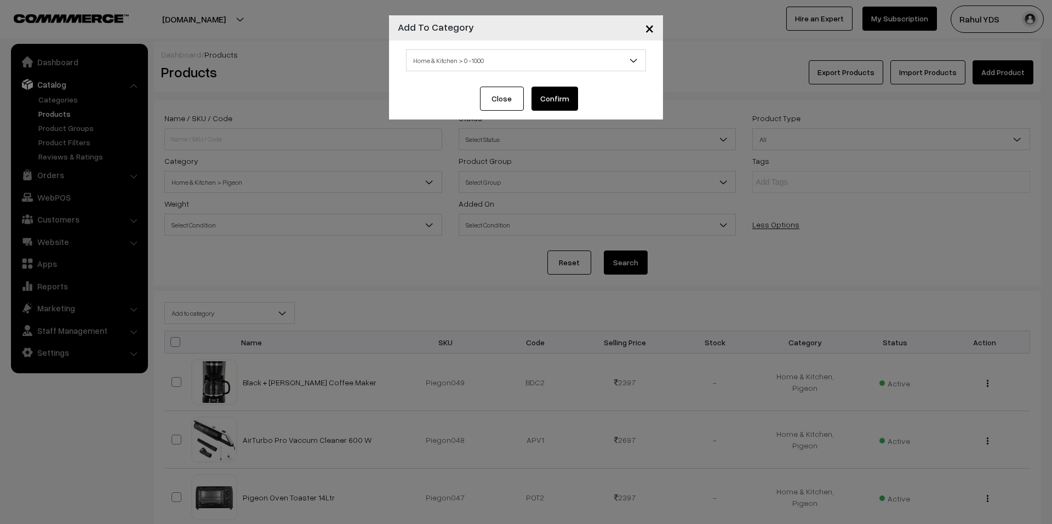
click at [561, 101] on button "Confirm" at bounding box center [554, 99] width 47 height 24
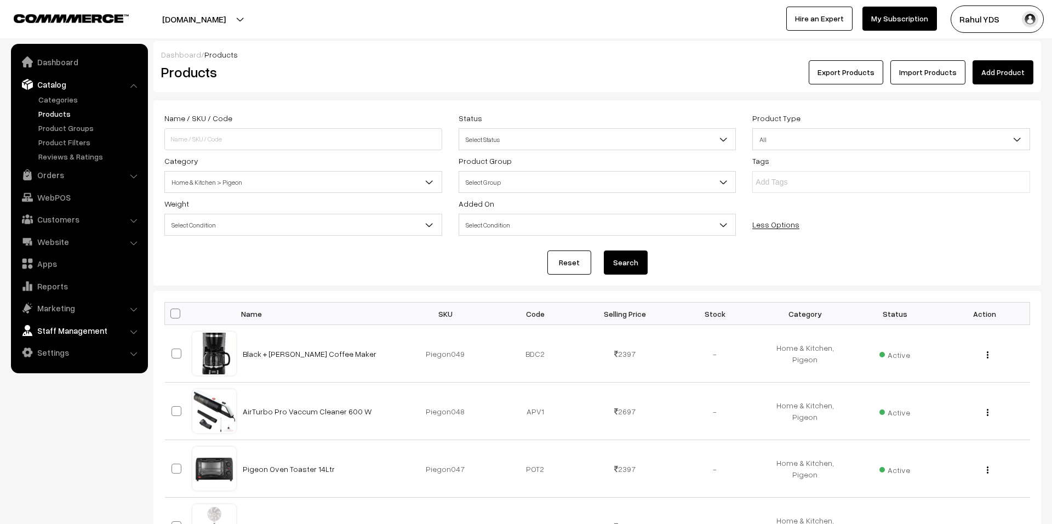
click at [65, 327] on link "Staff Management" at bounding box center [79, 330] width 130 height 20
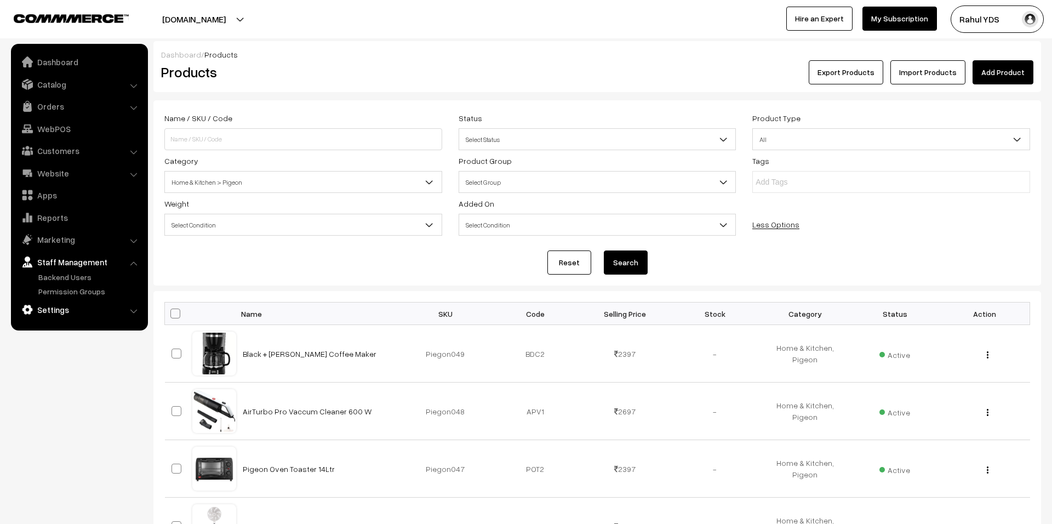
click at [67, 314] on link "Settings" at bounding box center [79, 310] width 130 height 20
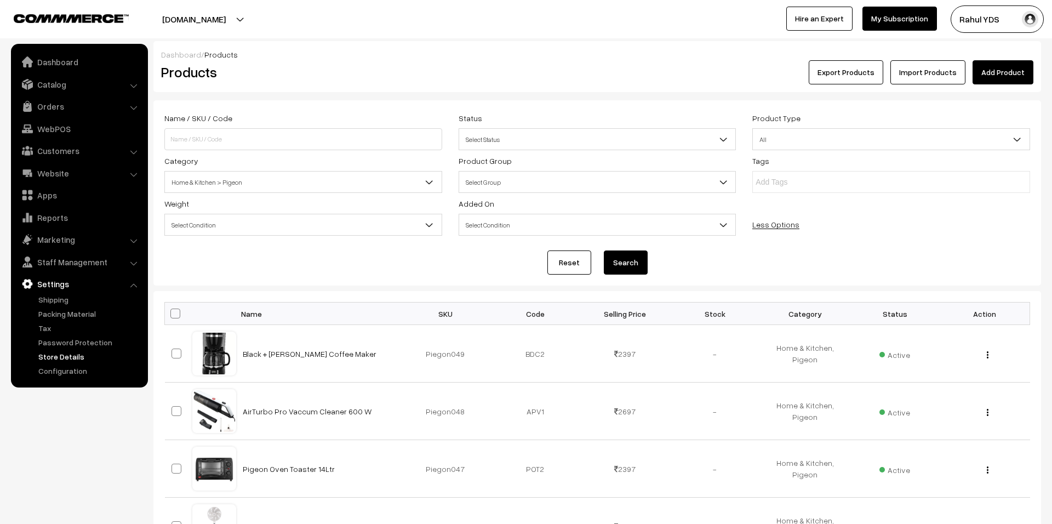
click at [57, 360] on link "Store Details" at bounding box center [90, 357] width 108 height 12
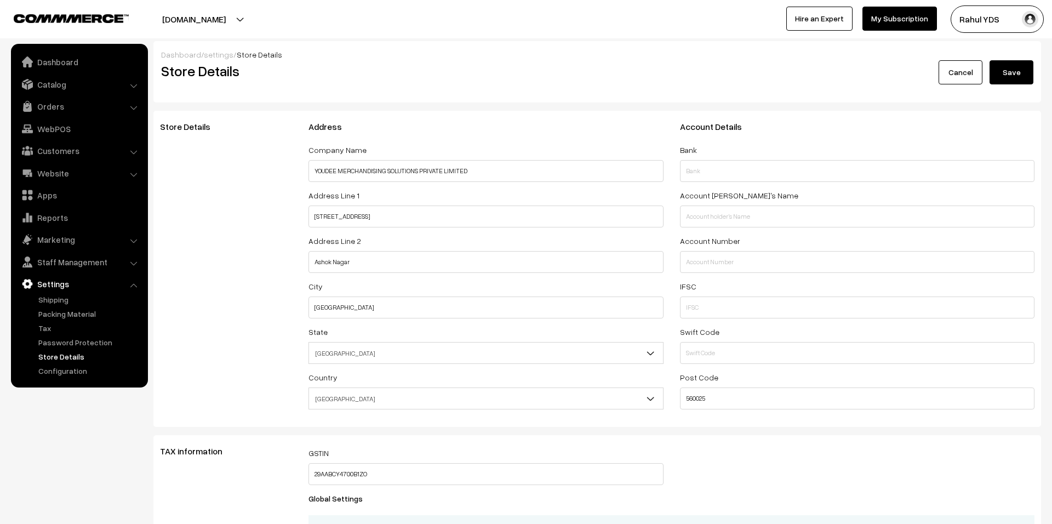
select select "99"
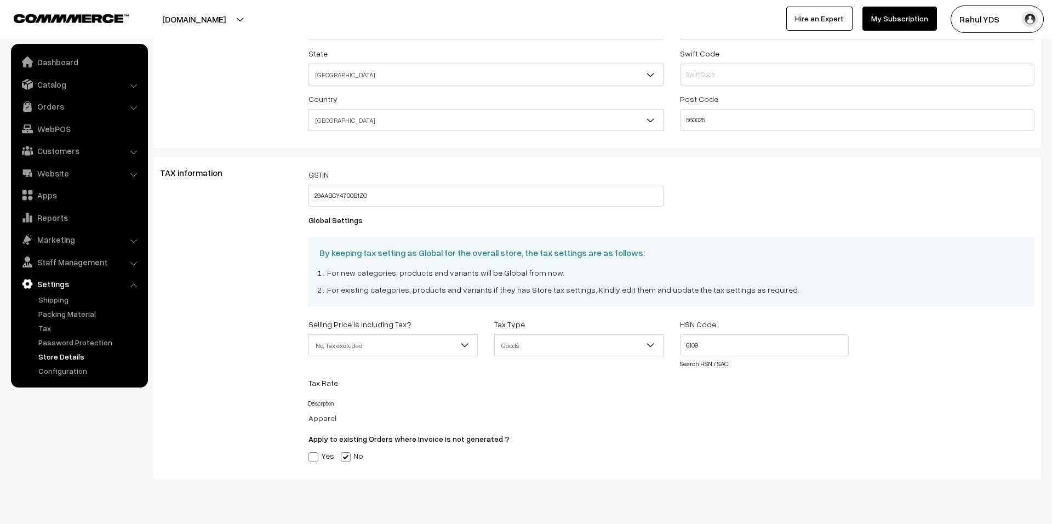
scroll to position [301, 0]
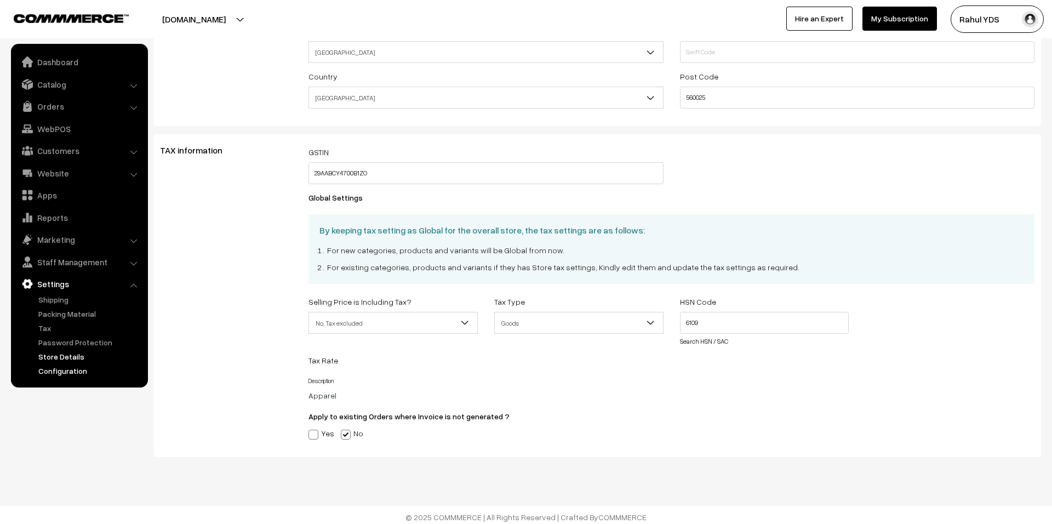
click at [68, 367] on link "Configuration" at bounding box center [90, 371] width 108 height 12
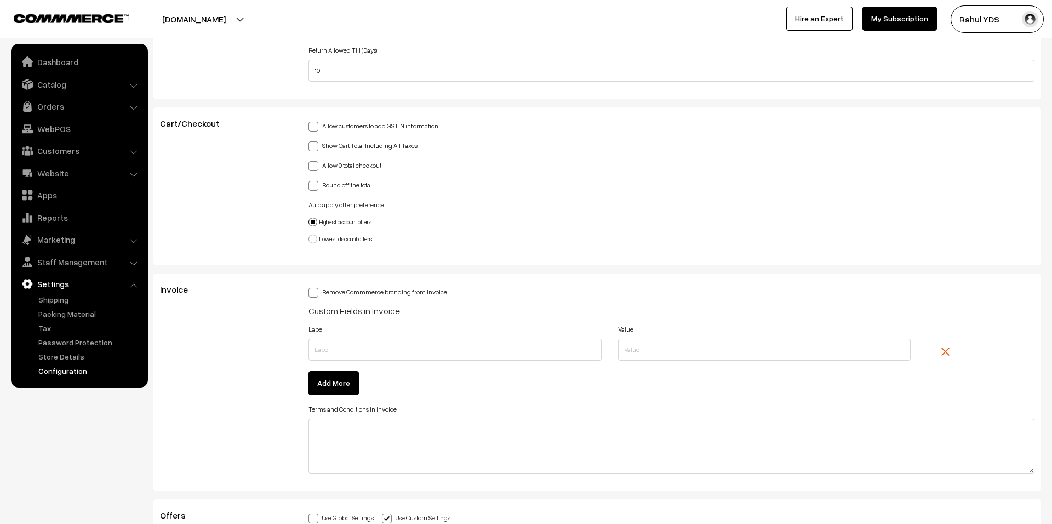
scroll to position [2732, 0]
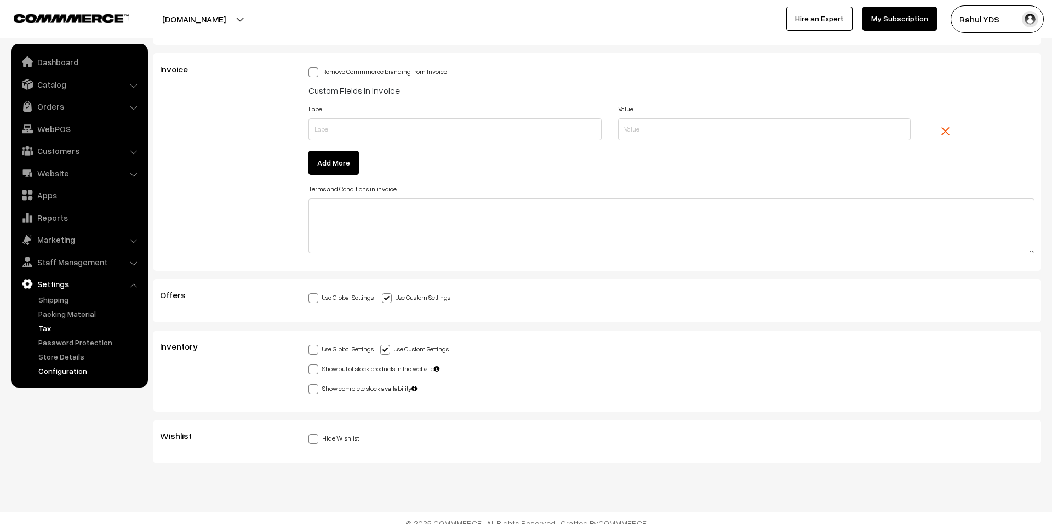
click at [43, 327] on link "Tax" at bounding box center [90, 328] width 108 height 12
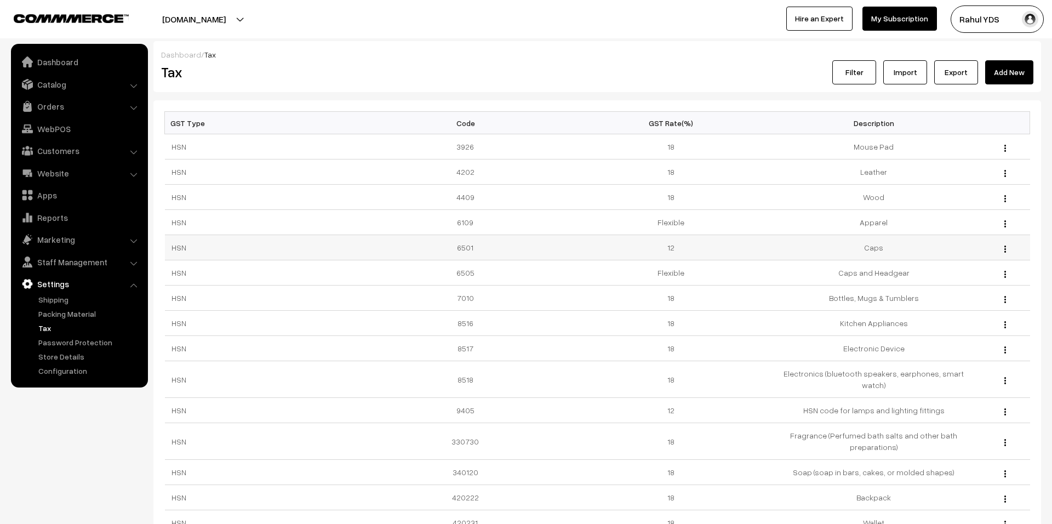
scroll to position [535, 0]
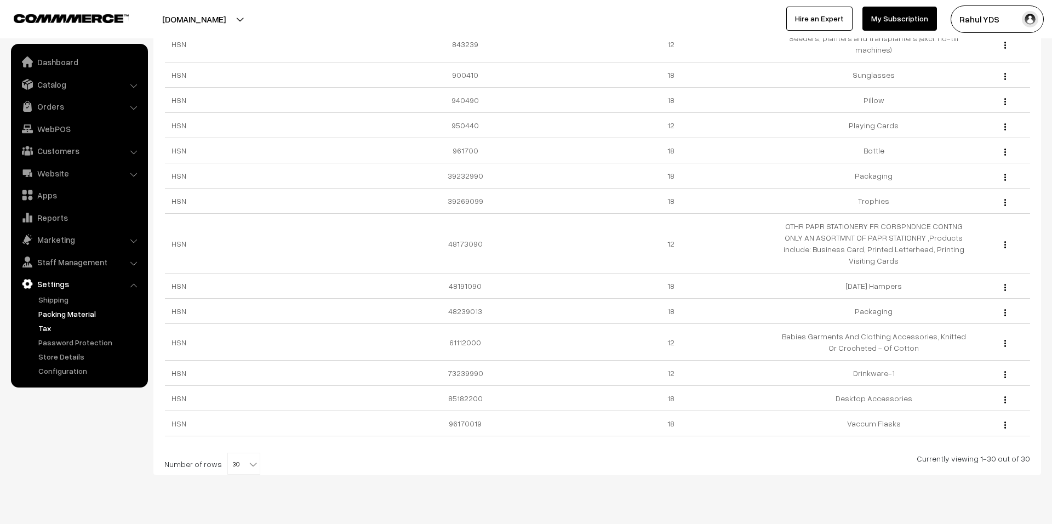
click at [48, 313] on link "Packing Material" at bounding box center [90, 314] width 108 height 12
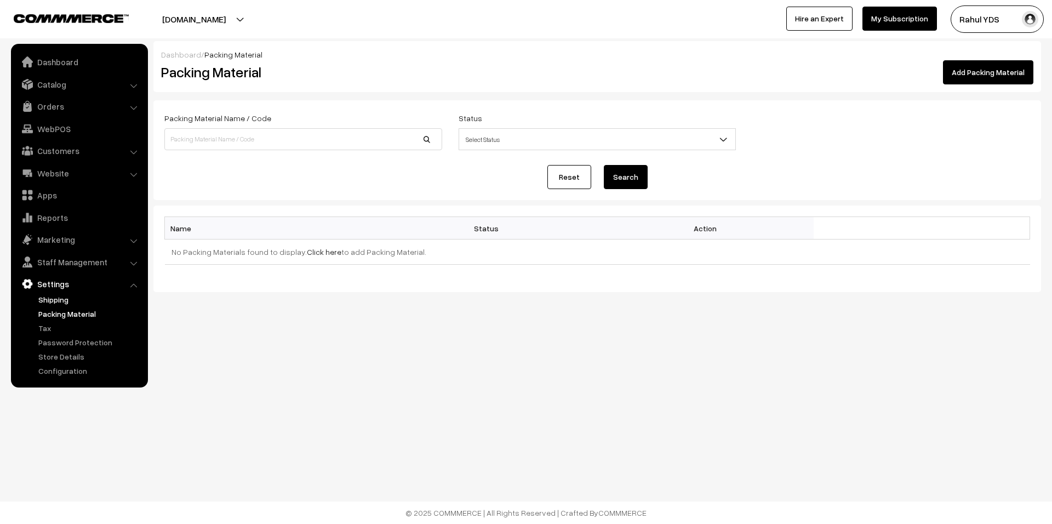
click at [48, 295] on link "Shipping" at bounding box center [90, 300] width 108 height 12
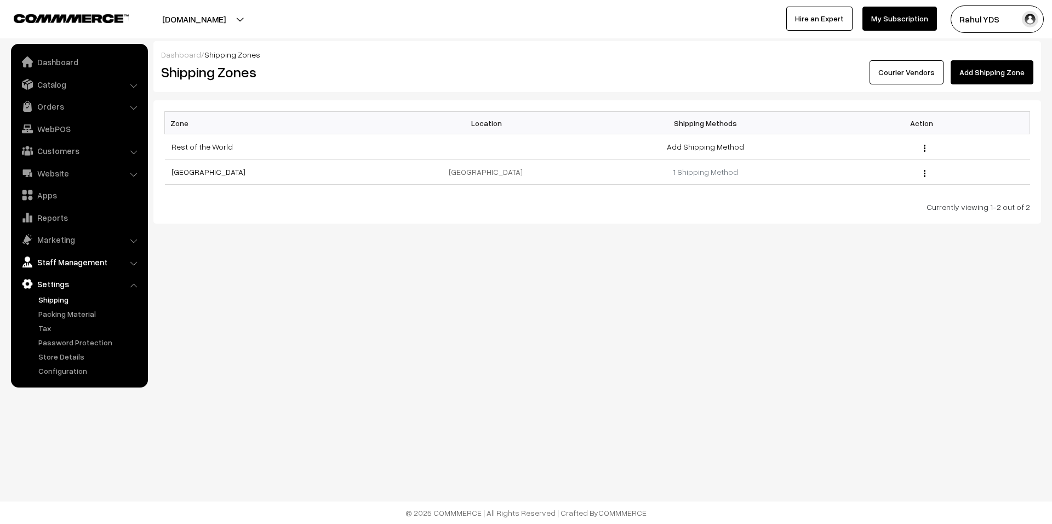
click at [67, 257] on link "Staff Management" at bounding box center [79, 262] width 130 height 20
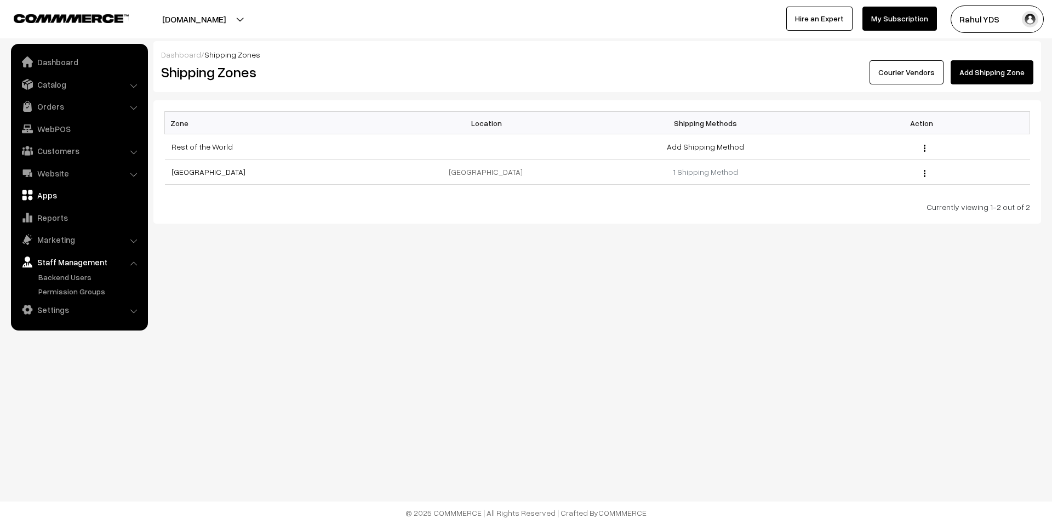
click at [52, 198] on link "Apps" at bounding box center [79, 195] width 130 height 20
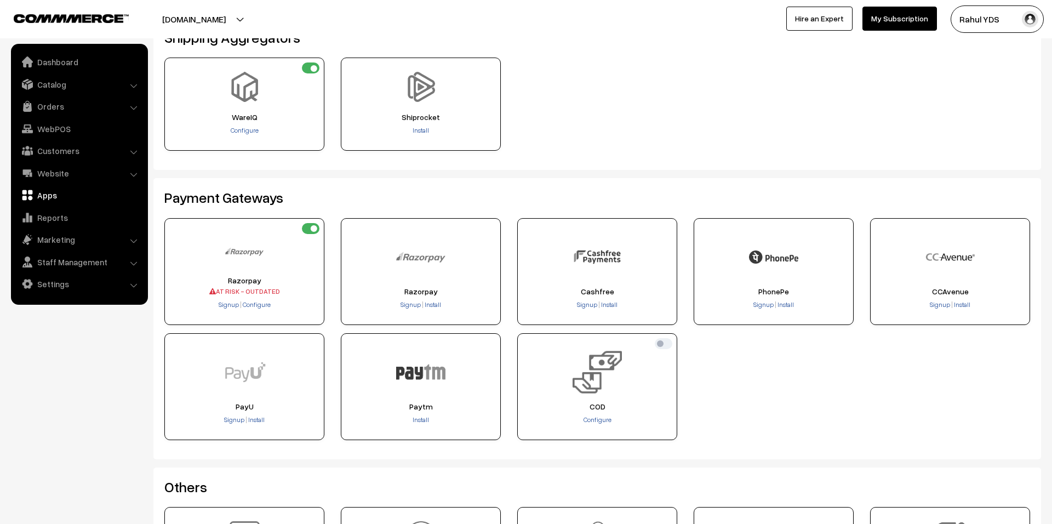
scroll to position [69, 0]
click at [251, 269] on img at bounding box center [244, 250] width 38 height 38
click at [242, 280] on div "Razorpay AT RISK - OUTDATED" at bounding box center [244, 285] width 152 height 20
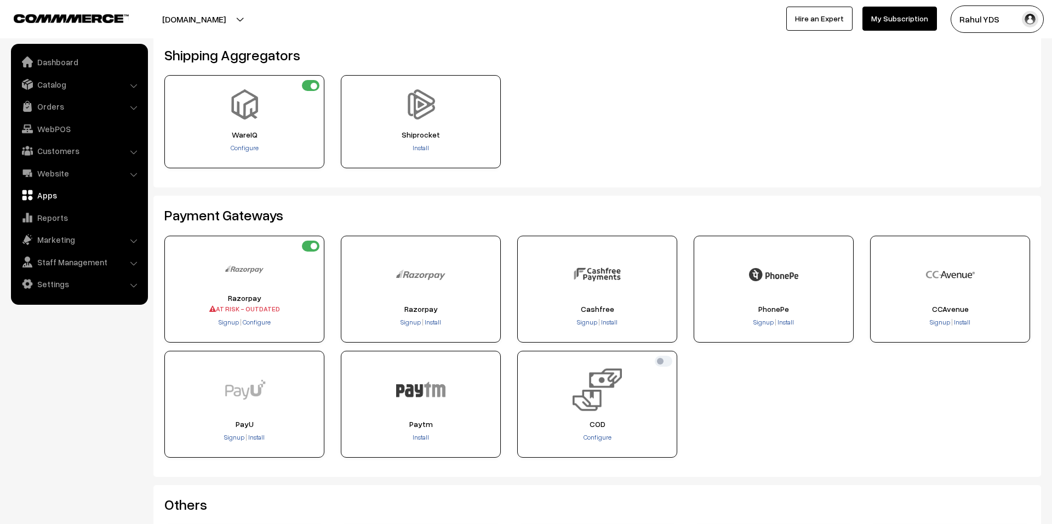
scroll to position [0, 0]
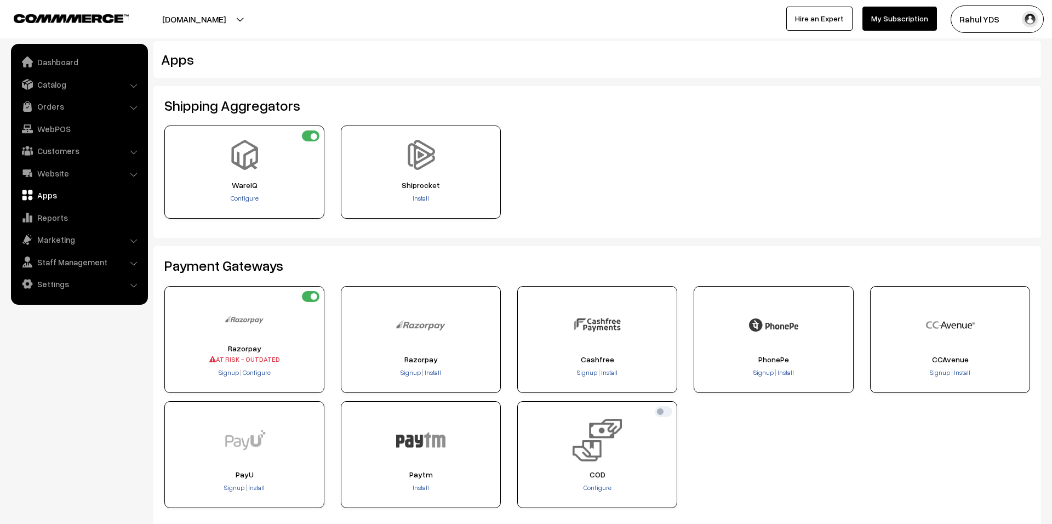
click at [242, 322] on img at bounding box center [244, 319] width 38 height 38
click at [913, 26] on link "My Subscription" at bounding box center [899, 19] width 75 height 24
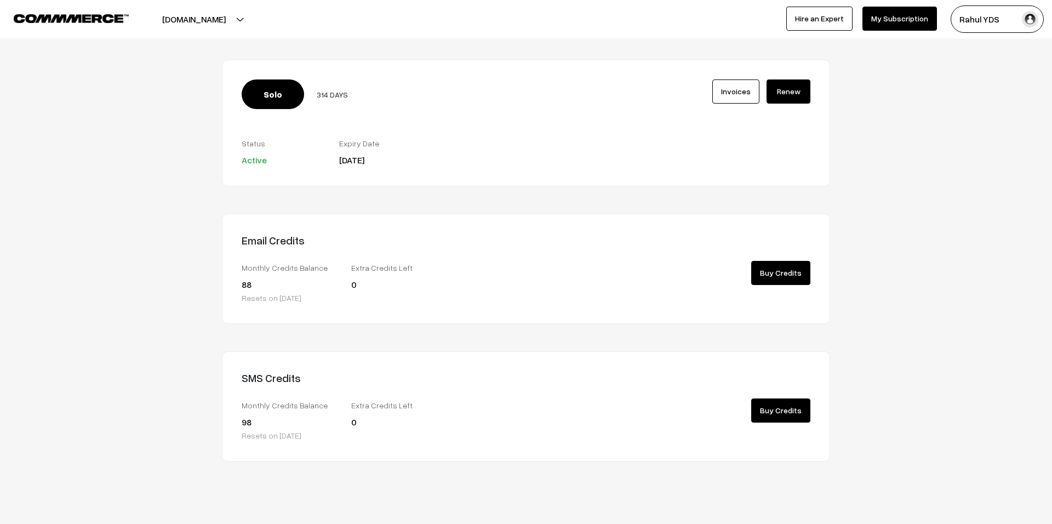
scroll to position [85, 0]
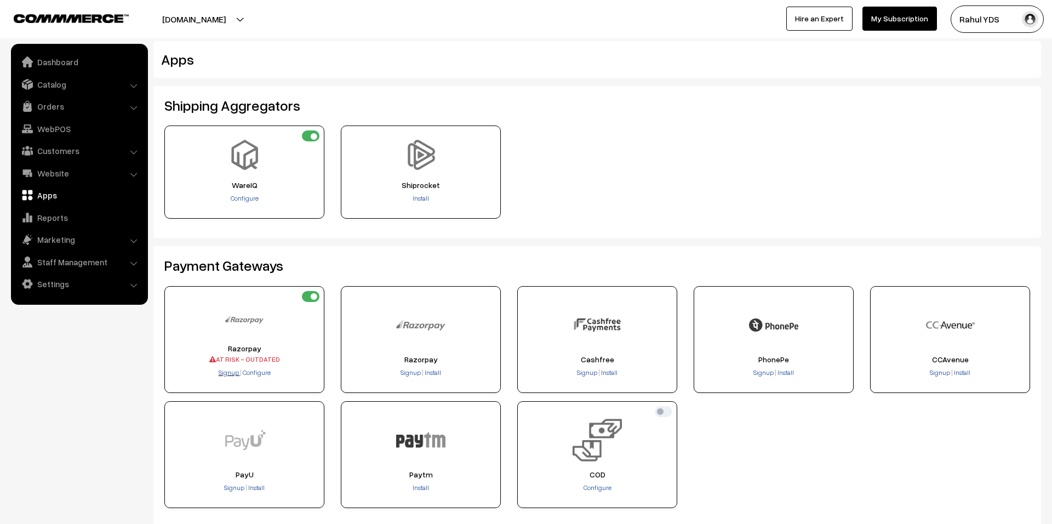
click at [231, 372] on span "Signup" at bounding box center [229, 372] width 20 height 8
click at [258, 373] on span "Configure" at bounding box center [257, 372] width 28 height 8
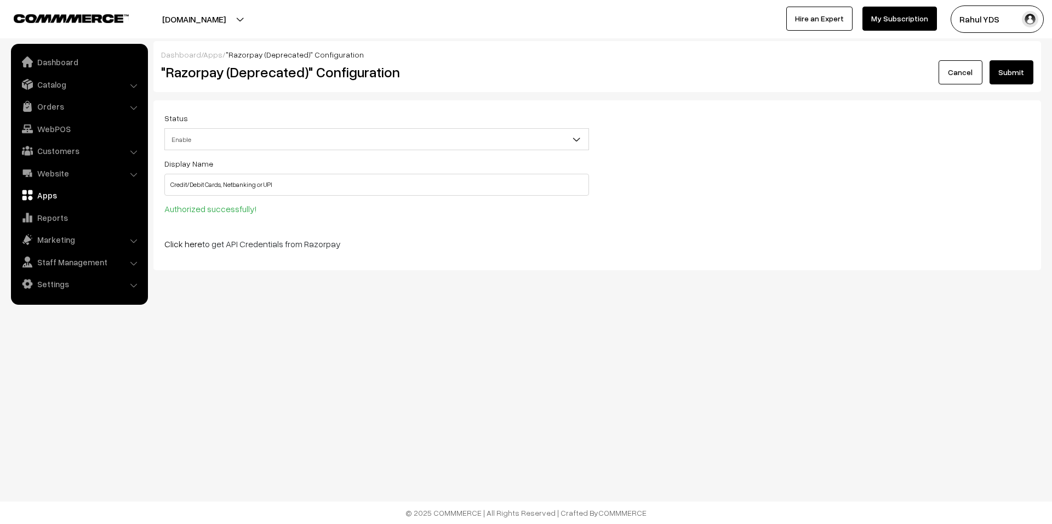
click at [256, 136] on span "Enable" at bounding box center [376, 139] width 423 height 19
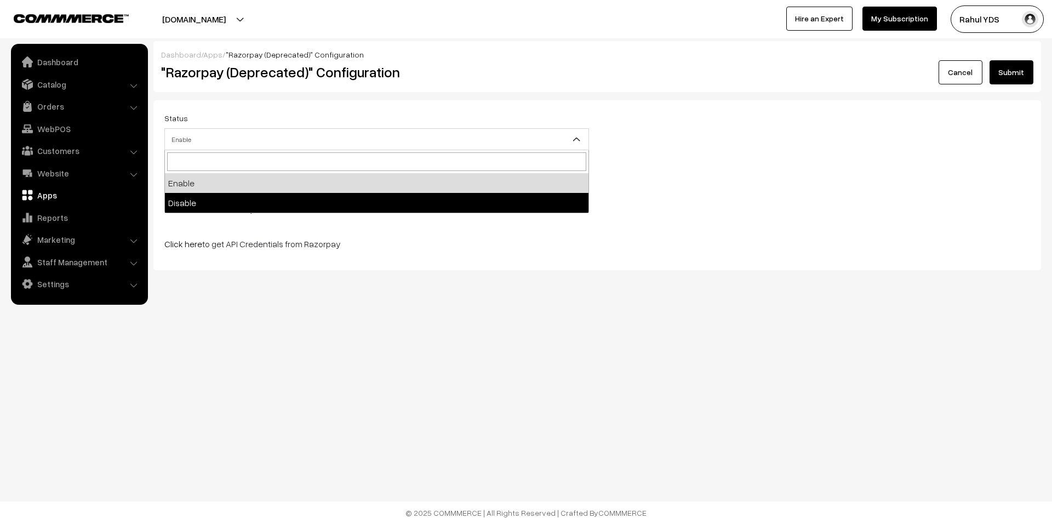
click at [376, 378] on body "Thank you for showing interest. Our team will call you shortly. Close yourdesig…" at bounding box center [526, 262] width 1052 height 524
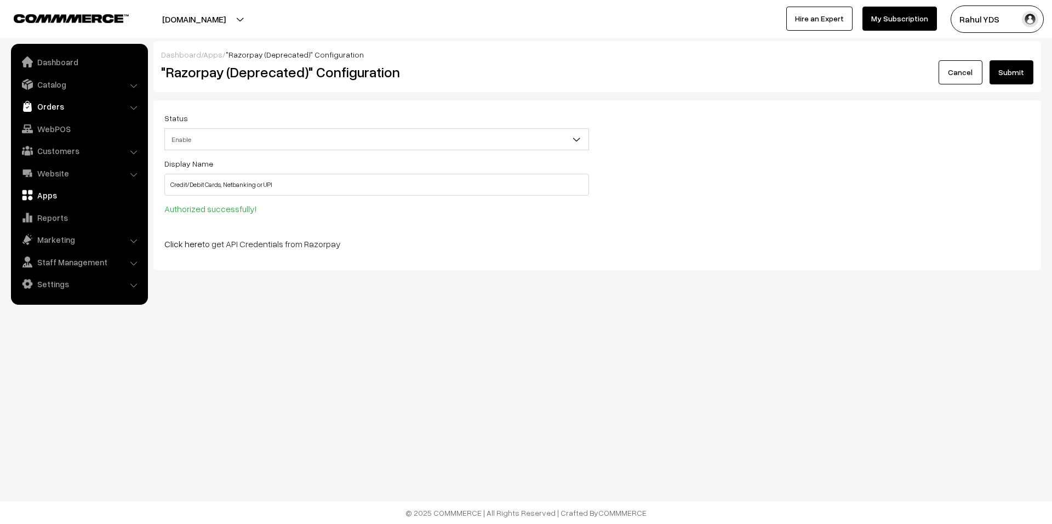
click at [61, 109] on link "Orders" at bounding box center [79, 106] width 130 height 20
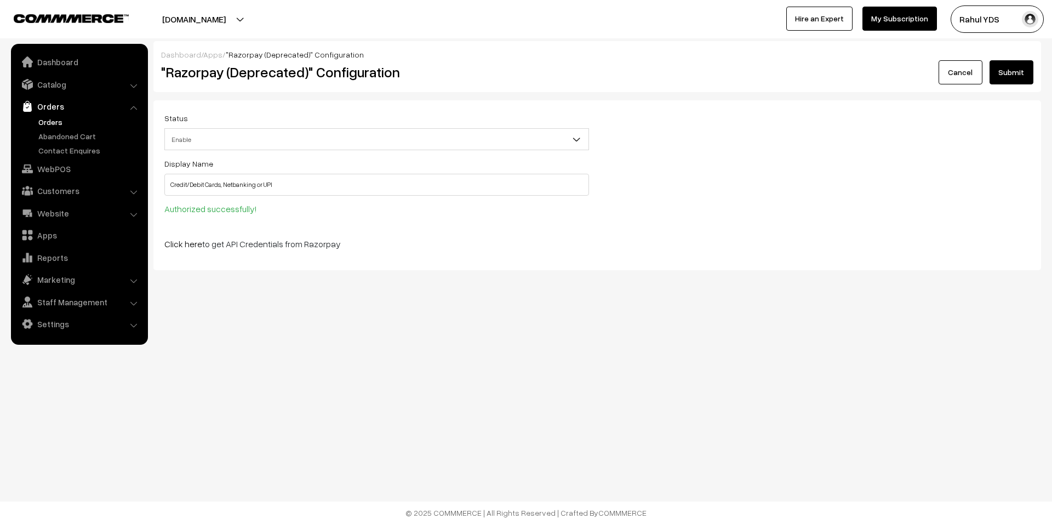
click at [58, 118] on link "Orders" at bounding box center [90, 122] width 108 height 12
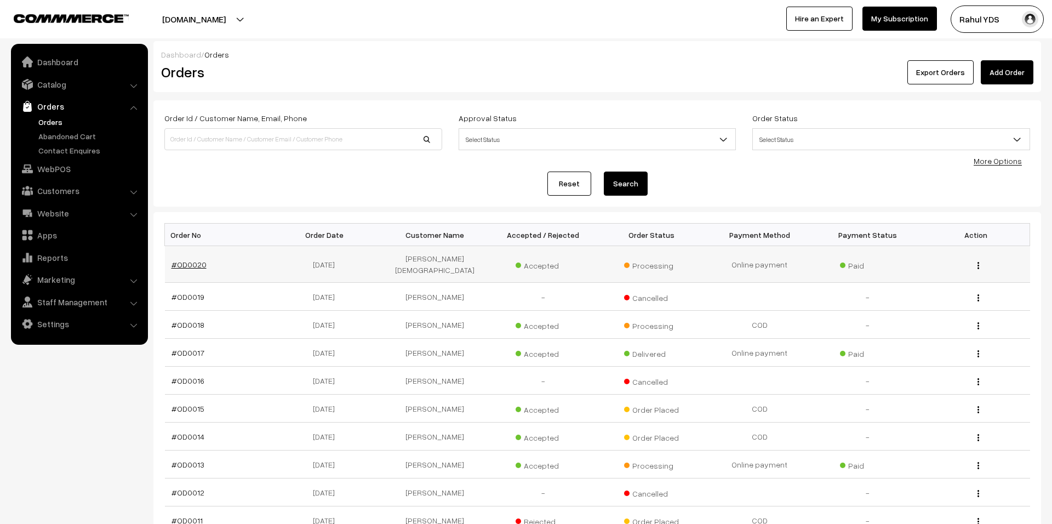
click at [181, 260] on link "#OD0020" at bounding box center [188, 264] width 35 height 9
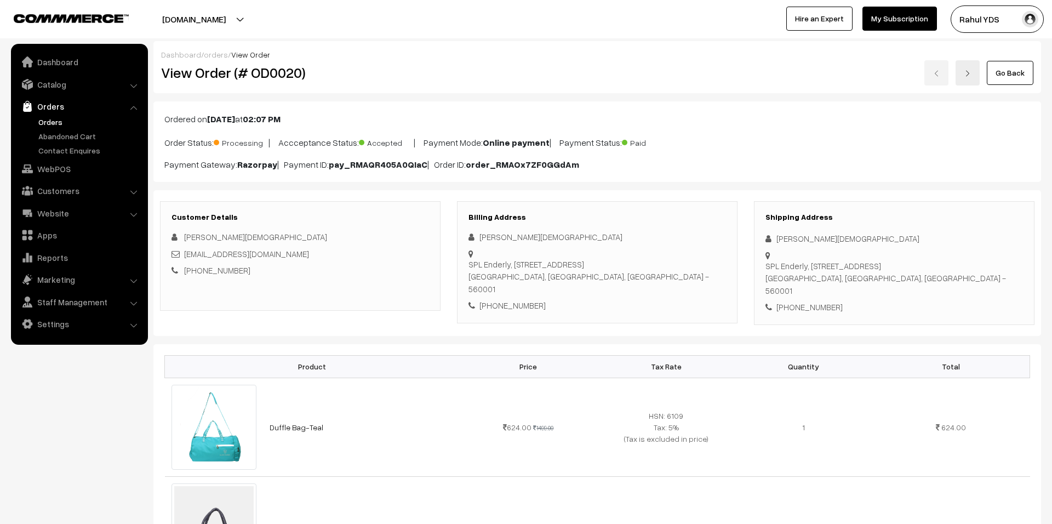
click at [381, 296] on div "Customer Details [PERSON_NAME][DEMOGRAPHIC_DATA] [EMAIL_ADDRESS][DOMAIN_NAME] […" at bounding box center [300, 256] width 280 height 110
click at [60, 196] on link "Customers" at bounding box center [79, 191] width 130 height 20
click at [56, 84] on link "Catalog" at bounding box center [79, 85] width 130 height 20
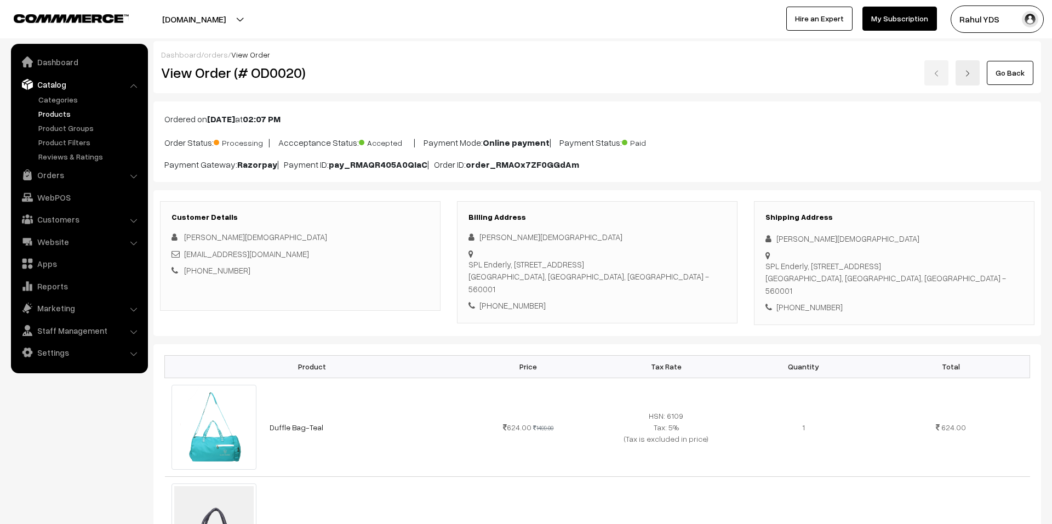
click at [48, 114] on link "Products" at bounding box center [90, 114] width 108 height 12
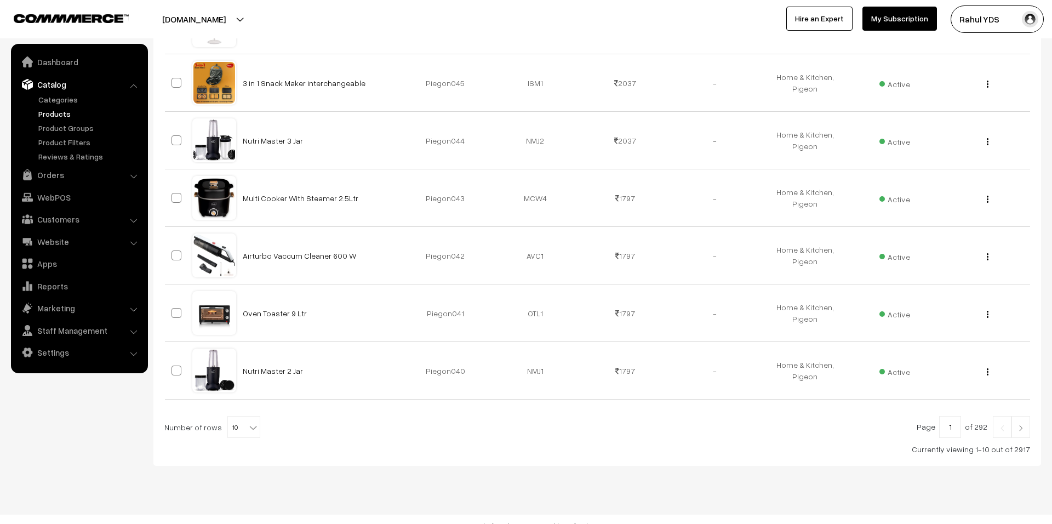
scroll to position [438, 0]
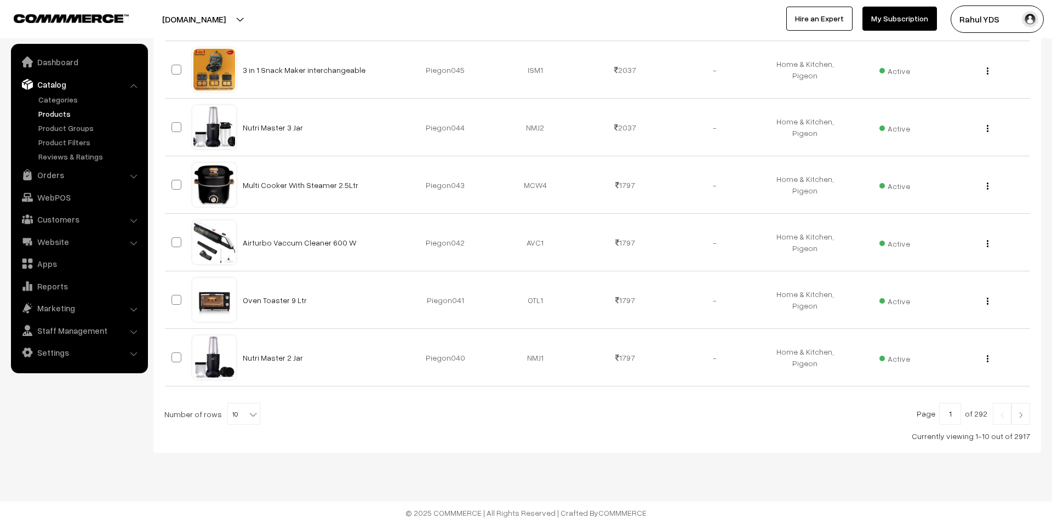
click at [232, 409] on span "10" at bounding box center [244, 414] width 32 height 22
select select "100"
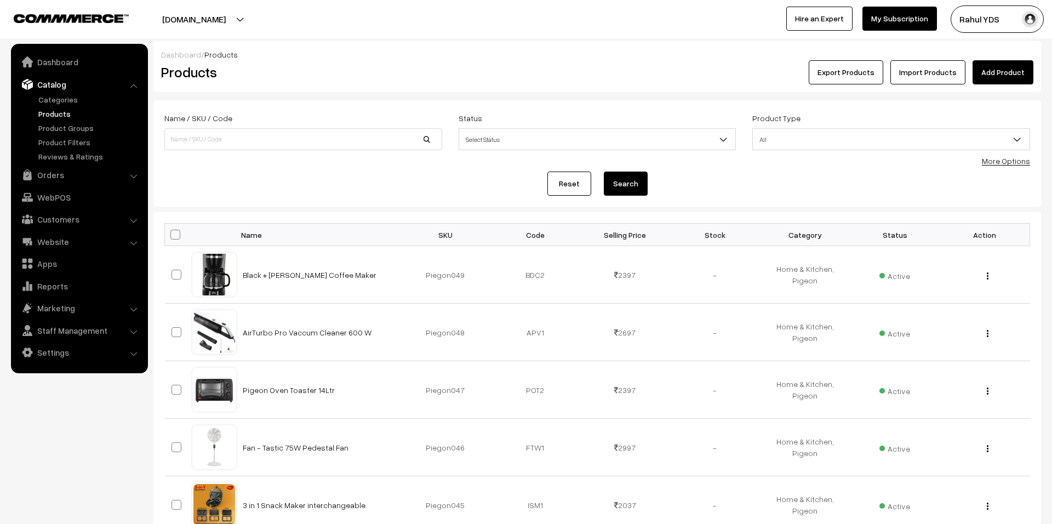
click at [1027, 159] on link "More Options" at bounding box center [1006, 160] width 48 height 9
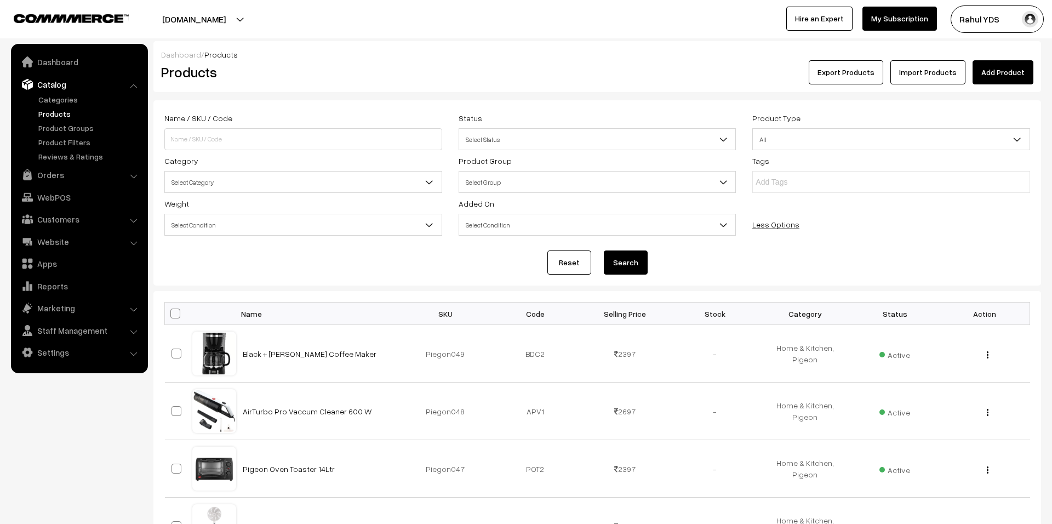
click at [353, 188] on span "Select Category" at bounding box center [303, 182] width 277 height 19
type input "pi"
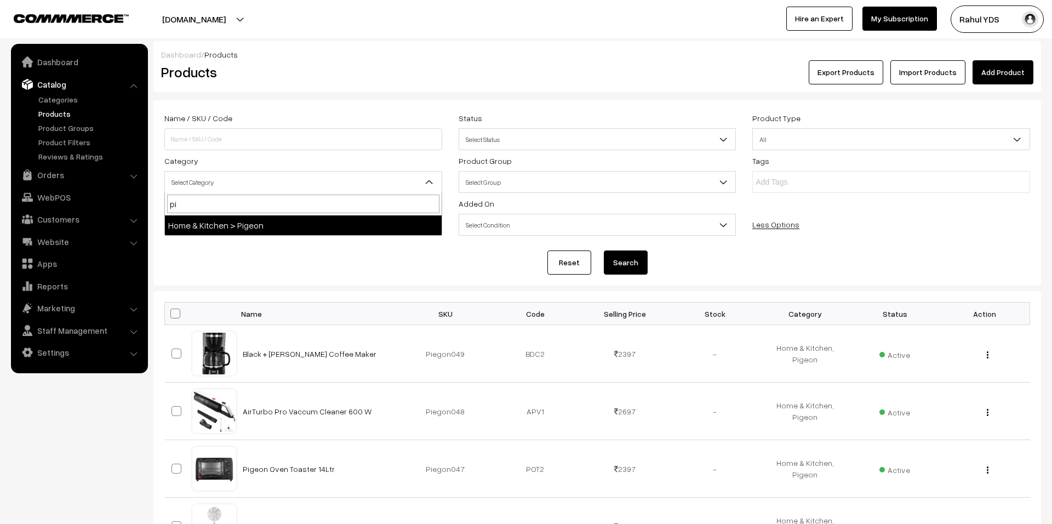
select select "168"
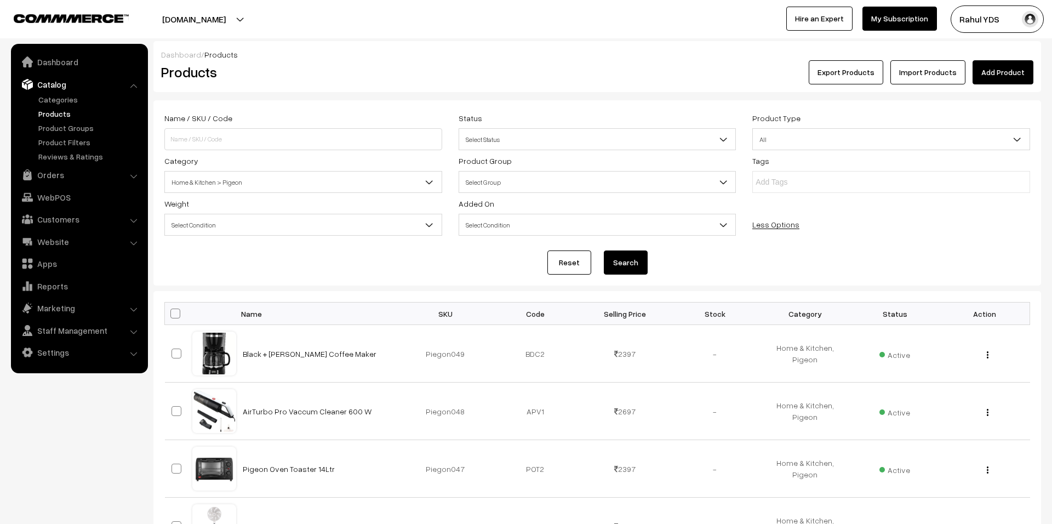
click at [626, 266] on button "Search" at bounding box center [626, 262] width 44 height 24
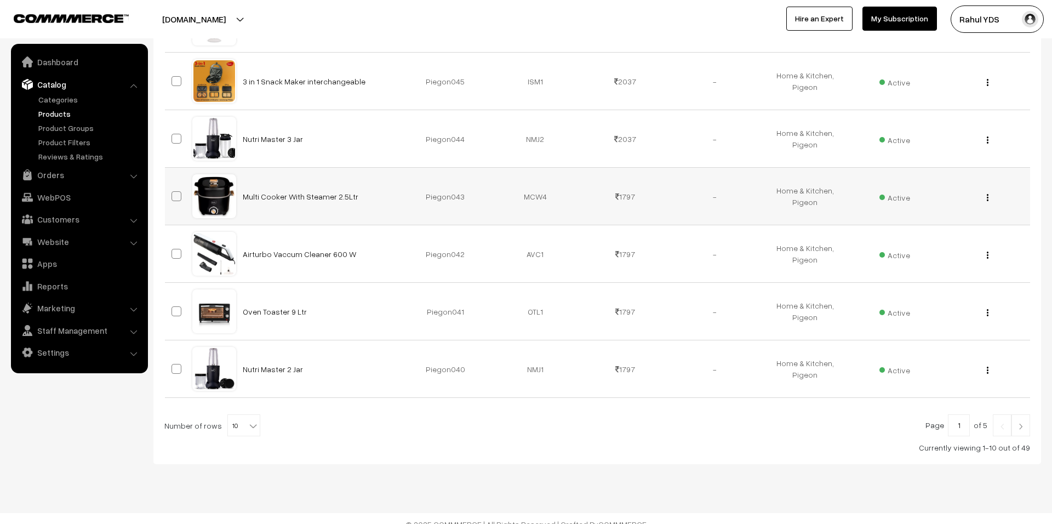
scroll to position [516, 0]
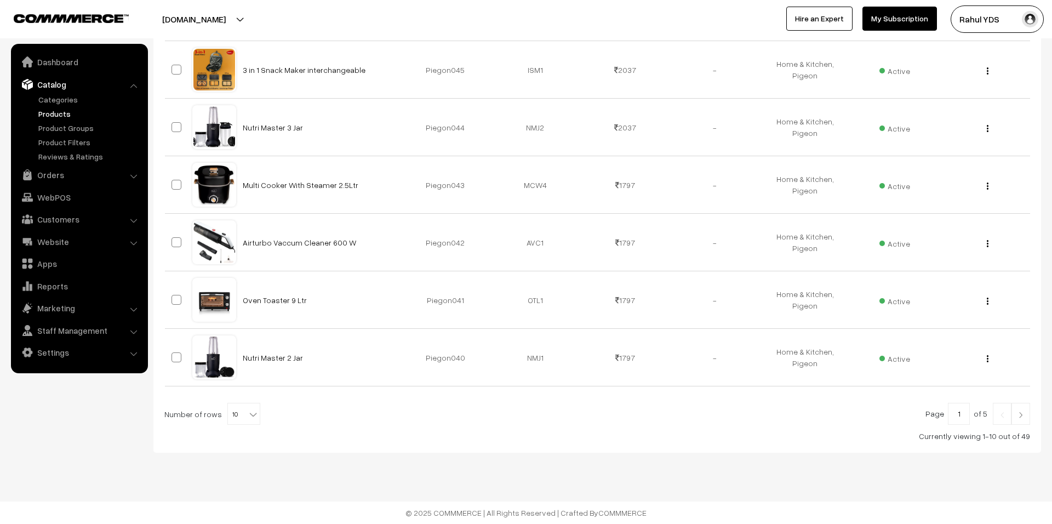
click at [237, 416] on span "10" at bounding box center [244, 414] width 32 height 22
select select "100"
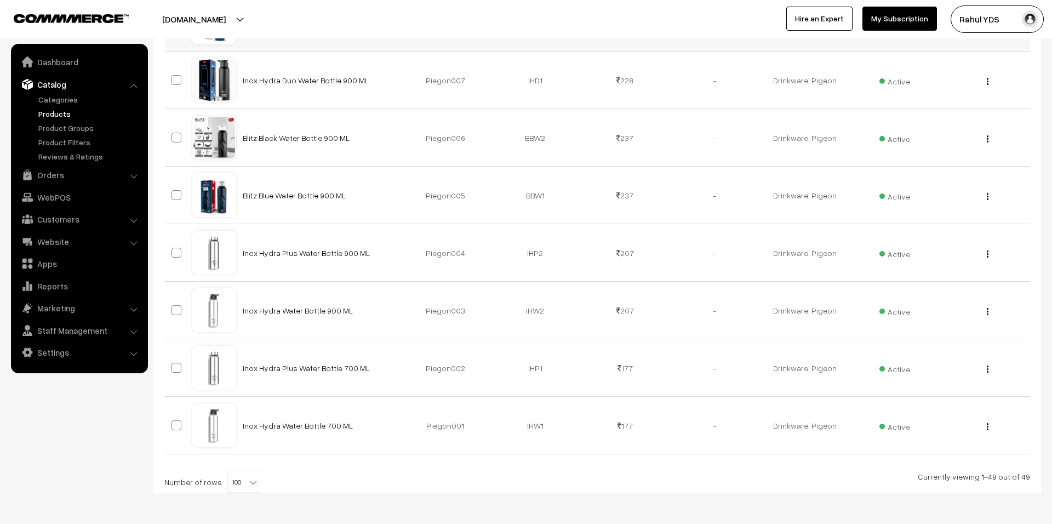
scroll to position [2739, 0]
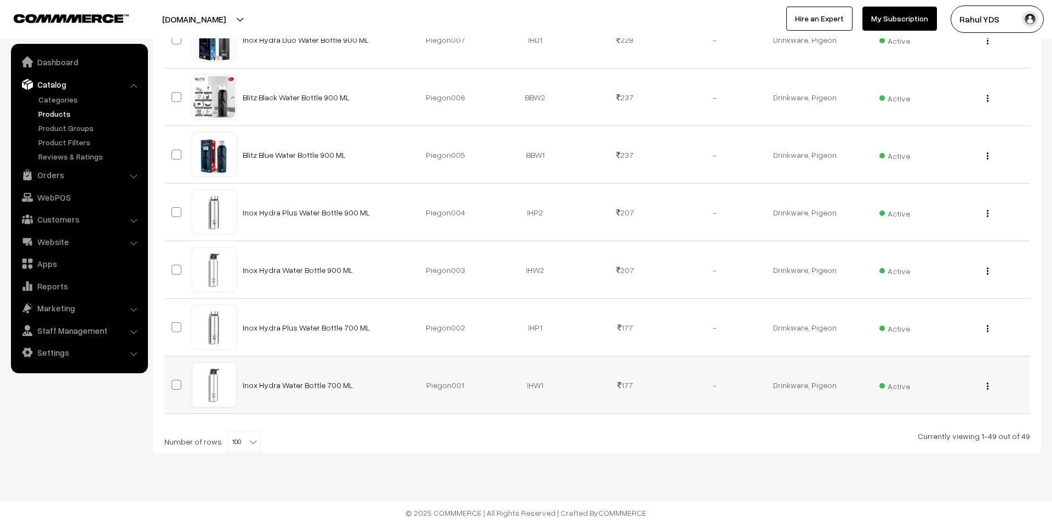
click at [176, 386] on span at bounding box center [176, 385] width 10 height 10
click at [173, 381] on input "checkbox" at bounding box center [169, 377] width 7 height 7
checkbox input "true"
click at [169, 324] on td at bounding box center [178, 328] width 27 height 58
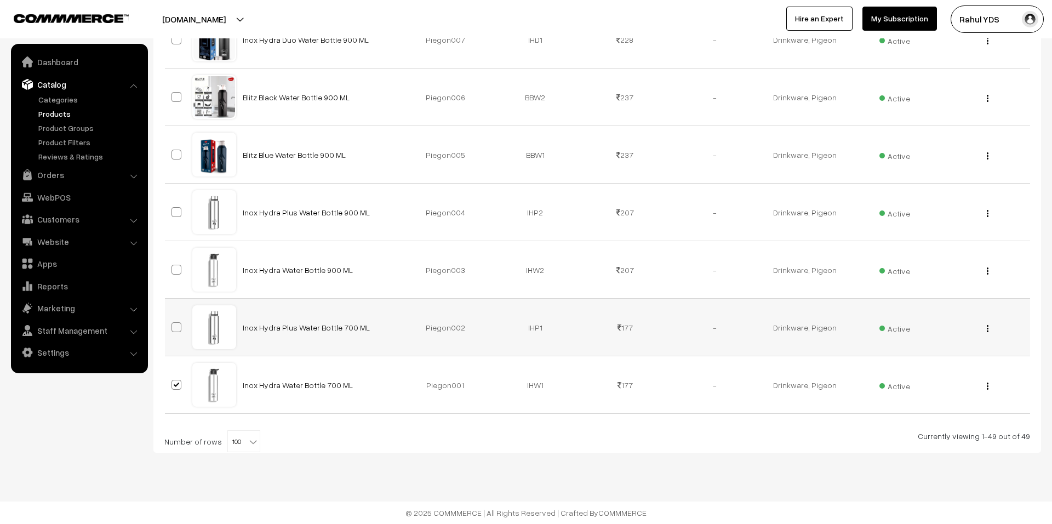
click at [175, 325] on span at bounding box center [176, 327] width 10 height 10
click at [173, 324] on input "checkbox" at bounding box center [169, 320] width 7 height 7
checkbox input "true"
click at [173, 269] on span at bounding box center [176, 270] width 10 height 10
click at [173, 266] on input "checkbox" at bounding box center [169, 262] width 7 height 7
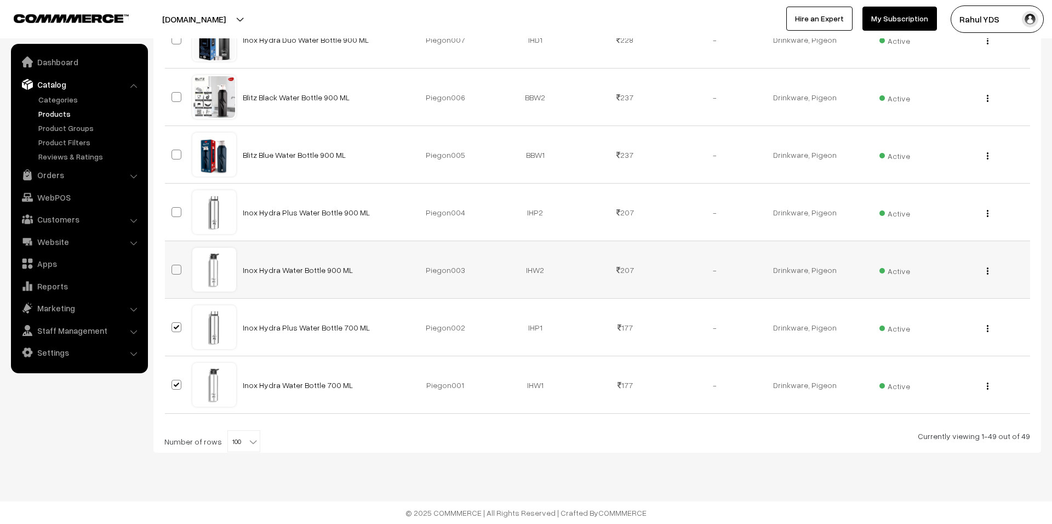
checkbox input "true"
click at [175, 211] on span at bounding box center [176, 212] width 10 height 10
click at [173, 209] on input "checkbox" at bounding box center [169, 205] width 7 height 7
checkbox input "true"
click at [174, 157] on span at bounding box center [176, 155] width 10 height 10
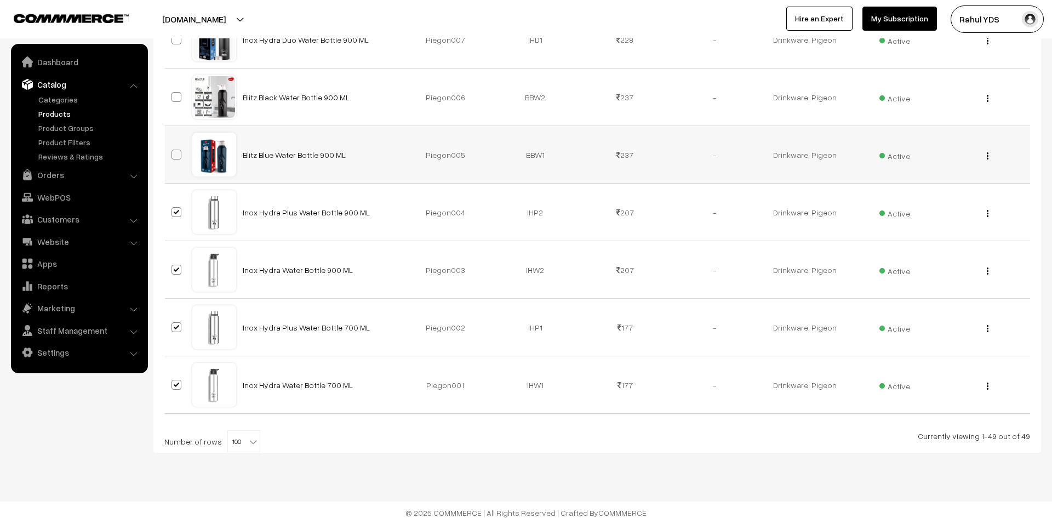
click at [173, 151] on input "checkbox" at bounding box center [169, 147] width 7 height 7
checkbox input "true"
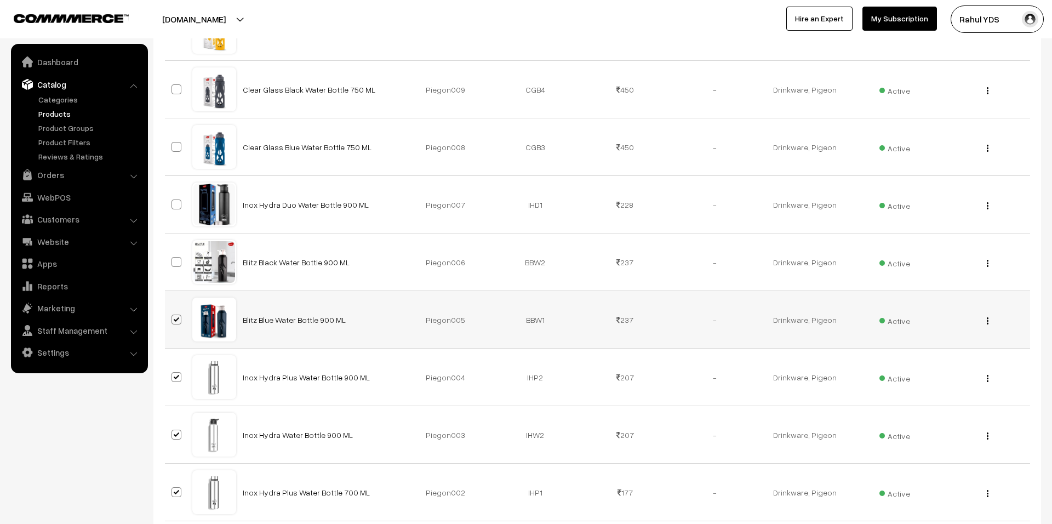
scroll to position [2580, 0]
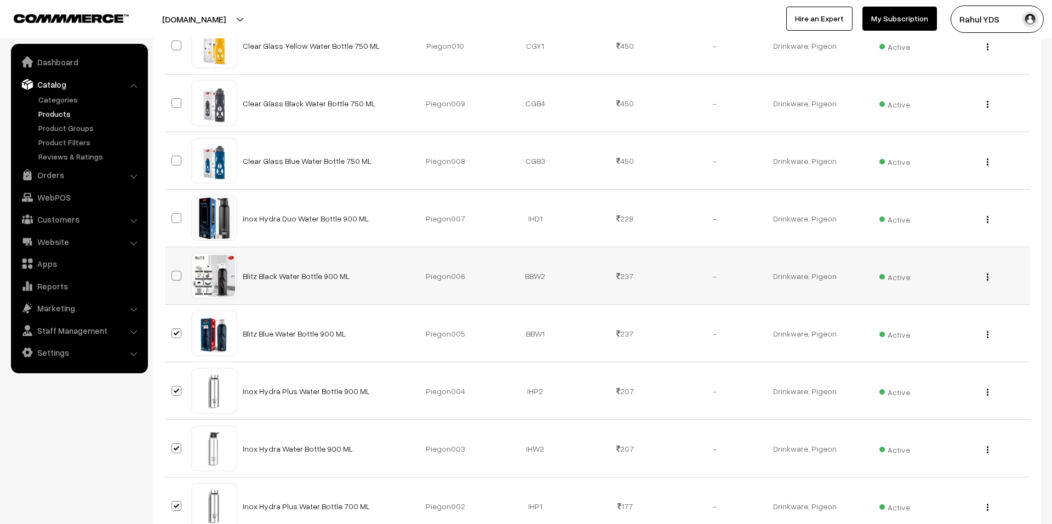
click at [176, 280] on span at bounding box center [176, 276] width 10 height 10
click at [173, 272] on input "checkbox" at bounding box center [169, 268] width 7 height 7
checkbox input "true"
click at [178, 223] on span at bounding box center [176, 218] width 10 height 10
click at [173, 215] on input "checkbox" at bounding box center [169, 211] width 7 height 7
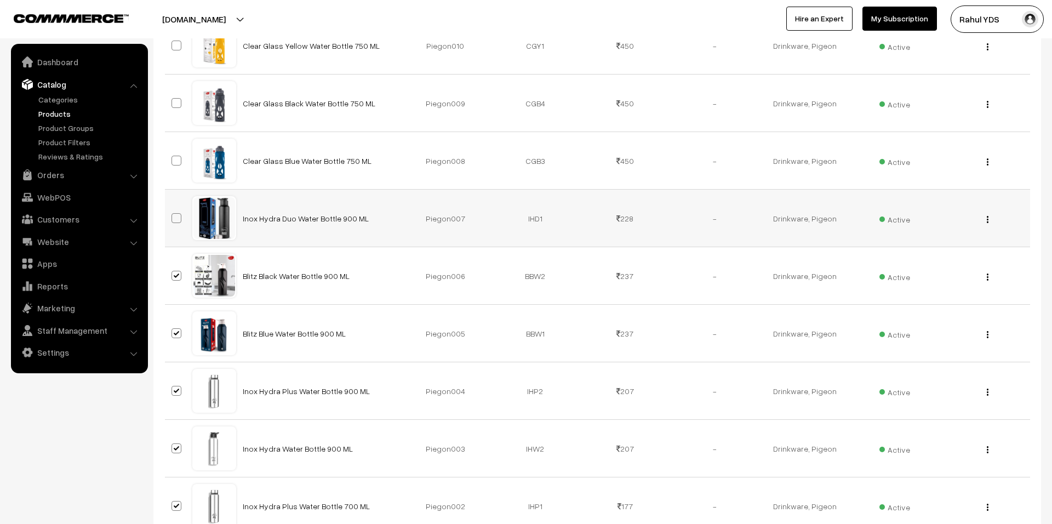
checkbox input "true"
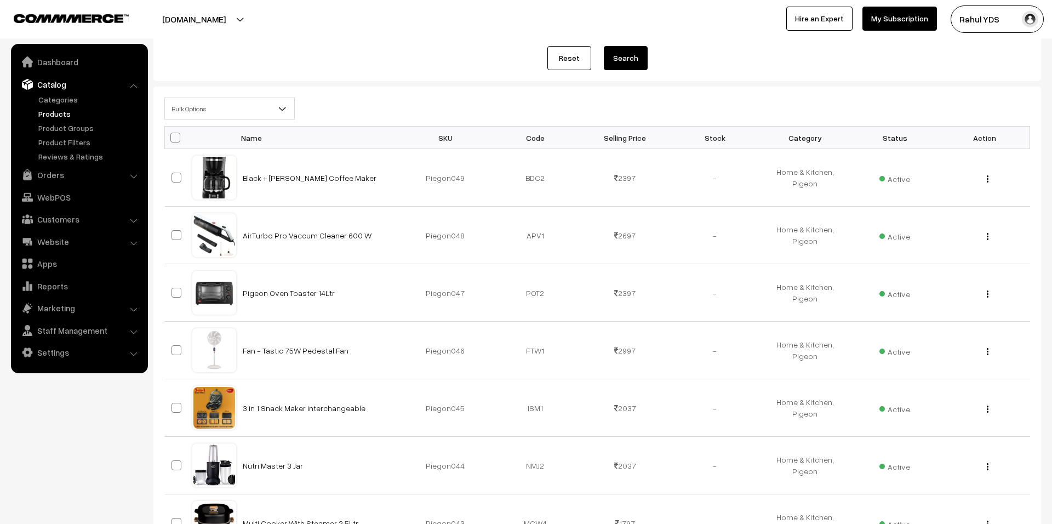
scroll to position [0, 0]
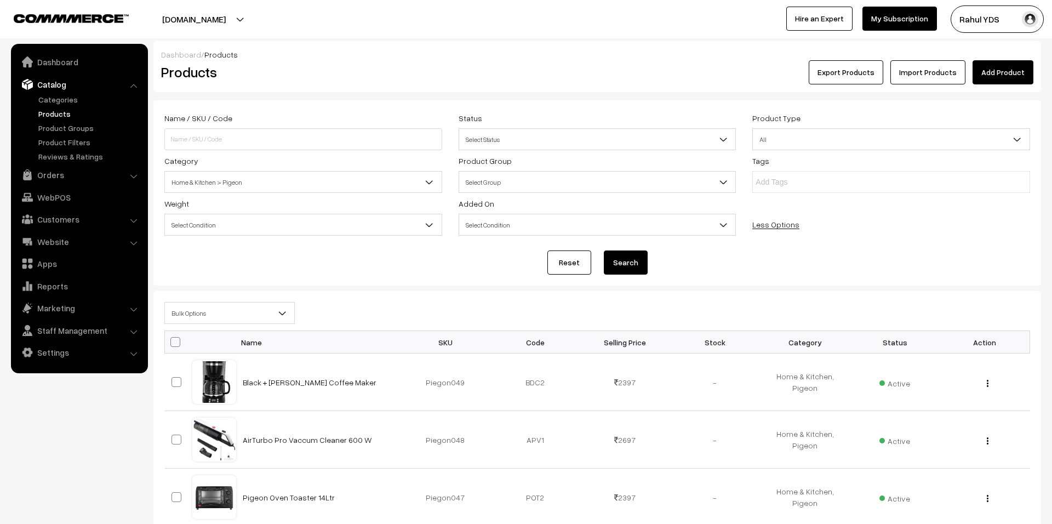
click at [241, 323] on span "Bulk Options" at bounding box center [229, 313] width 129 height 19
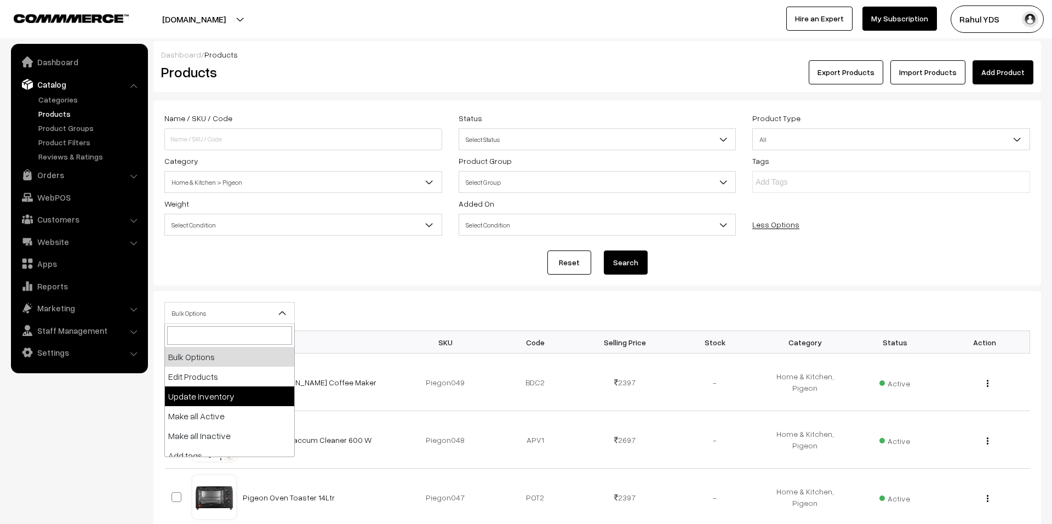
scroll to position [68, 0]
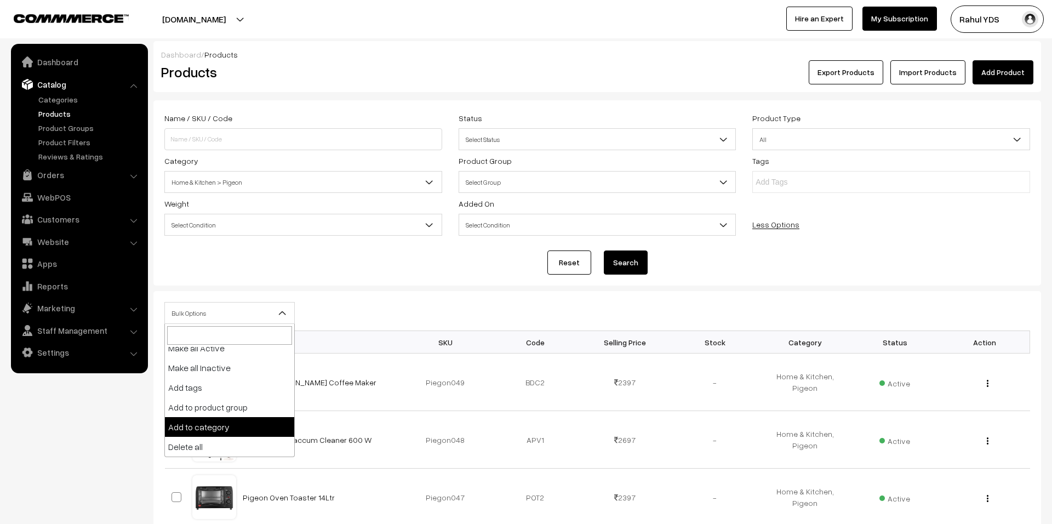
select select "category"
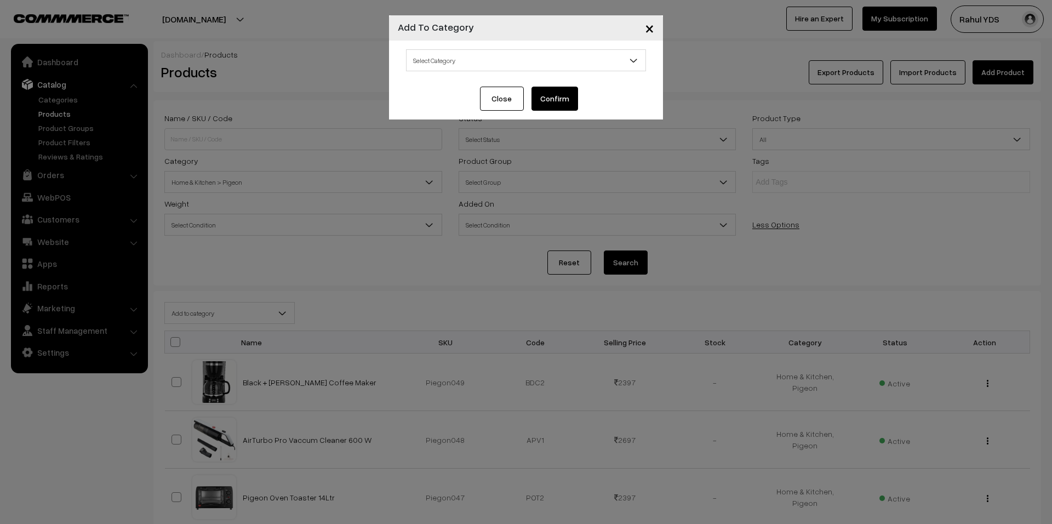
click at [481, 65] on span "Select Category" at bounding box center [526, 60] width 239 height 19
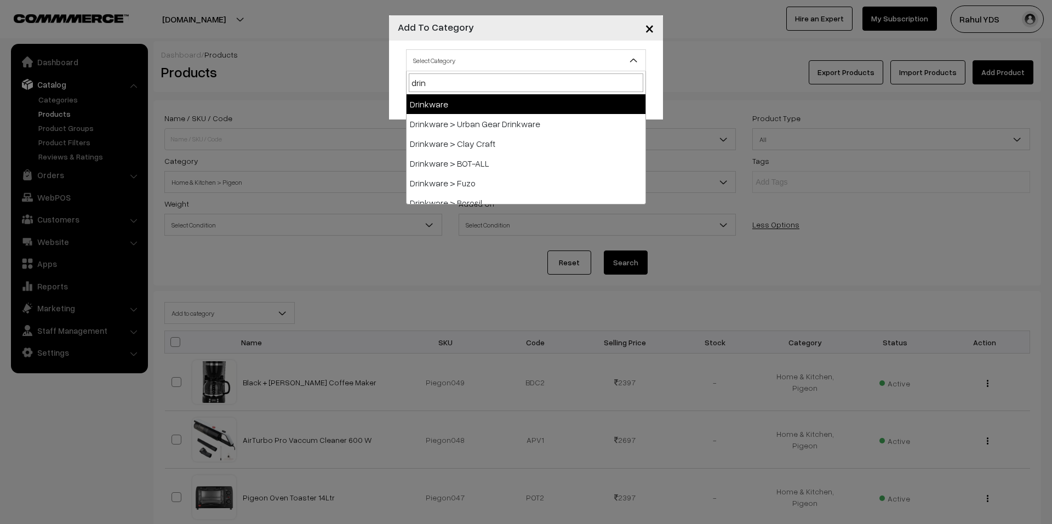
type input "drink"
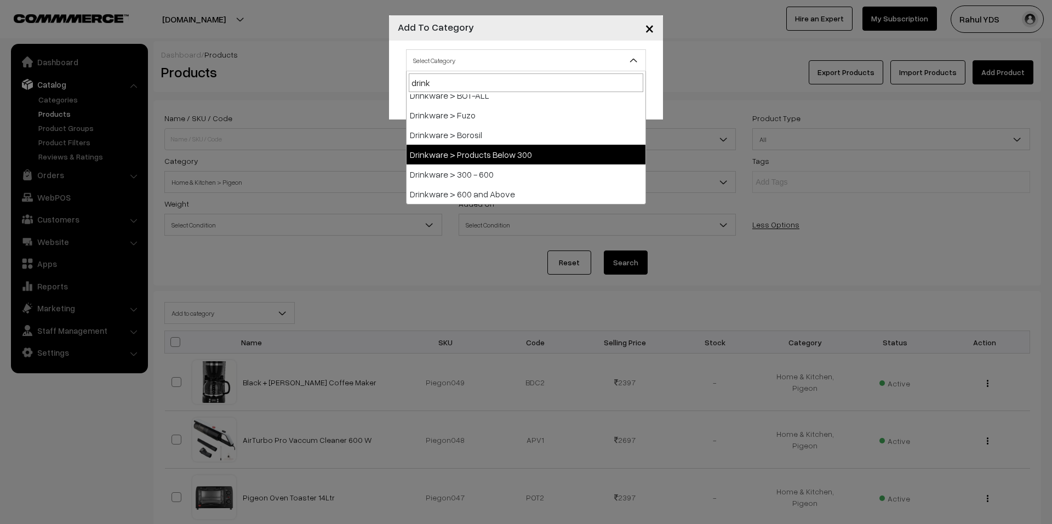
select select "129"
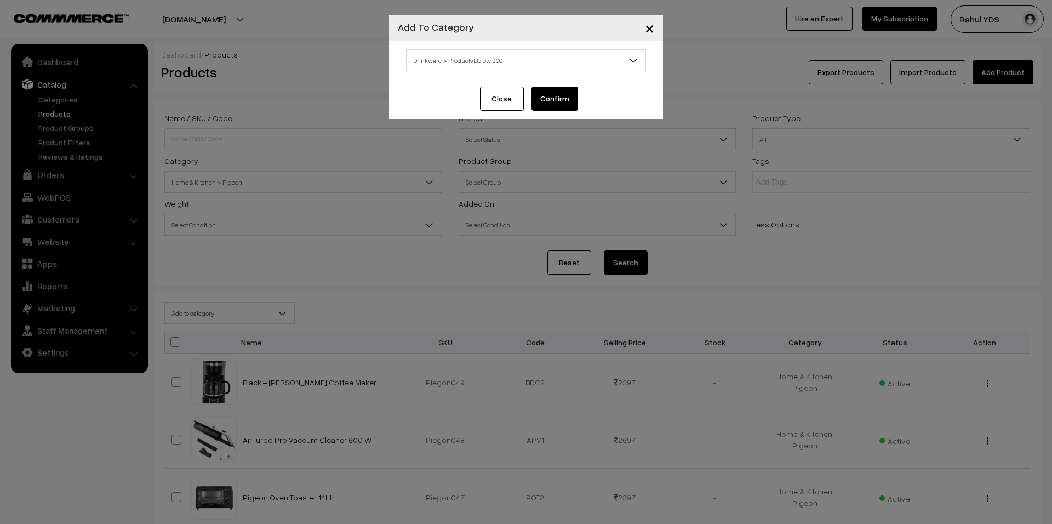
click at [549, 99] on button "Confirm" at bounding box center [554, 99] width 47 height 24
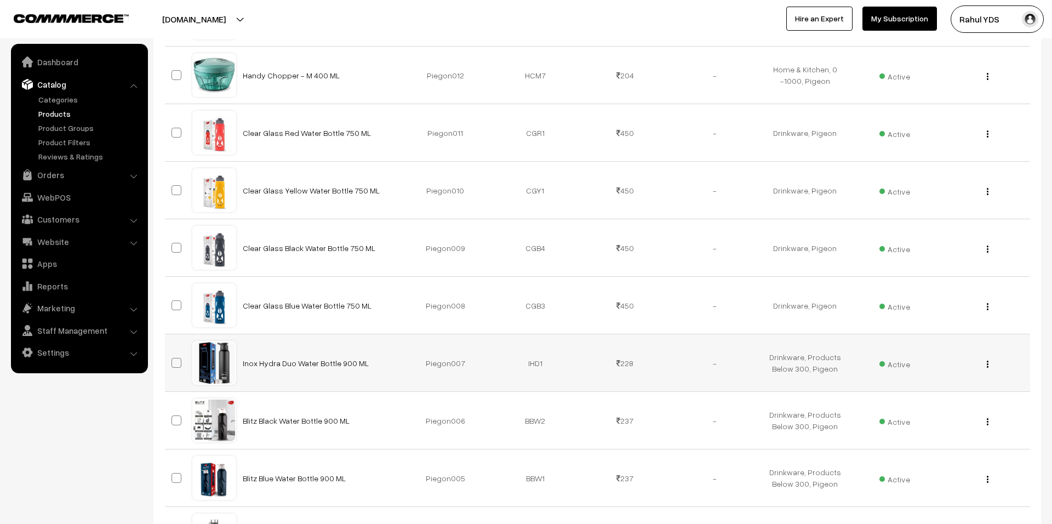
scroll to position [2405, 0]
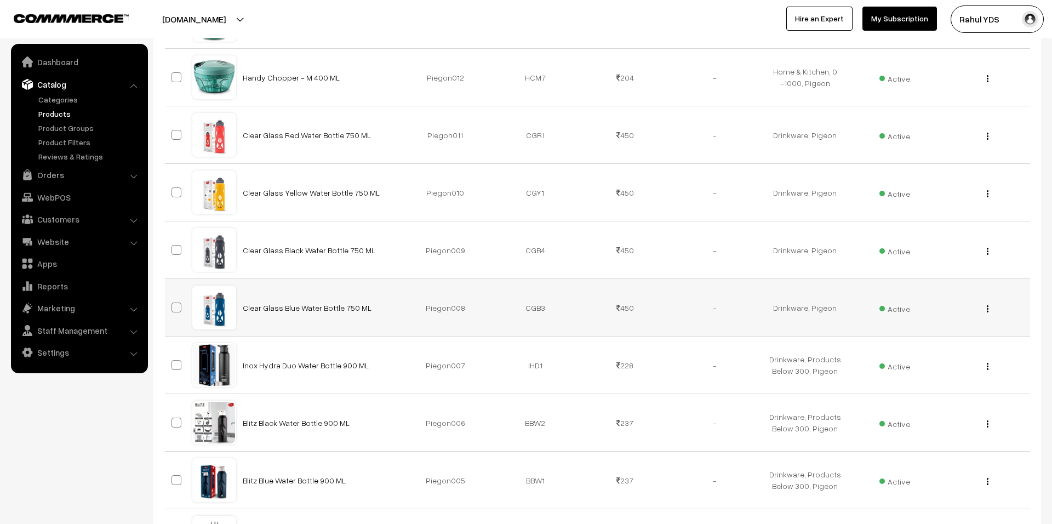
click at [175, 321] on td at bounding box center [178, 308] width 27 height 58
click at [175, 312] on span at bounding box center [176, 307] width 10 height 10
click at [173, 304] on input "checkbox" at bounding box center [169, 300] width 7 height 7
checkbox input "true"
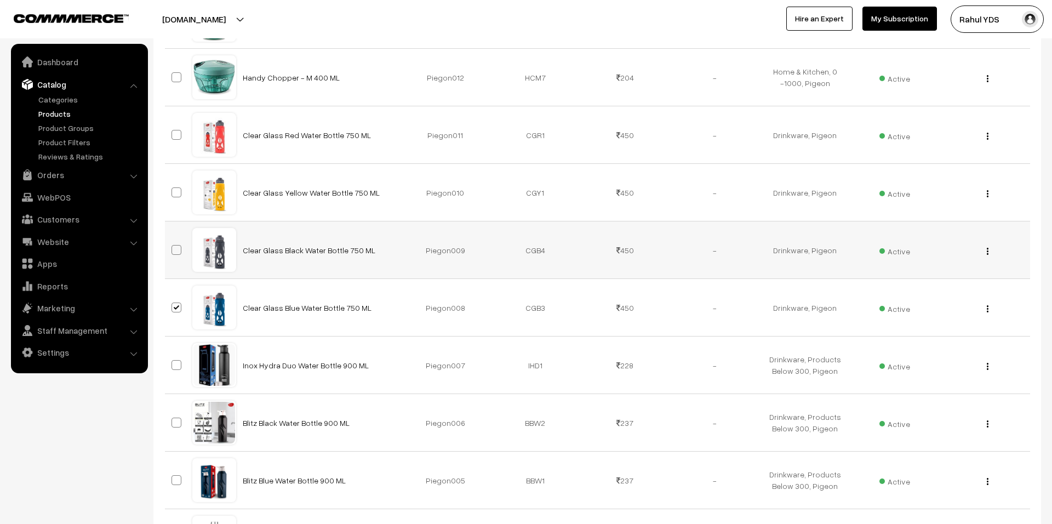
click at [178, 255] on span at bounding box center [176, 250] width 10 height 10
click at [173, 247] on input "checkbox" at bounding box center [169, 242] width 7 height 7
checkbox input "true"
click at [178, 207] on td at bounding box center [178, 193] width 27 height 58
click at [177, 197] on span at bounding box center [176, 192] width 10 height 10
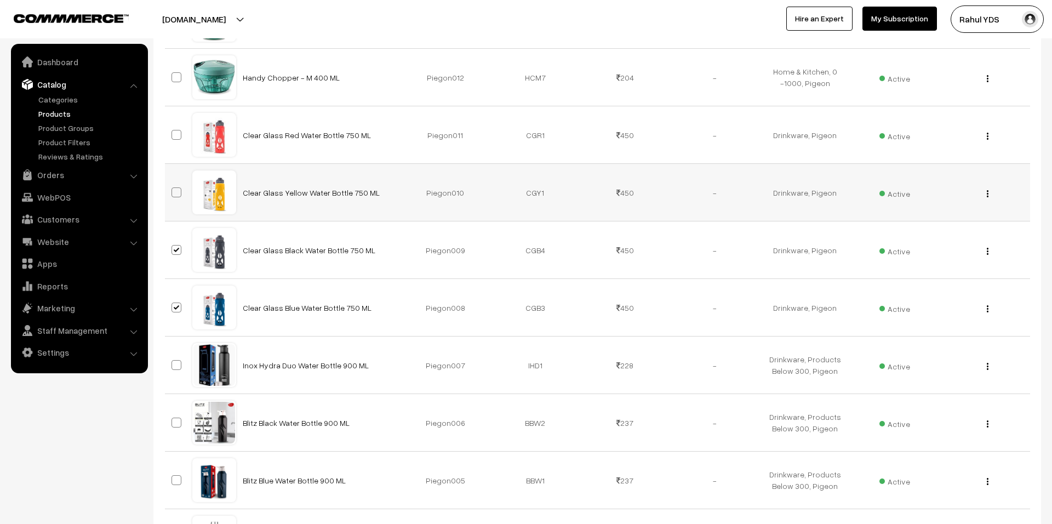
click at [173, 189] on input "checkbox" at bounding box center [169, 185] width 7 height 7
checkbox input "true"
click at [175, 140] on span at bounding box center [176, 135] width 10 height 10
click at [173, 131] on input "checkbox" at bounding box center [169, 127] width 7 height 7
checkbox input "true"
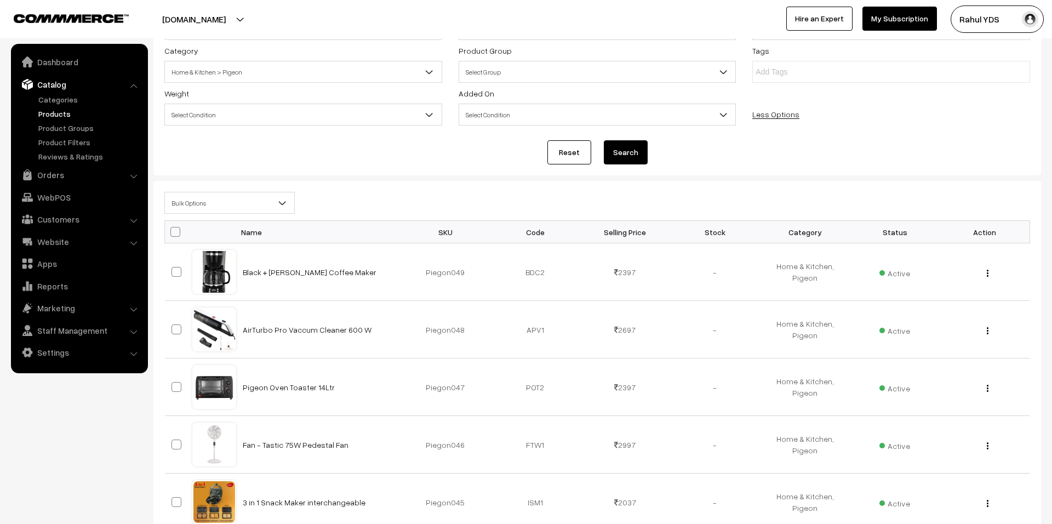
scroll to position [0, 0]
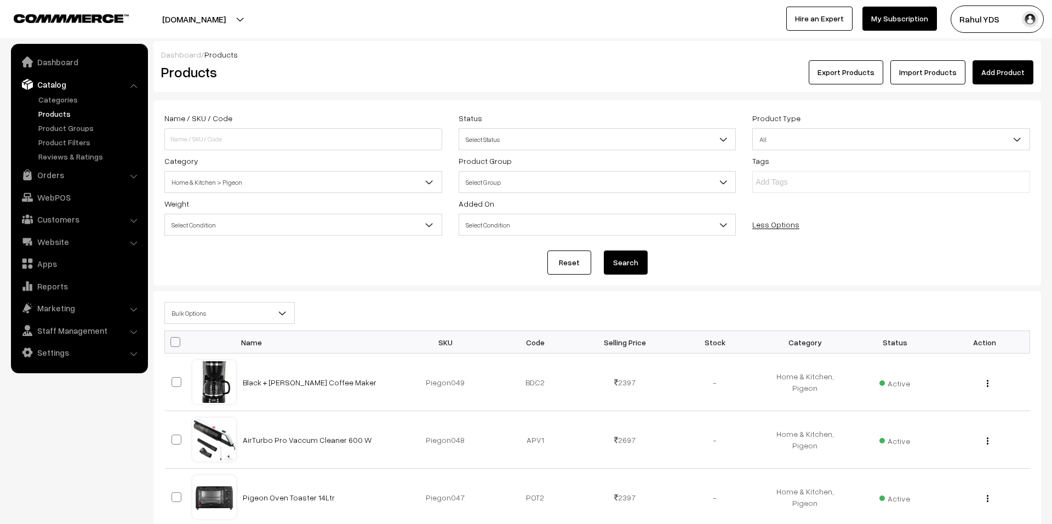
click at [252, 314] on span "Bulk Options" at bounding box center [229, 313] width 129 height 19
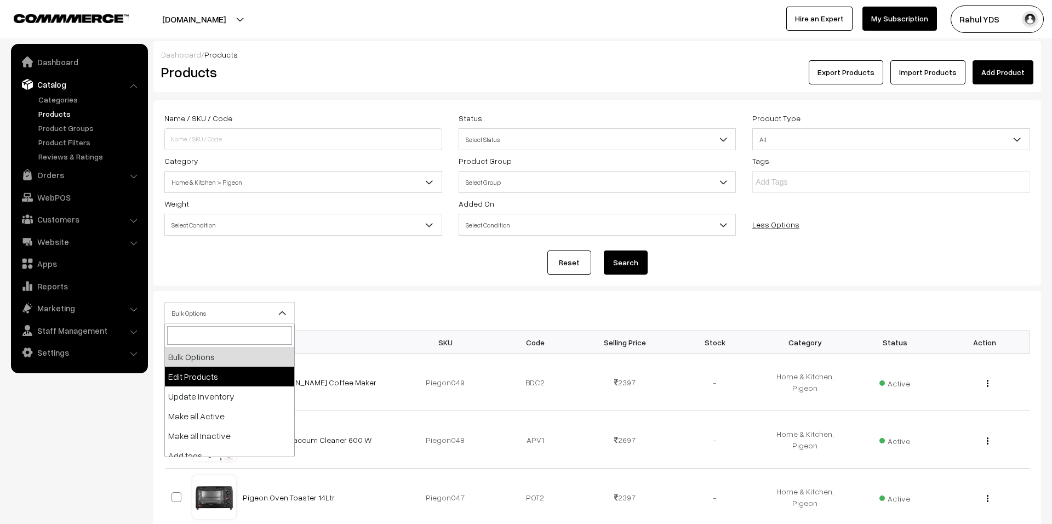
scroll to position [68, 0]
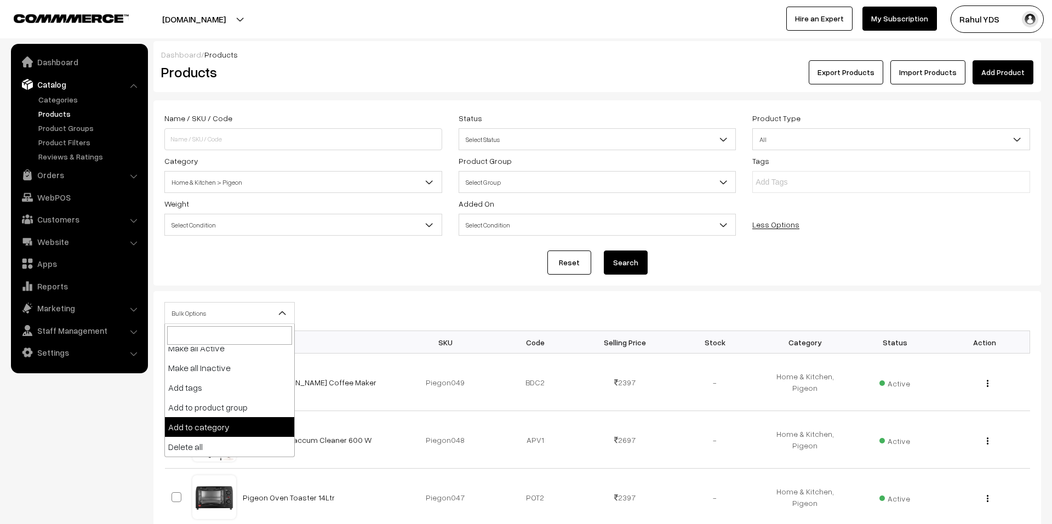
select select "category"
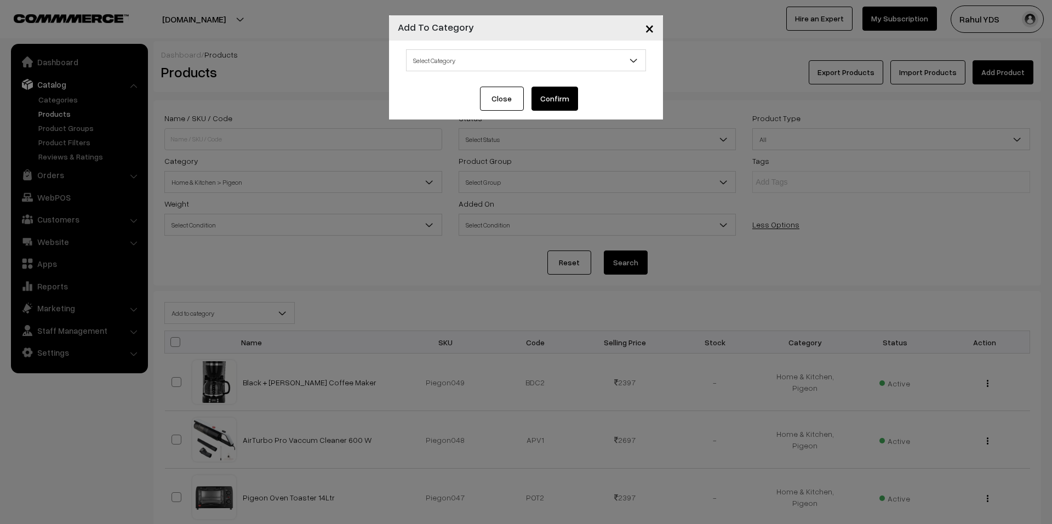
click at [488, 66] on span "Select Category" at bounding box center [526, 60] width 239 height 19
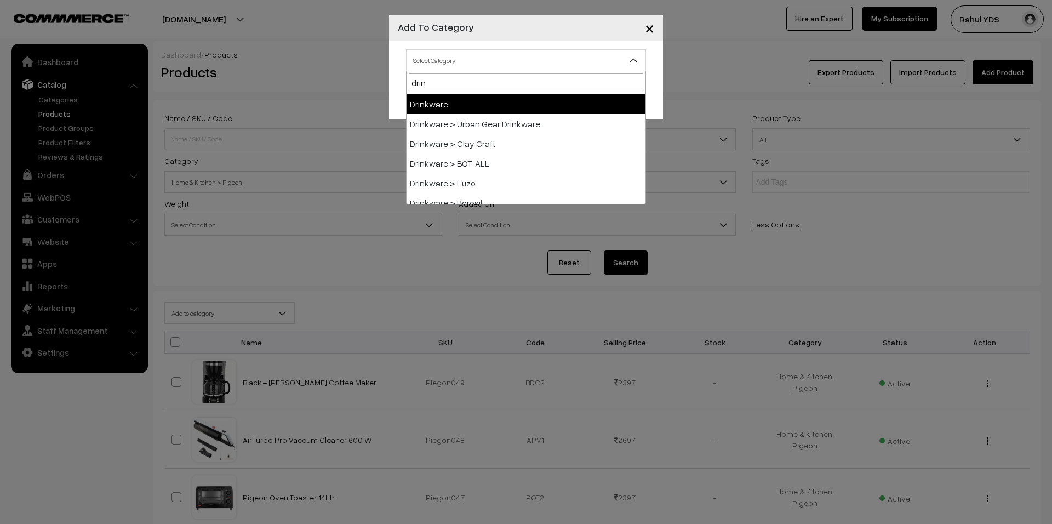
type input "drink"
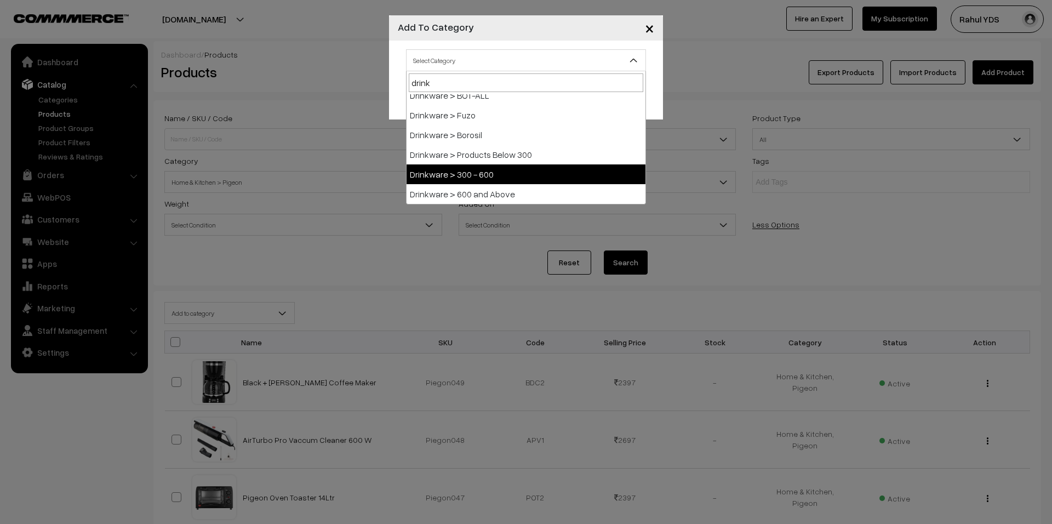
select select "130"
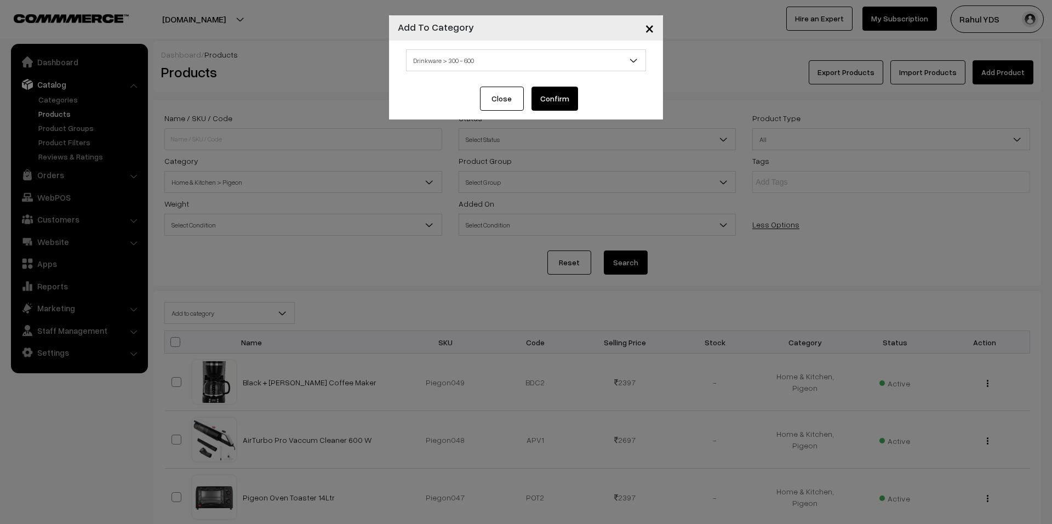
click at [556, 100] on button "Confirm" at bounding box center [554, 99] width 47 height 24
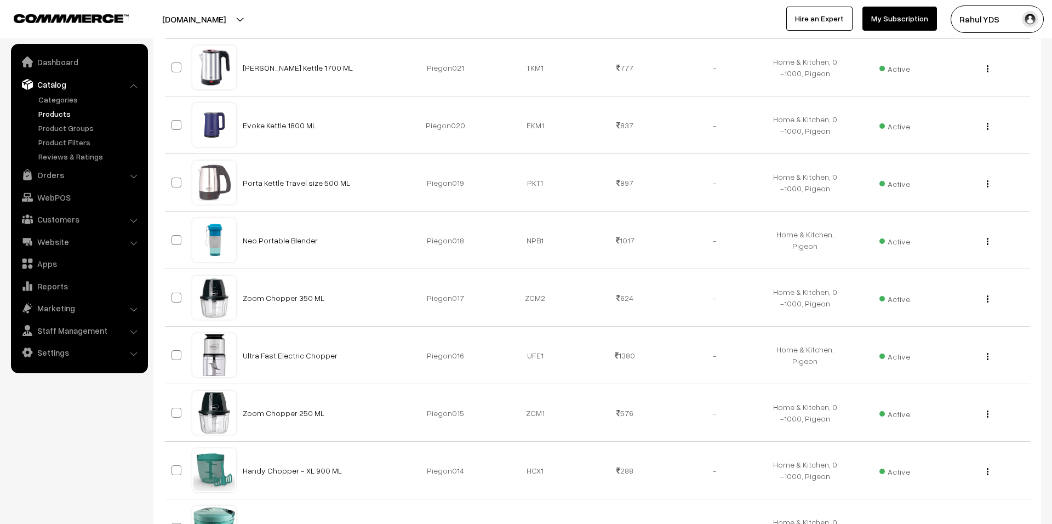
scroll to position [1896, 0]
click at [177, 360] on span at bounding box center [176, 356] width 10 height 10
click at [173, 352] on input "checkbox" at bounding box center [169, 348] width 7 height 7
checkbox input "true"
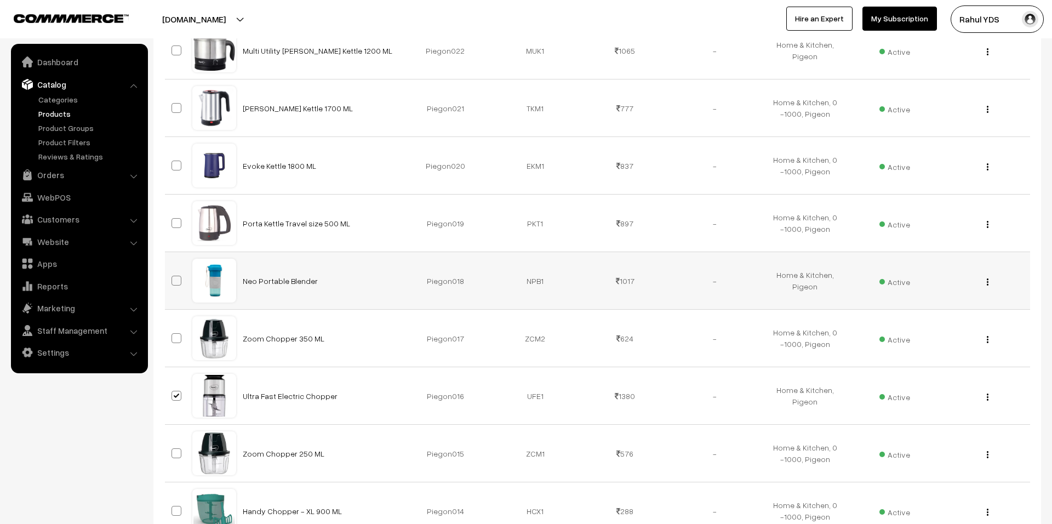
scroll to position [1879, 0]
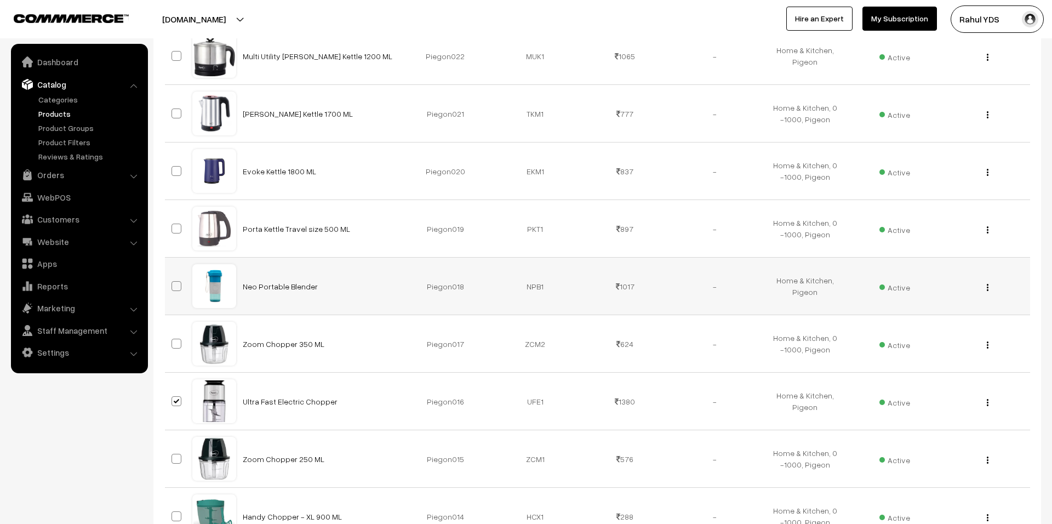
click at [176, 291] on span at bounding box center [176, 286] width 10 height 10
click at [173, 283] on input "checkbox" at bounding box center [169, 279] width 7 height 7
checkbox input "true"
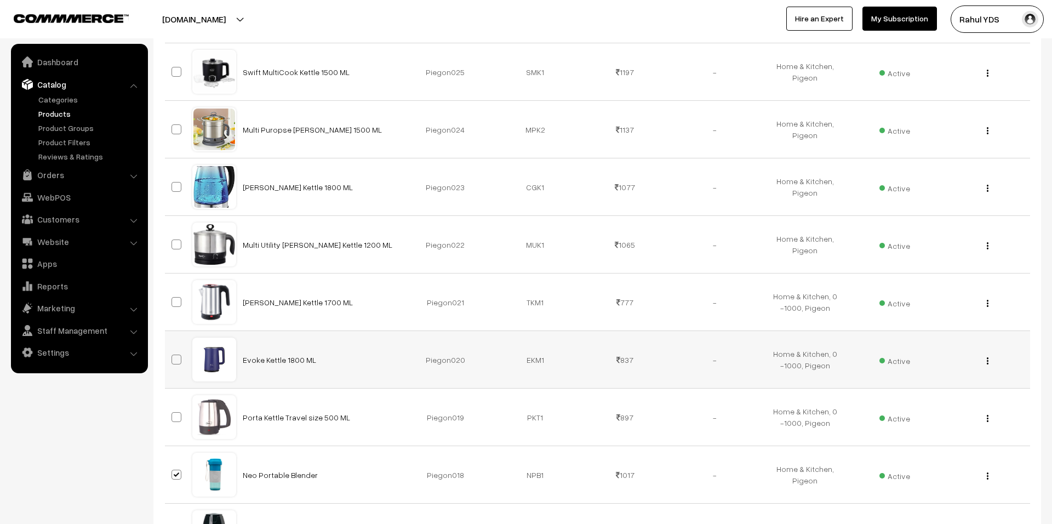
scroll to position [1670, 0]
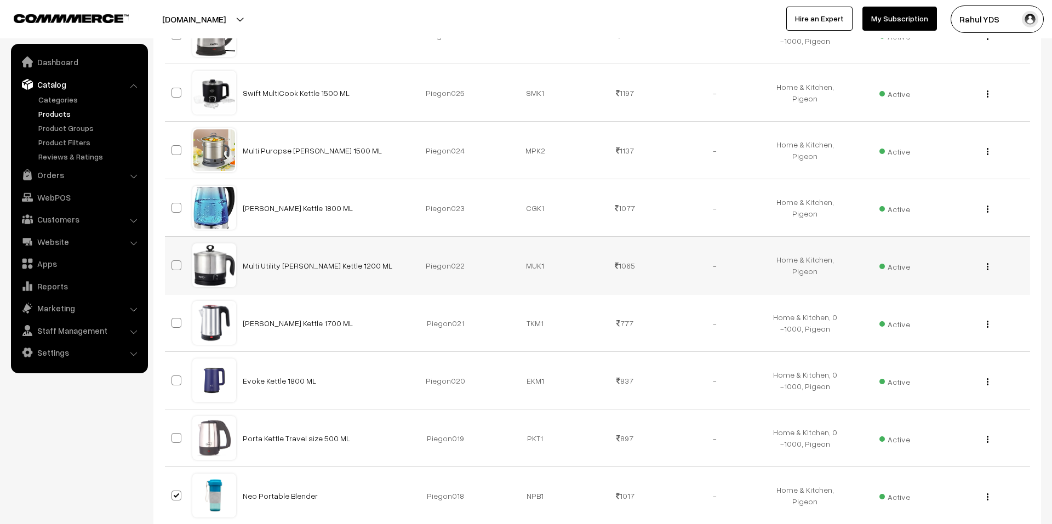
click at [176, 270] on span at bounding box center [176, 265] width 10 height 10
click at [173, 262] on input "checkbox" at bounding box center [169, 258] width 7 height 7
checkbox input "true"
click at [175, 211] on span at bounding box center [176, 208] width 10 height 10
click at [173, 204] on input "checkbox" at bounding box center [169, 200] width 7 height 7
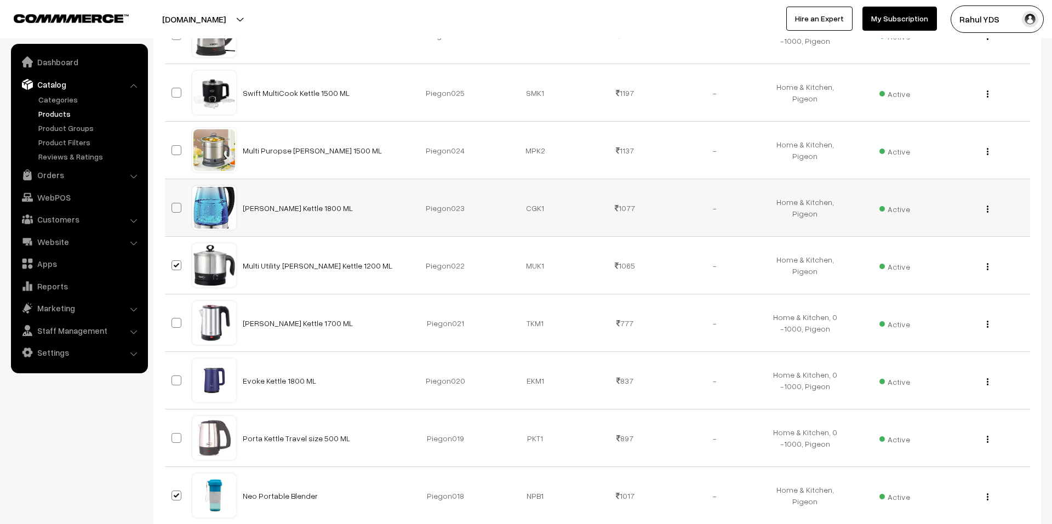
checkbox input "true"
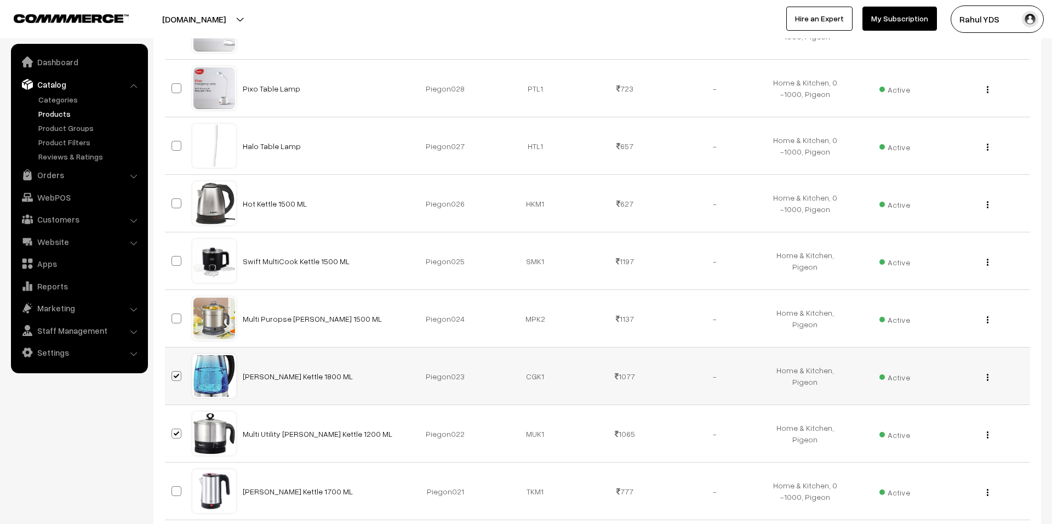
scroll to position [1491, 0]
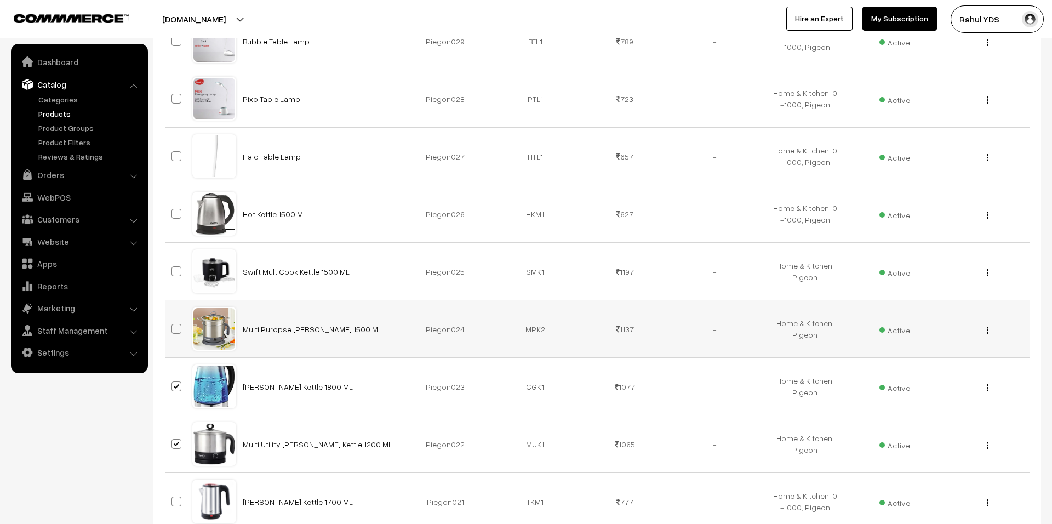
click at [176, 331] on span at bounding box center [176, 329] width 10 height 10
click at [173, 325] on input "checkbox" at bounding box center [169, 321] width 7 height 7
checkbox input "true"
click at [174, 278] on label at bounding box center [177, 271] width 13 height 13
click at [173, 268] on input "checkbox" at bounding box center [169, 264] width 7 height 7
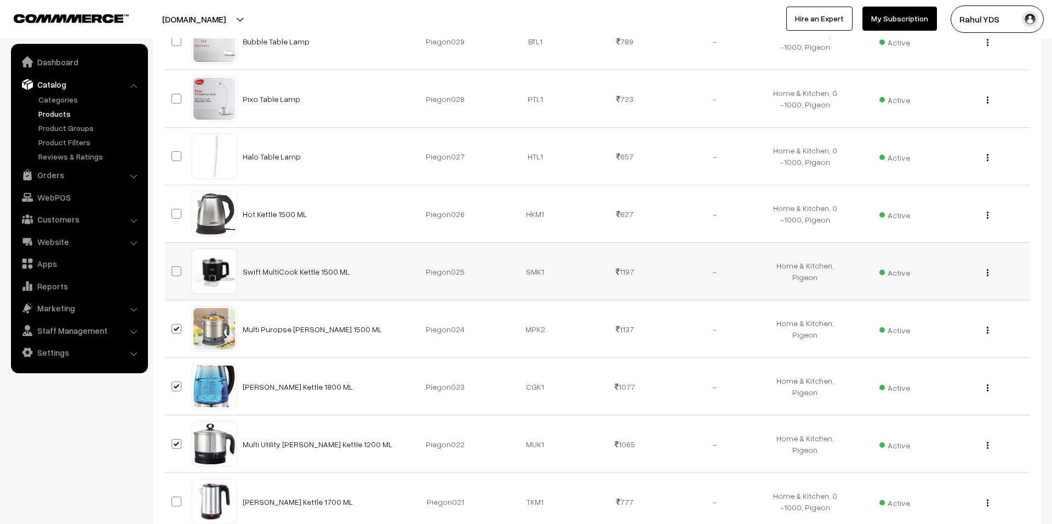
checkbox input "true"
click at [178, 215] on span at bounding box center [176, 214] width 10 height 10
click at [173, 210] on input "checkbox" at bounding box center [169, 206] width 7 height 7
click at [178, 215] on span at bounding box center [176, 214] width 10 height 10
click at [173, 210] on input "checkbox" at bounding box center [169, 206] width 7 height 7
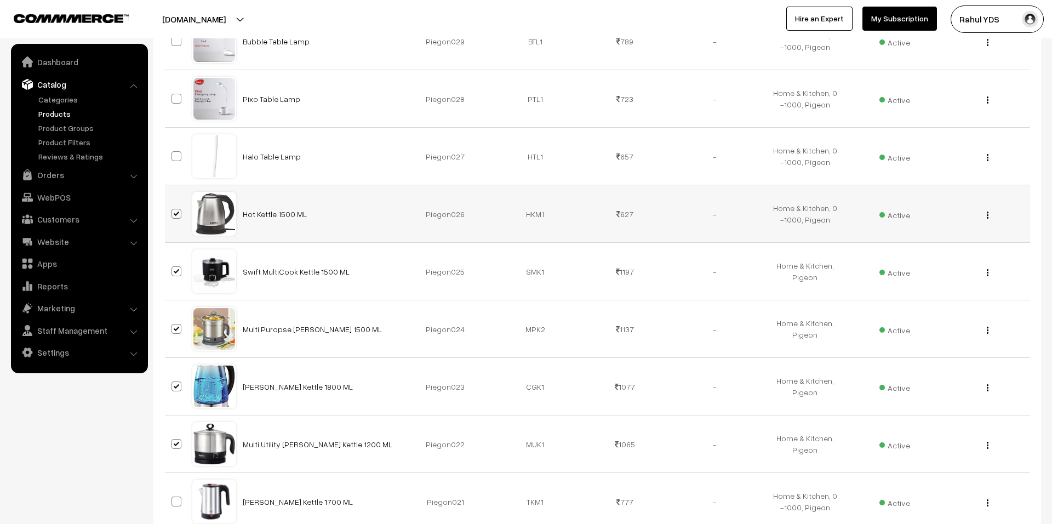
checkbox input "false"
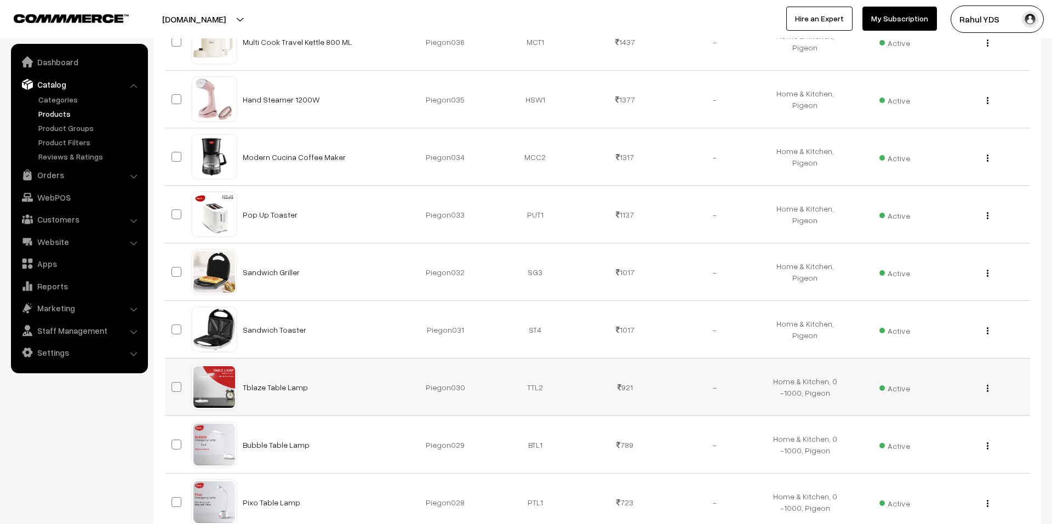
scroll to position [1079, 0]
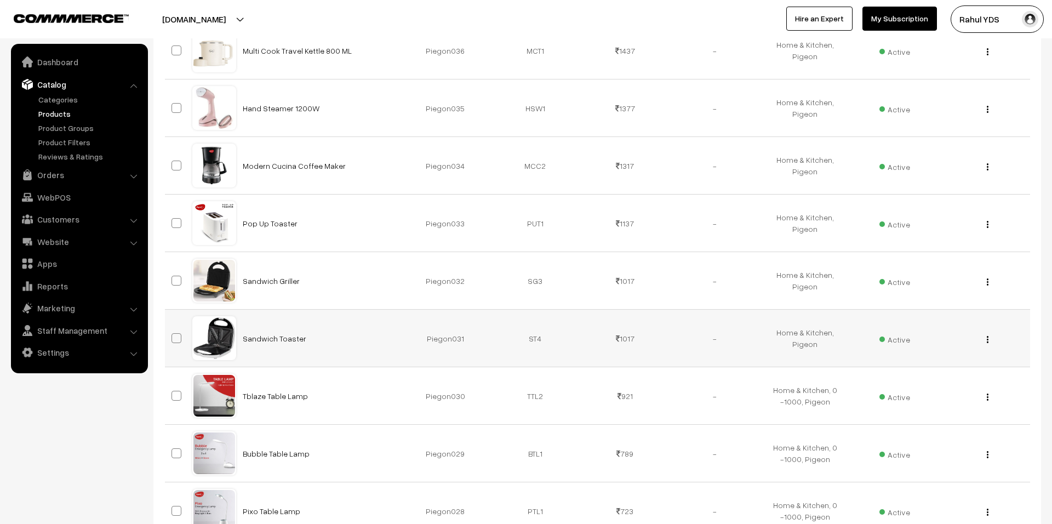
click at [175, 341] on span at bounding box center [176, 338] width 10 height 10
click at [173, 335] on input "checkbox" at bounding box center [169, 331] width 7 height 7
checkbox input "true"
click at [172, 282] on span at bounding box center [176, 281] width 10 height 10
click at [172, 277] on input "checkbox" at bounding box center [169, 273] width 7 height 7
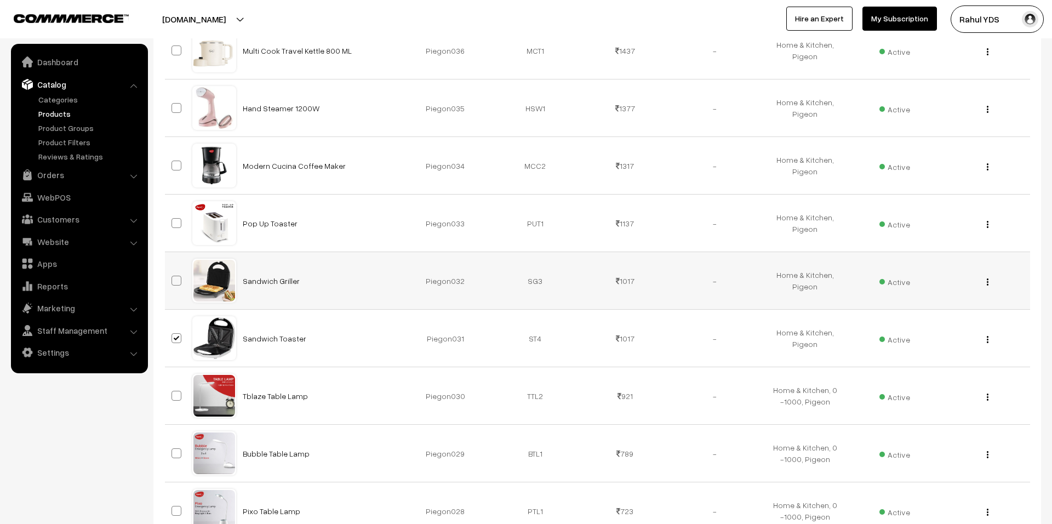
checkbox input "true"
click at [177, 224] on span at bounding box center [176, 223] width 10 height 10
click at [173, 220] on input "checkbox" at bounding box center [169, 216] width 7 height 7
checkbox input "true"
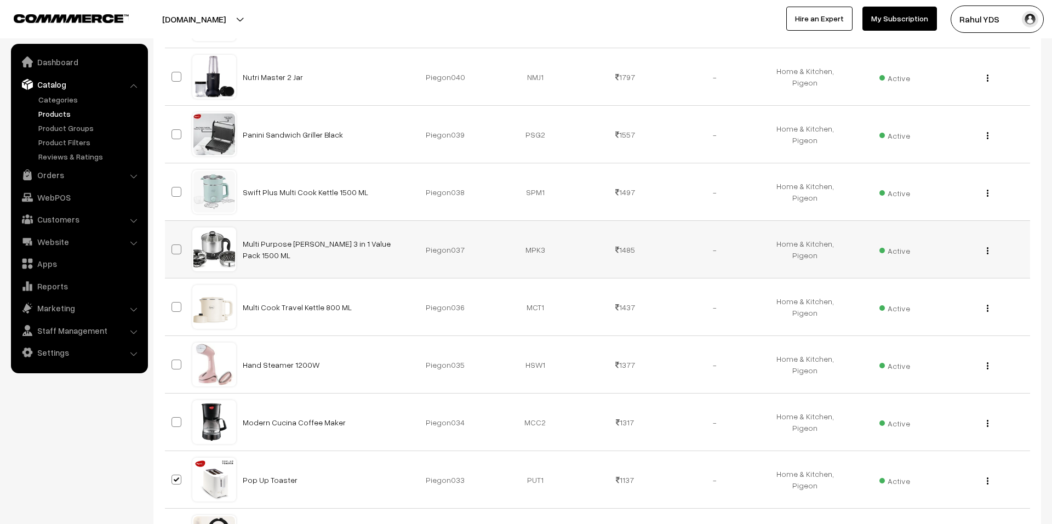
scroll to position [814, 0]
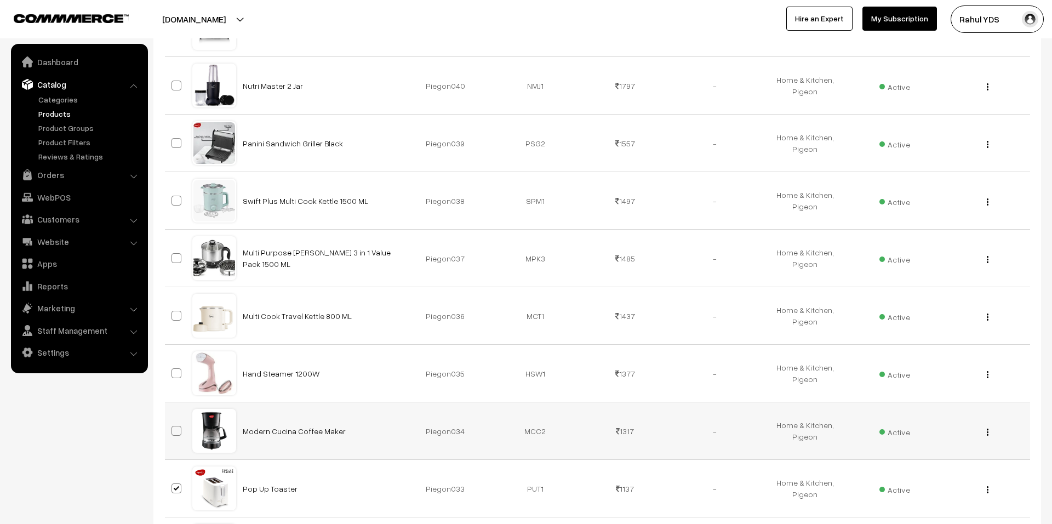
click at [175, 435] on span at bounding box center [176, 431] width 10 height 10
click at [173, 427] on input "checkbox" at bounding box center [169, 423] width 7 height 7
checkbox input "true"
click at [175, 375] on span at bounding box center [176, 373] width 10 height 10
click at [173, 370] on input "checkbox" at bounding box center [169, 366] width 7 height 7
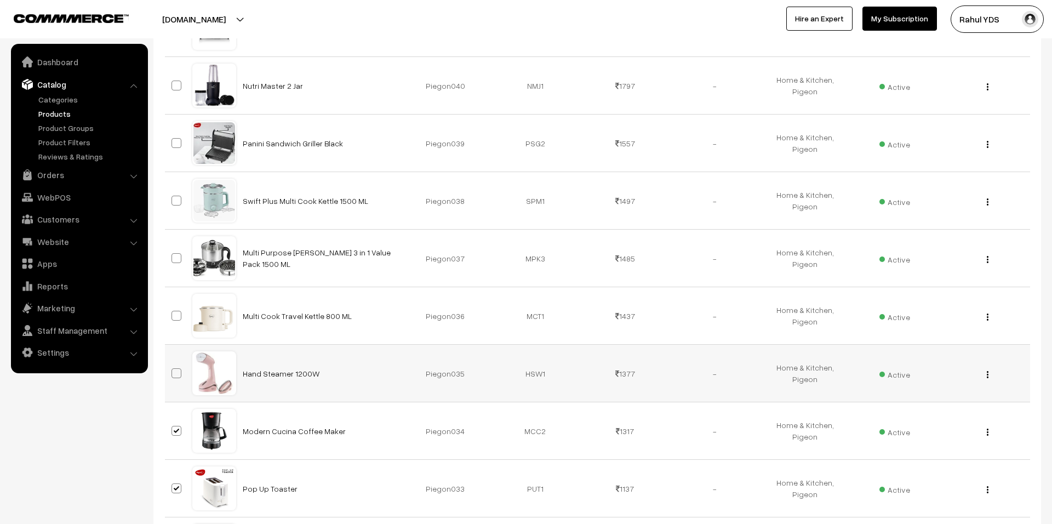
checkbox input "true"
click at [175, 320] on span at bounding box center [176, 316] width 10 height 10
click at [173, 312] on input "checkbox" at bounding box center [169, 308] width 7 height 7
checkbox input "true"
click at [178, 259] on span at bounding box center [176, 258] width 10 height 10
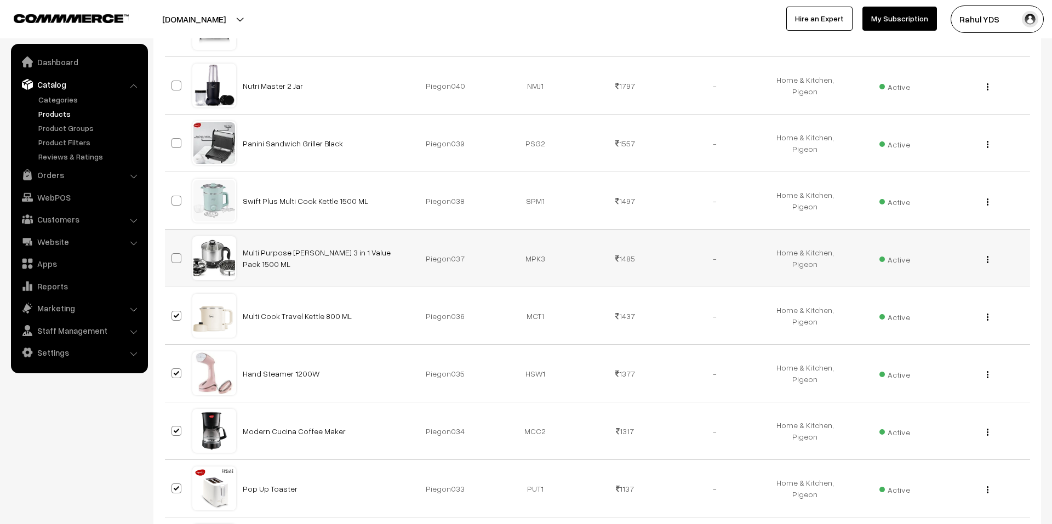
click at [173, 255] on input "checkbox" at bounding box center [169, 251] width 7 height 7
checkbox input "true"
click at [176, 201] on span at bounding box center [176, 201] width 10 height 10
click at [173, 197] on input "checkbox" at bounding box center [169, 193] width 7 height 7
checkbox input "true"
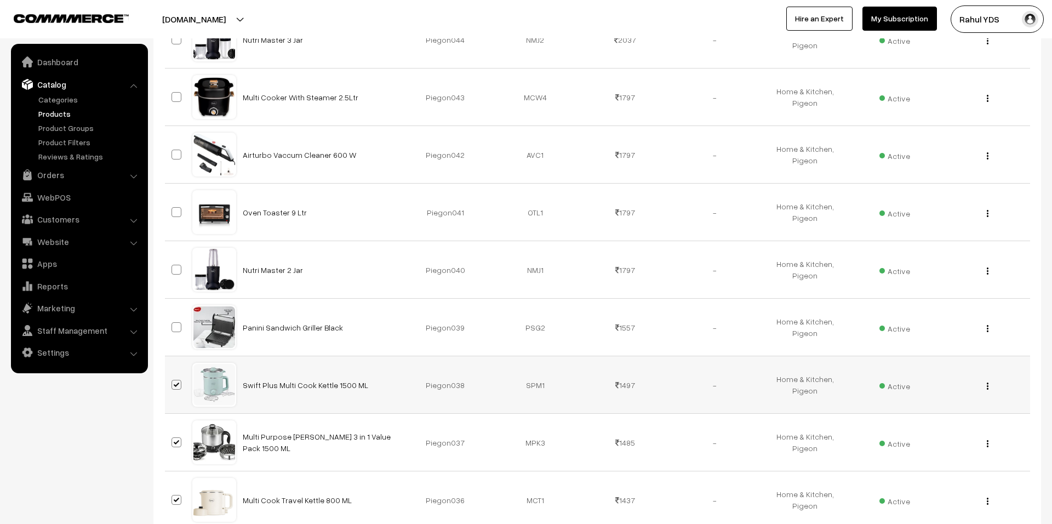
scroll to position [627, 0]
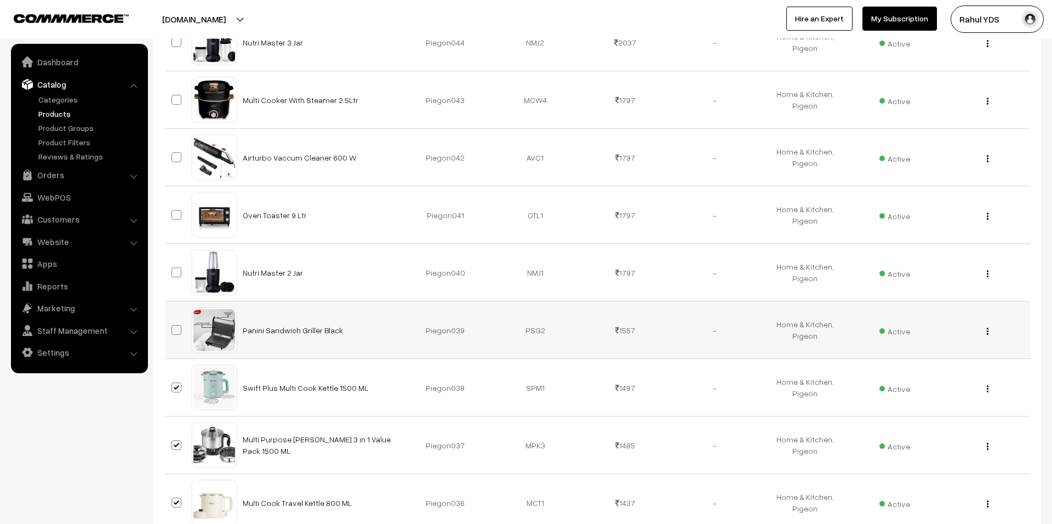
click at [176, 329] on span at bounding box center [176, 330] width 10 height 10
click at [173, 327] on input "checkbox" at bounding box center [169, 322] width 7 height 7
checkbox input "true"
click at [178, 268] on span at bounding box center [176, 272] width 10 height 10
click at [173, 268] on input "checkbox" at bounding box center [169, 265] width 7 height 7
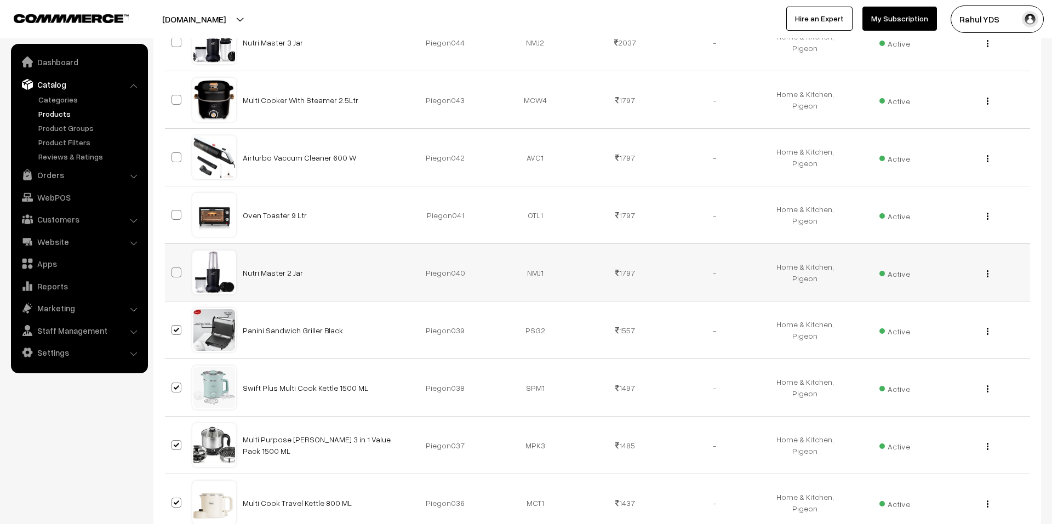
checkbox input "true"
click at [175, 215] on span at bounding box center [176, 215] width 10 height 10
click at [173, 211] on input "checkbox" at bounding box center [169, 207] width 7 height 7
checkbox input "true"
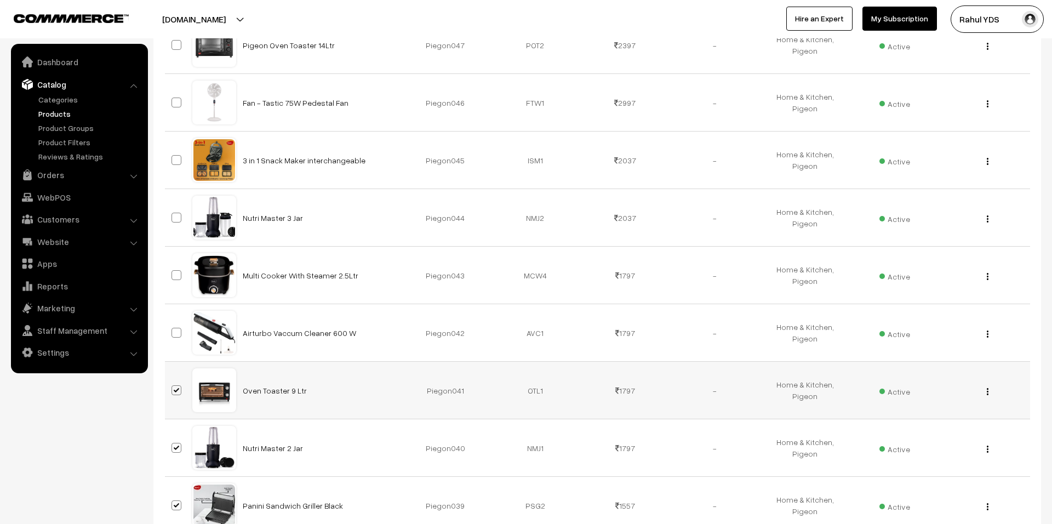
scroll to position [447, 0]
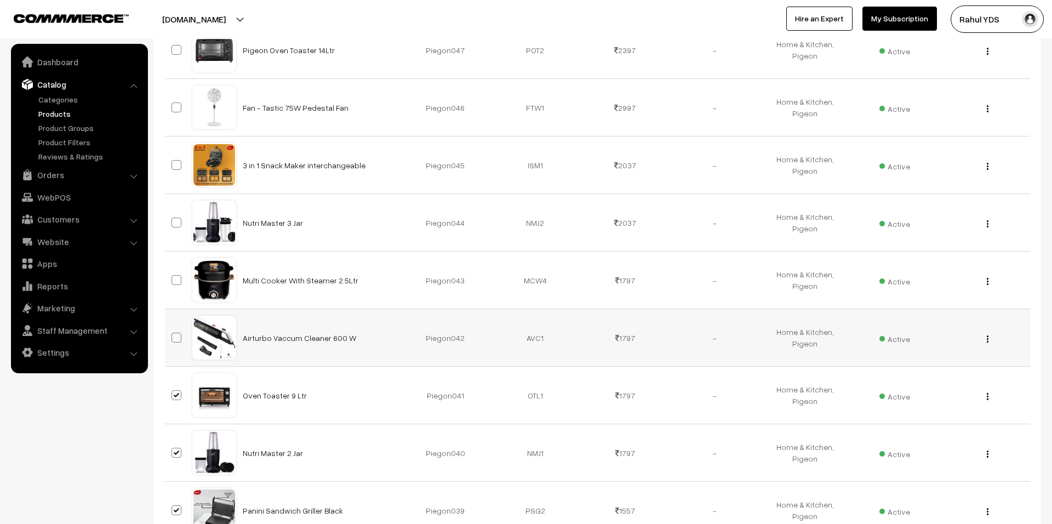
click at [181, 340] on label at bounding box center [177, 337] width 13 height 13
click at [173, 334] on input "checkbox" at bounding box center [169, 330] width 7 height 7
checkbox input "true"
click at [178, 280] on span at bounding box center [176, 280] width 10 height 10
click at [173, 277] on input "checkbox" at bounding box center [169, 273] width 7 height 7
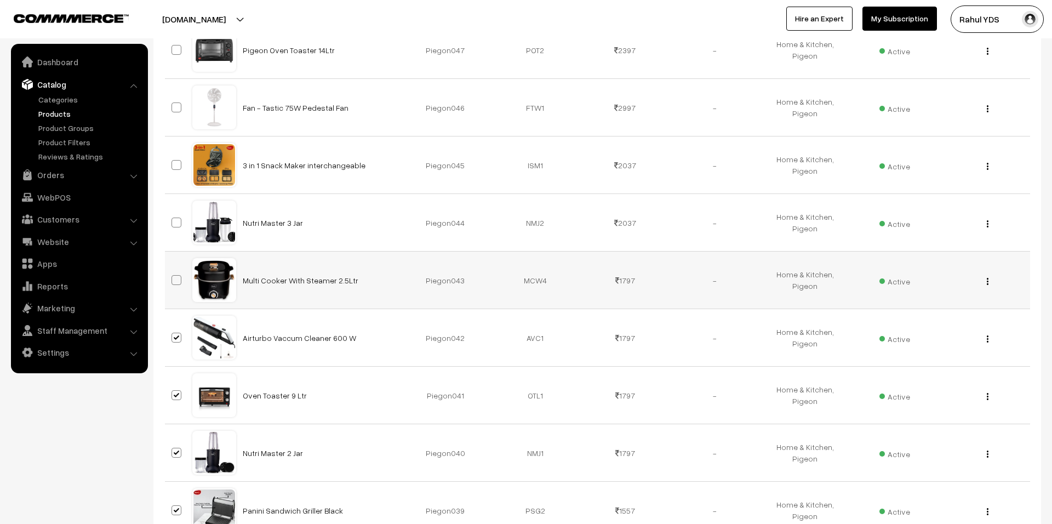
checkbox input "true"
click at [174, 219] on span at bounding box center [176, 222] width 10 height 10
click at [173, 219] on input "checkbox" at bounding box center [169, 215] width 7 height 7
checkbox input "true"
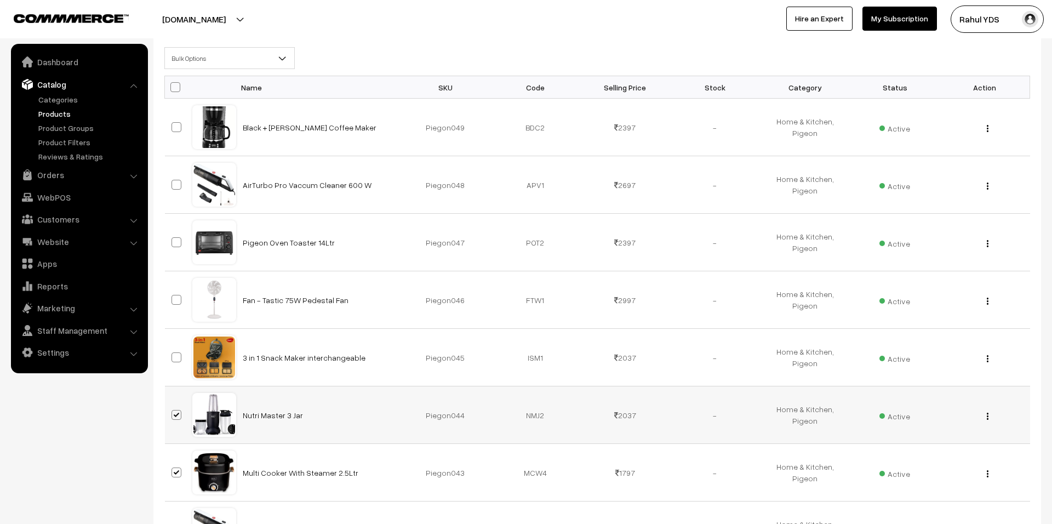
scroll to position [244, 0]
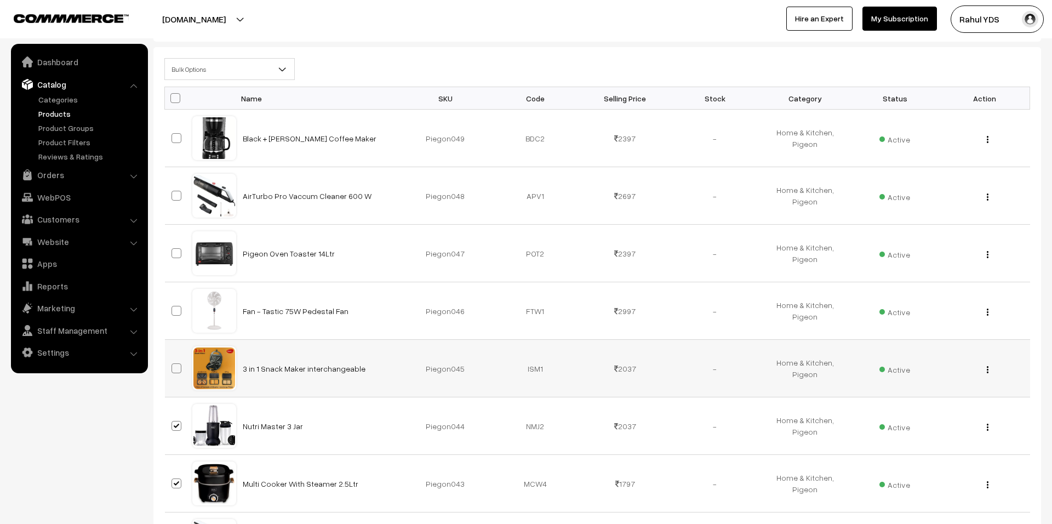
click at [177, 372] on span at bounding box center [176, 368] width 10 height 10
click at [173, 365] on input "checkbox" at bounding box center [169, 361] width 7 height 7
checkbox input "true"
click at [178, 311] on span at bounding box center [176, 311] width 10 height 10
click at [173, 307] on input "checkbox" at bounding box center [169, 303] width 7 height 7
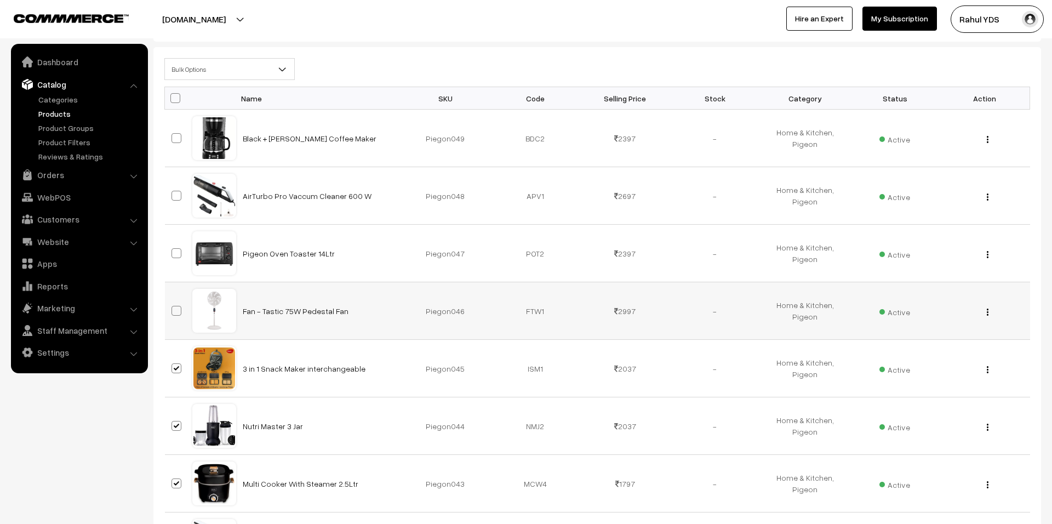
checkbox input "true"
click at [178, 251] on span at bounding box center [176, 253] width 10 height 10
click at [173, 250] on input "checkbox" at bounding box center [169, 246] width 7 height 7
checkbox input "true"
click at [178, 198] on span at bounding box center [176, 196] width 10 height 10
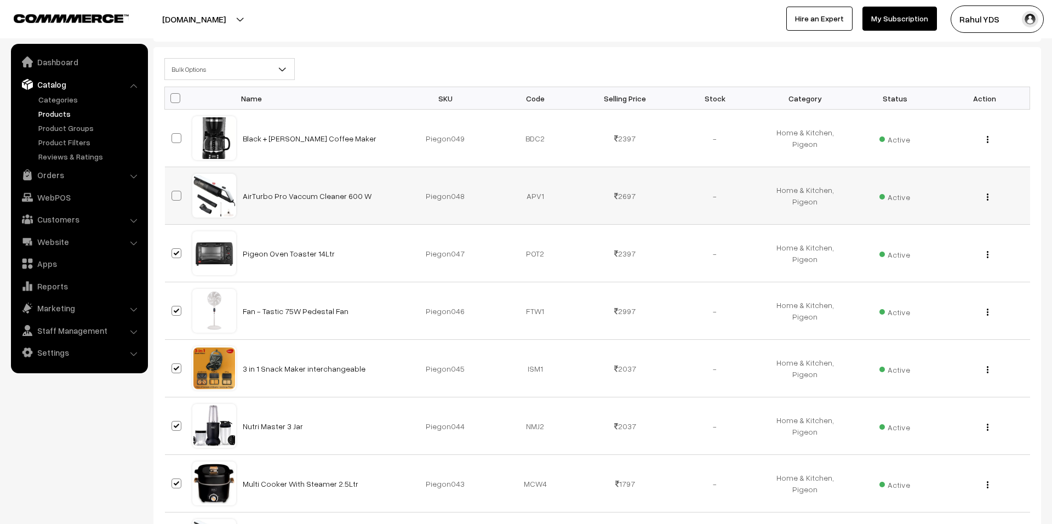
click at [173, 192] on input "checkbox" at bounding box center [169, 188] width 7 height 7
checkbox input "true"
click at [178, 141] on span at bounding box center [176, 138] width 10 height 10
click at [173, 135] on input "checkbox" at bounding box center [169, 131] width 7 height 7
checkbox input "true"
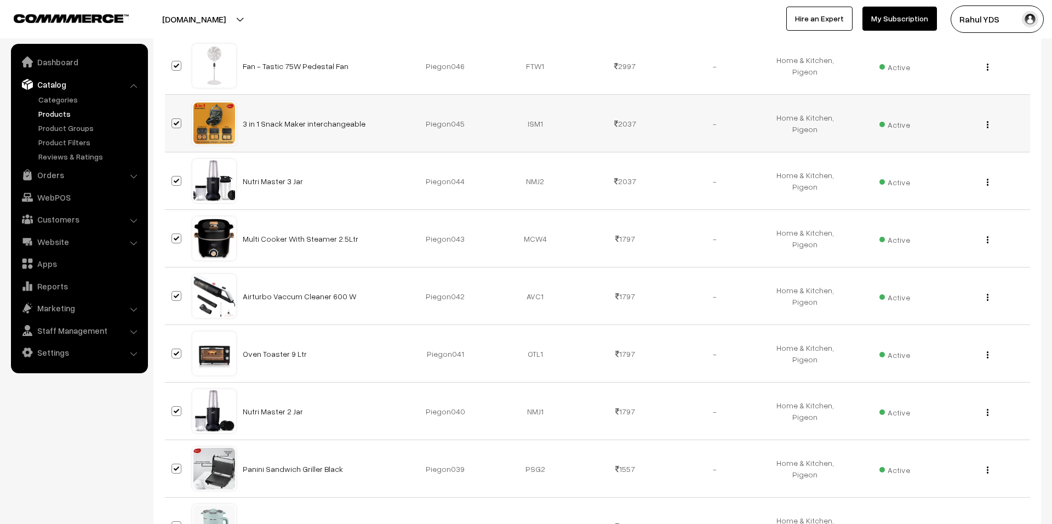
scroll to position [0, 0]
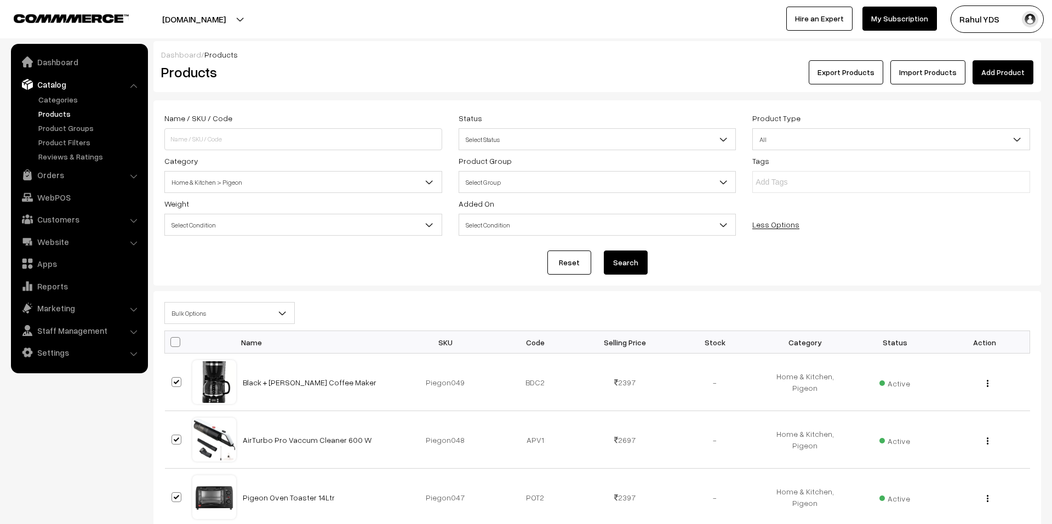
click at [254, 307] on span "Bulk Options" at bounding box center [229, 313] width 129 height 19
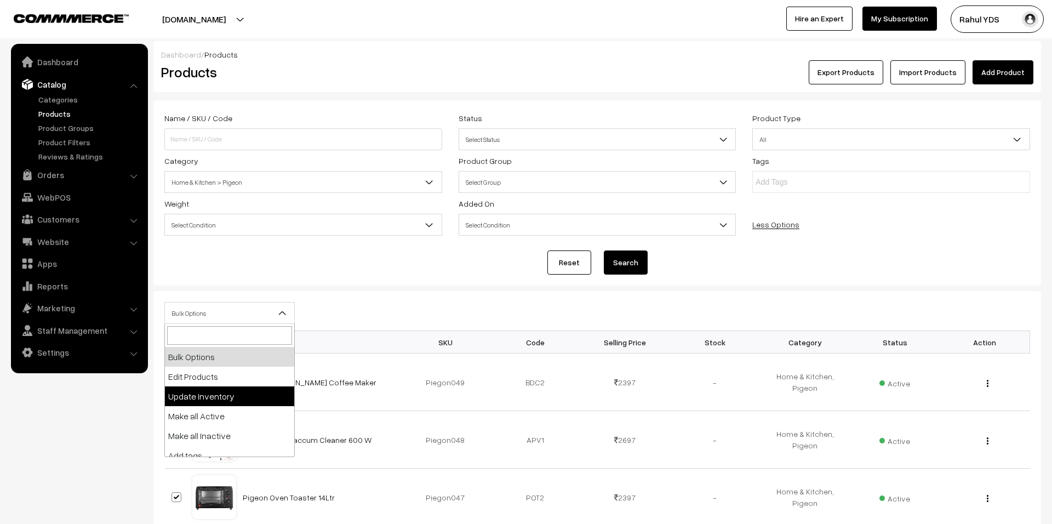
scroll to position [68, 0]
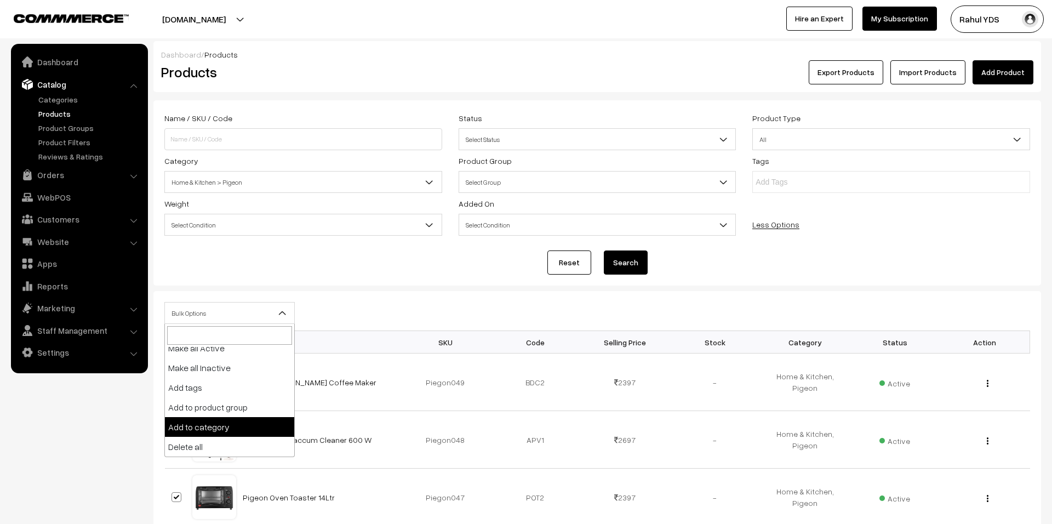
select select "category"
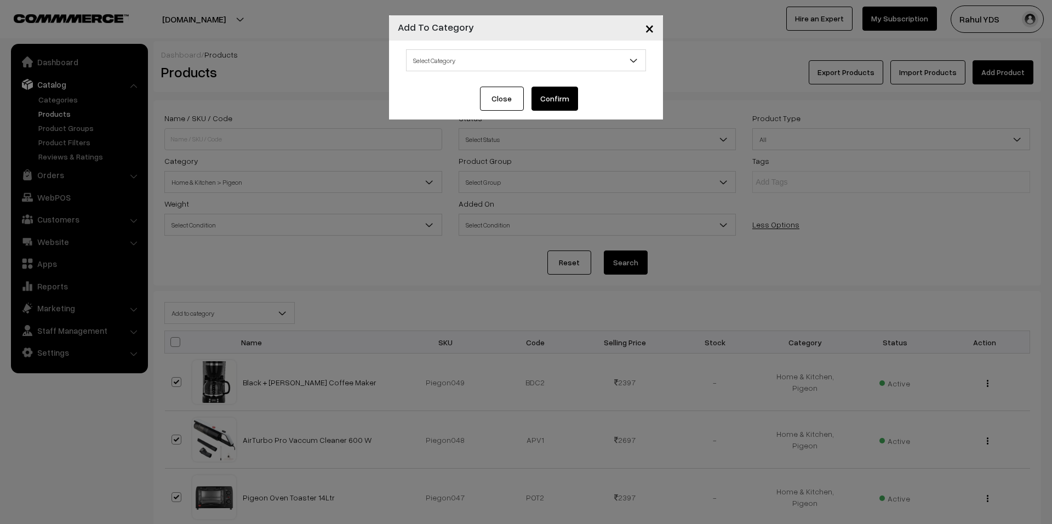
click at [543, 62] on span "Select Category" at bounding box center [526, 60] width 239 height 19
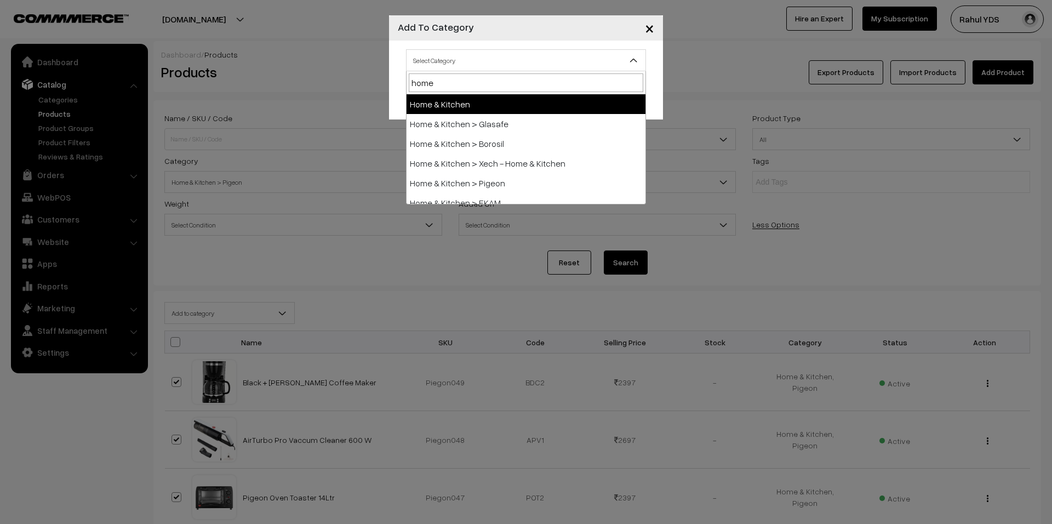
type input "home"
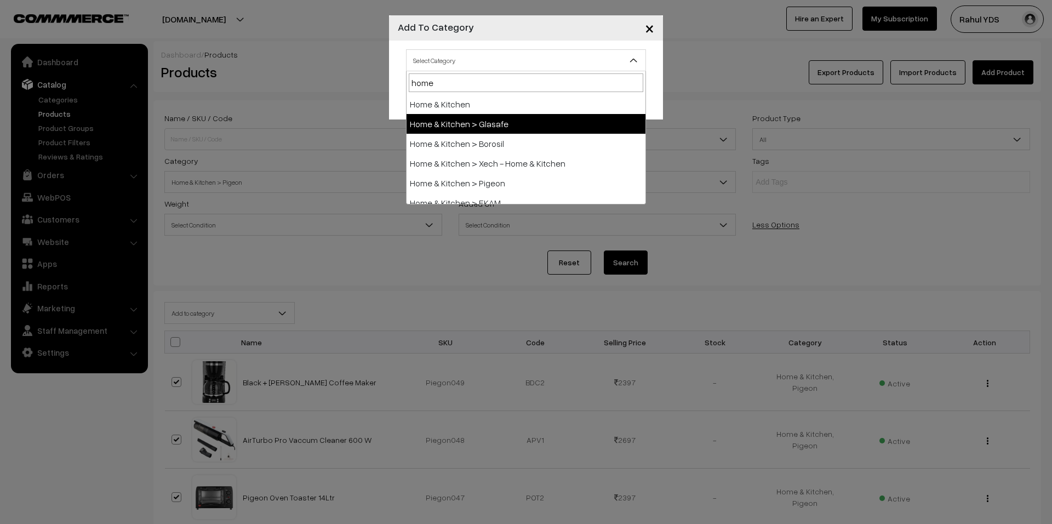
scroll to position [48, 0]
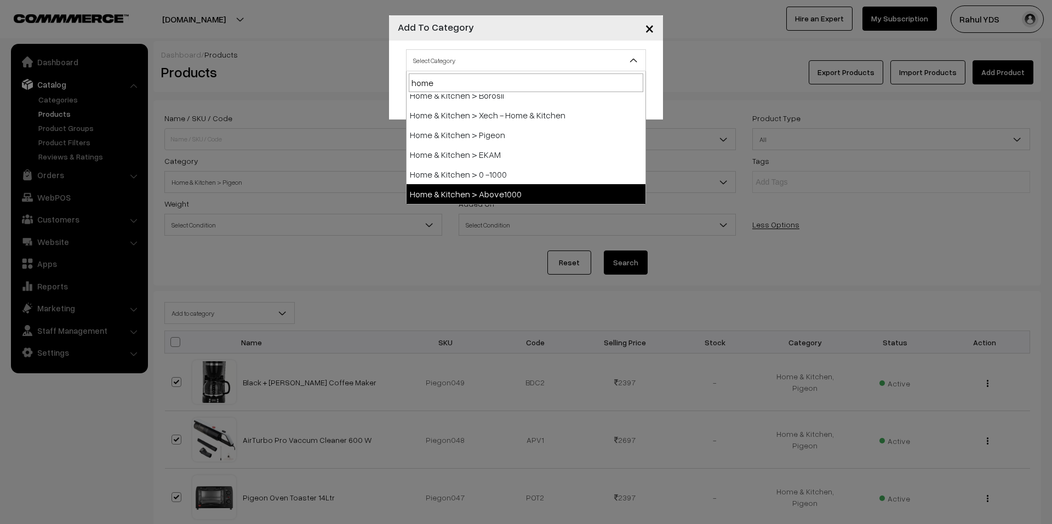
select select "151"
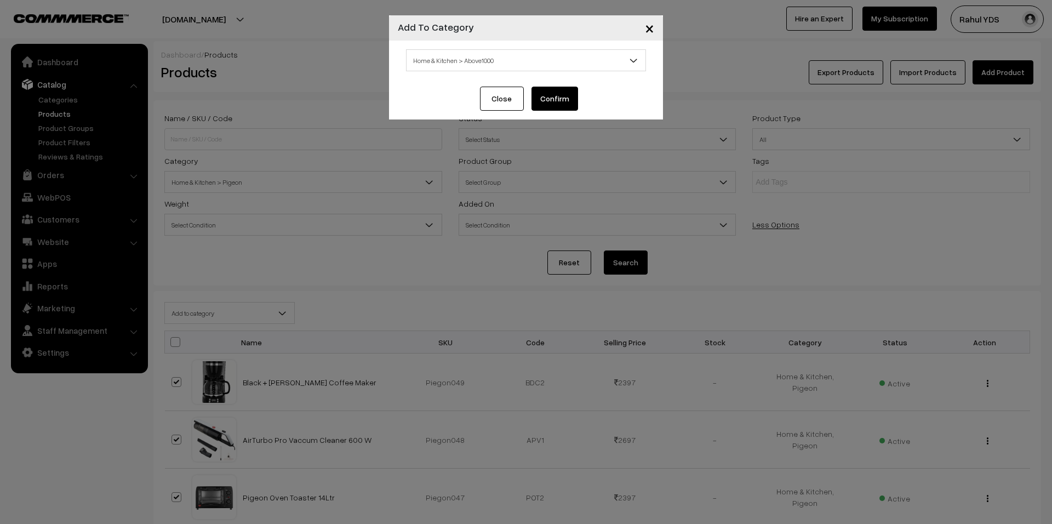
click at [550, 99] on button "Confirm" at bounding box center [554, 99] width 47 height 24
